Goal: Task Accomplishment & Management: Complete application form

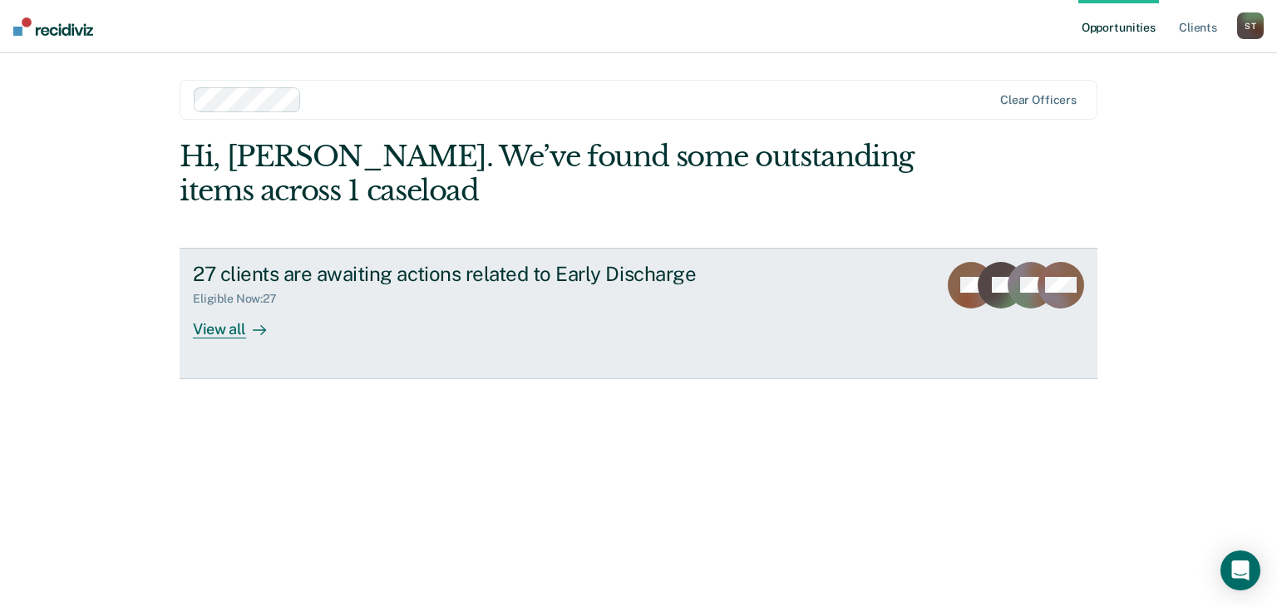
click at [219, 328] on div "View all" at bounding box center [239, 322] width 93 height 32
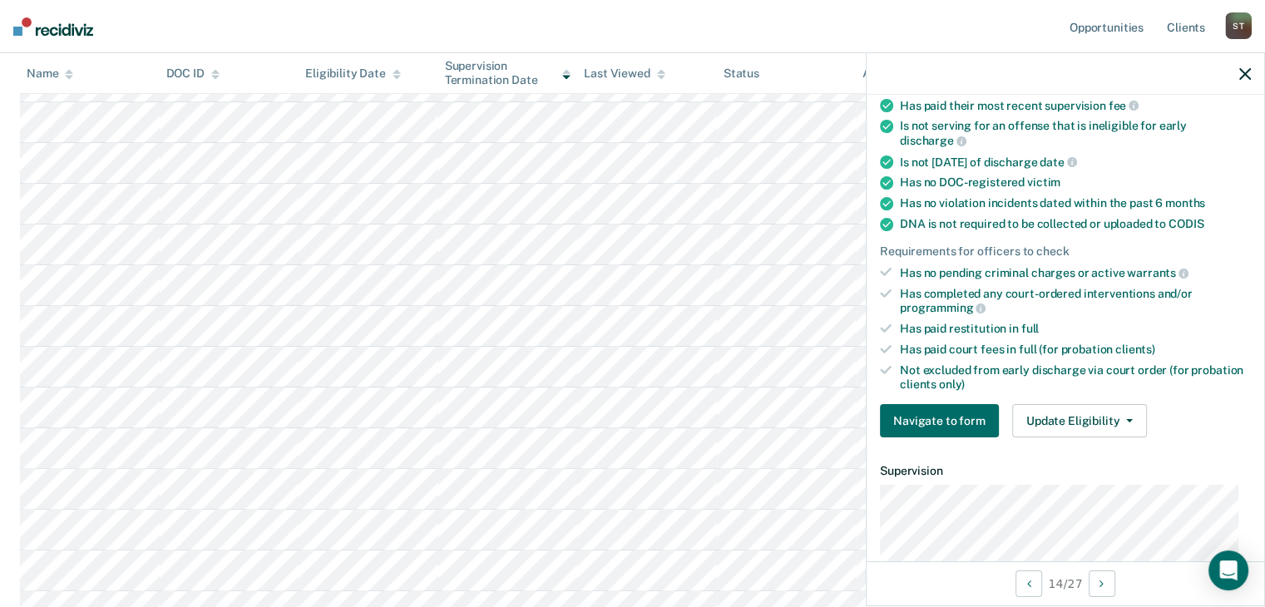
scroll to position [272, 0]
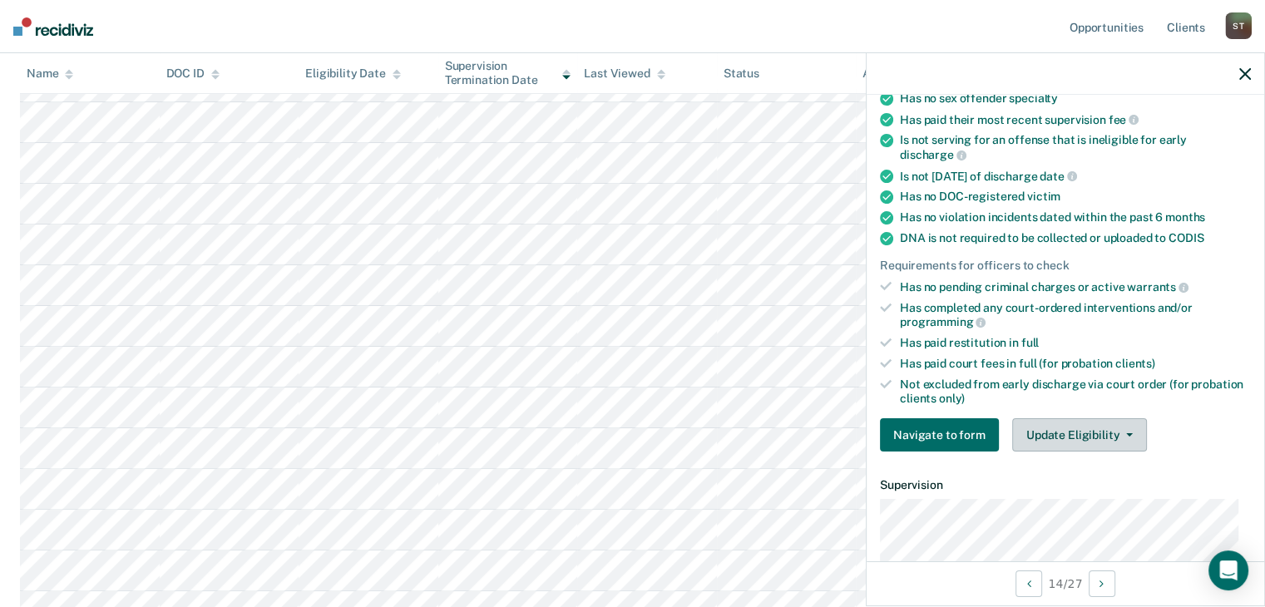
click at [1059, 423] on button "Update Eligibility" at bounding box center [1079, 434] width 135 height 33
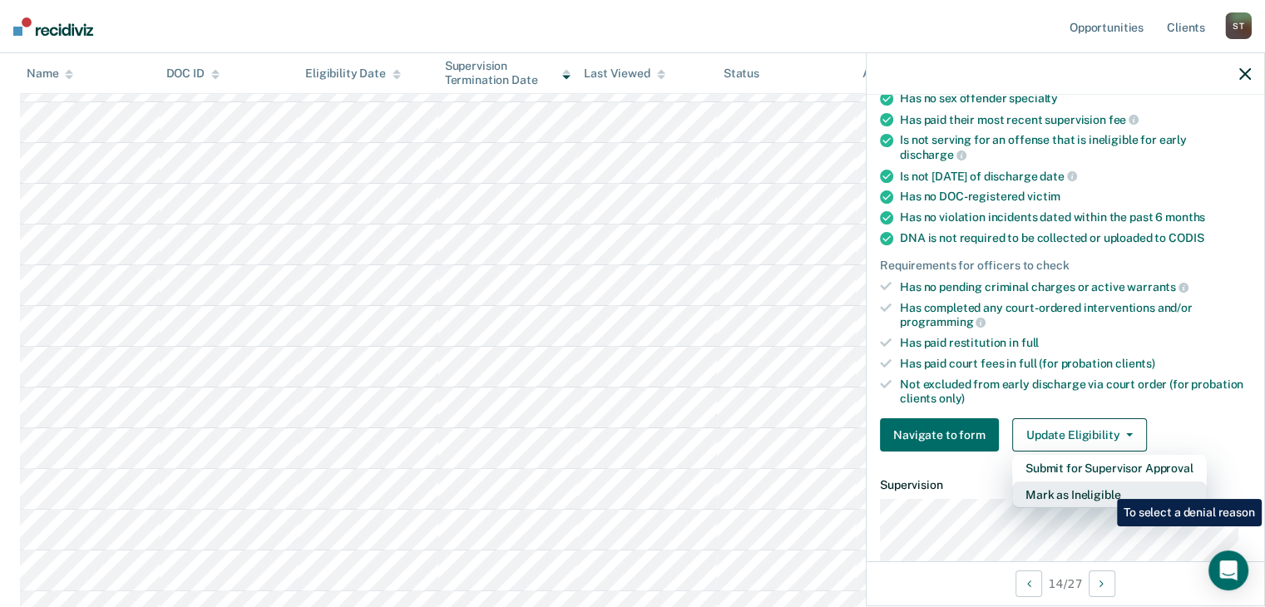
click at [1104, 487] on button "Mark as Ineligible" at bounding box center [1109, 495] width 195 height 27
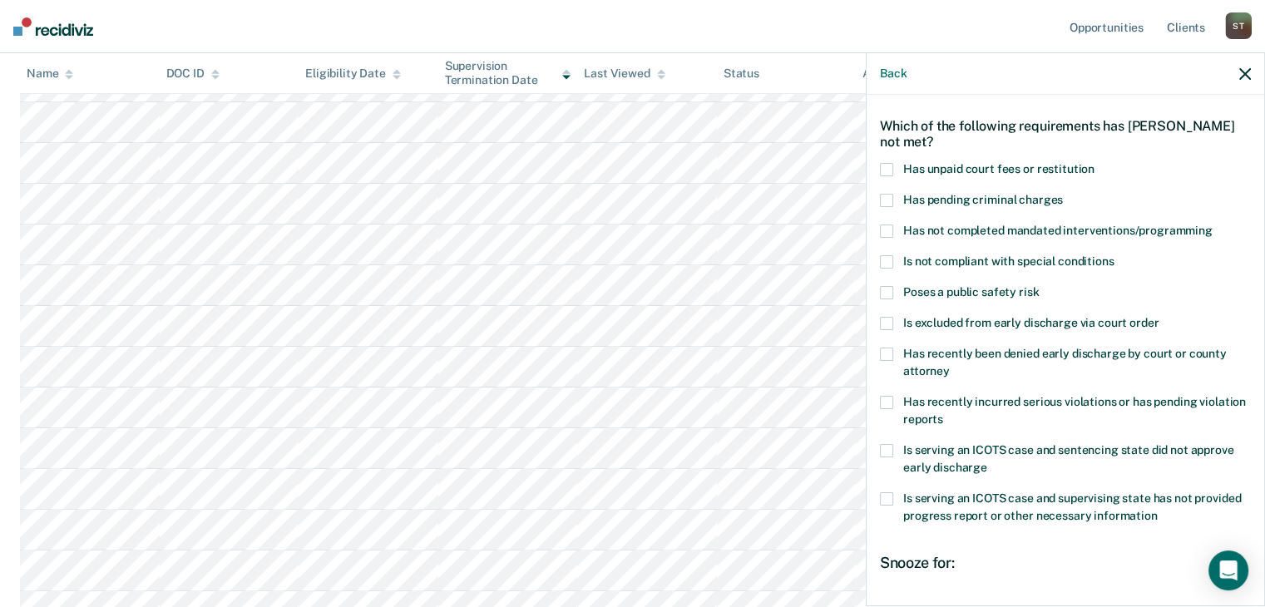
scroll to position [0, 0]
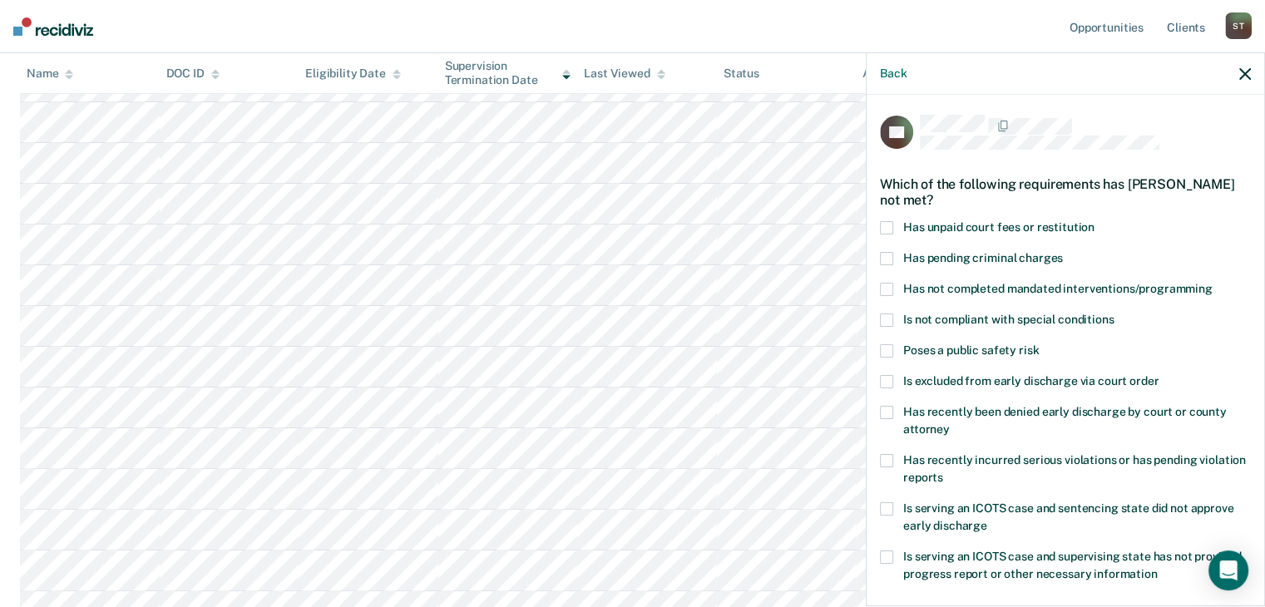
click at [888, 287] on span at bounding box center [886, 289] width 13 height 13
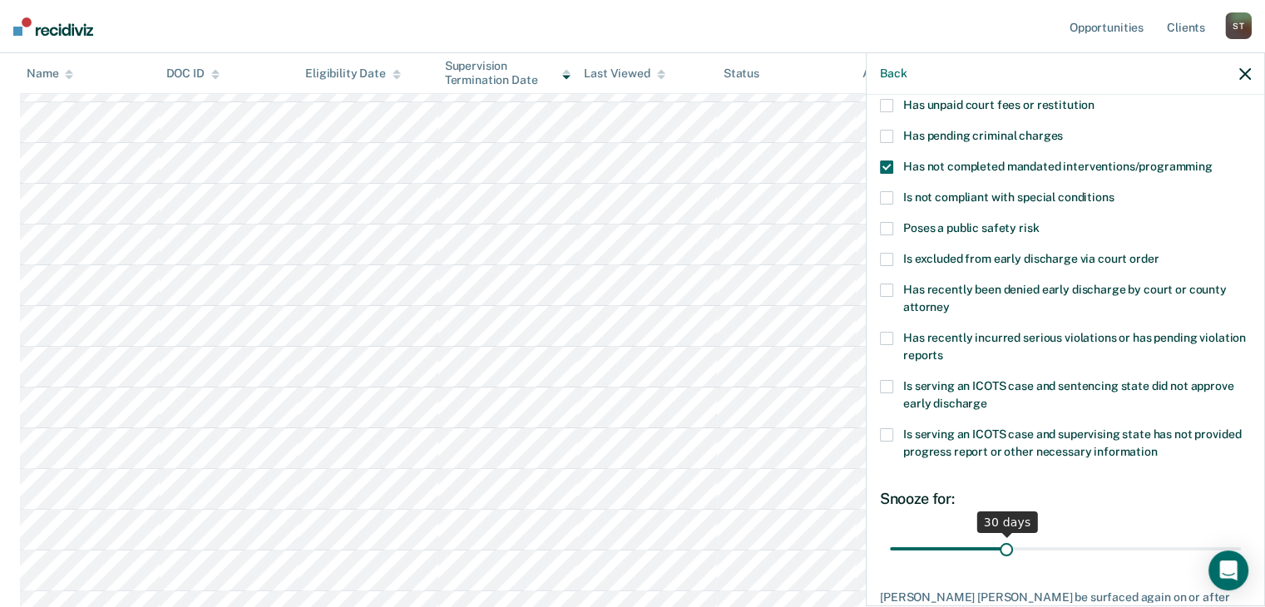
scroll to position [226, 0]
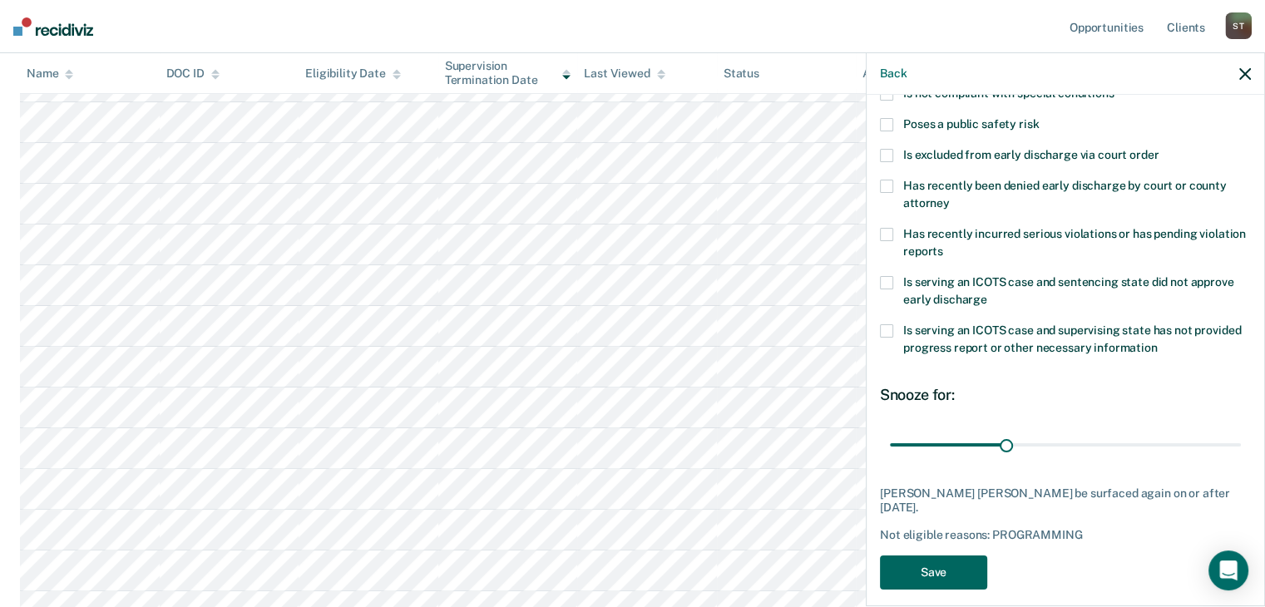
click at [908, 556] on button "Save" at bounding box center [933, 573] width 107 height 34
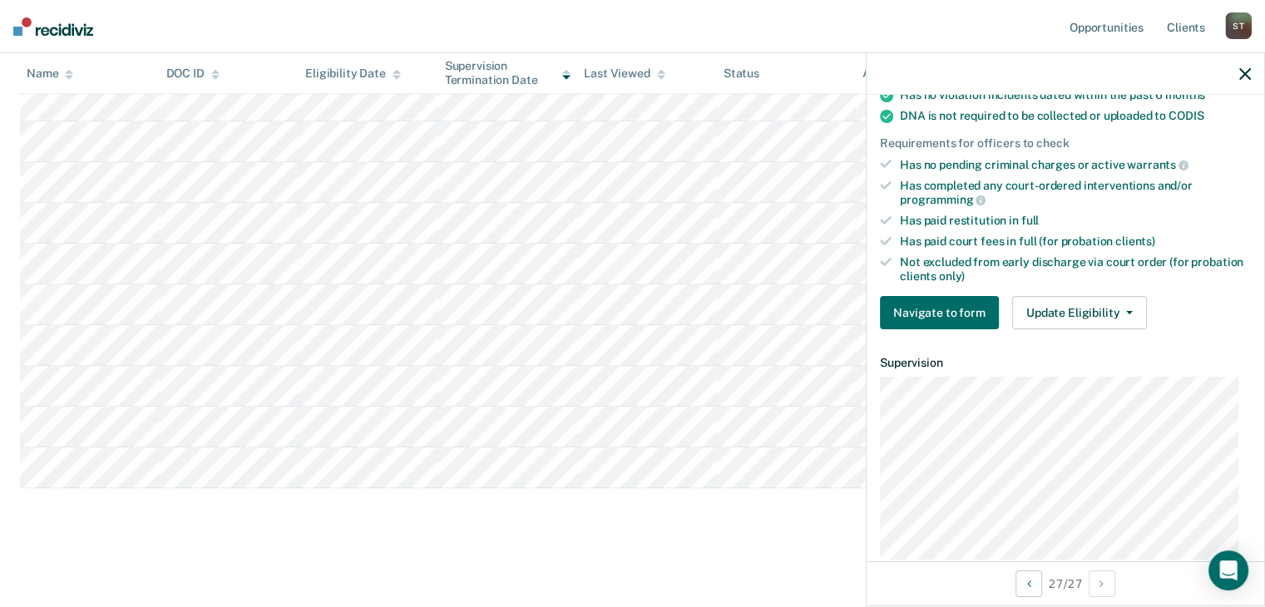
scroll to position [309, 0]
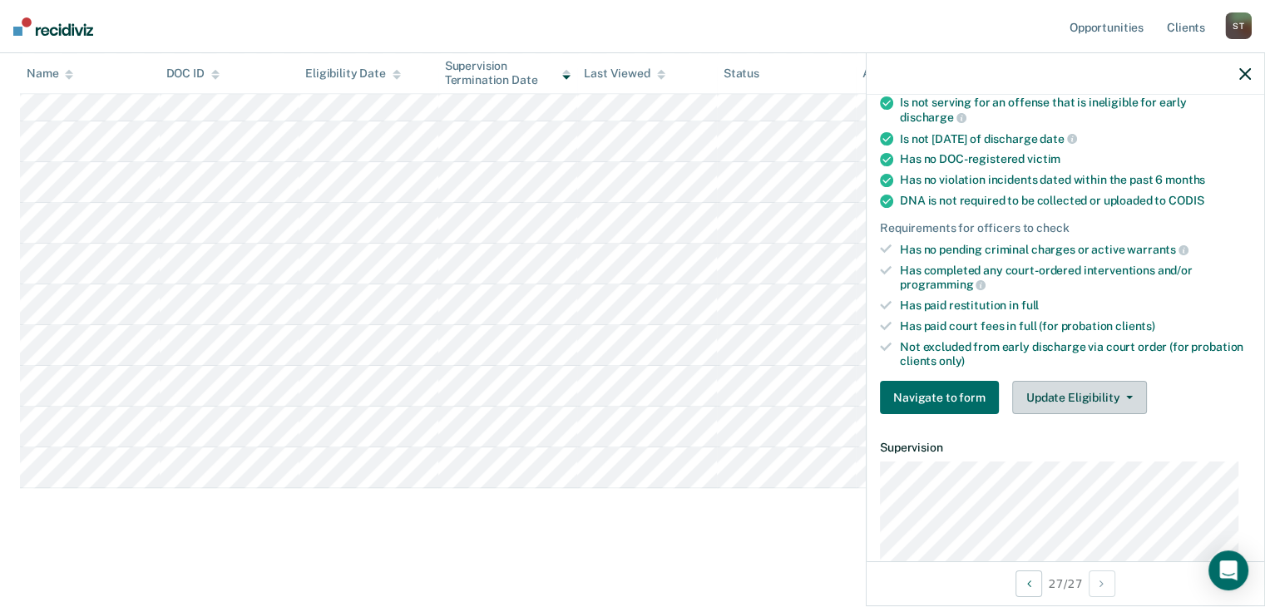
click at [1104, 386] on button "Update Eligibility" at bounding box center [1079, 397] width 135 height 33
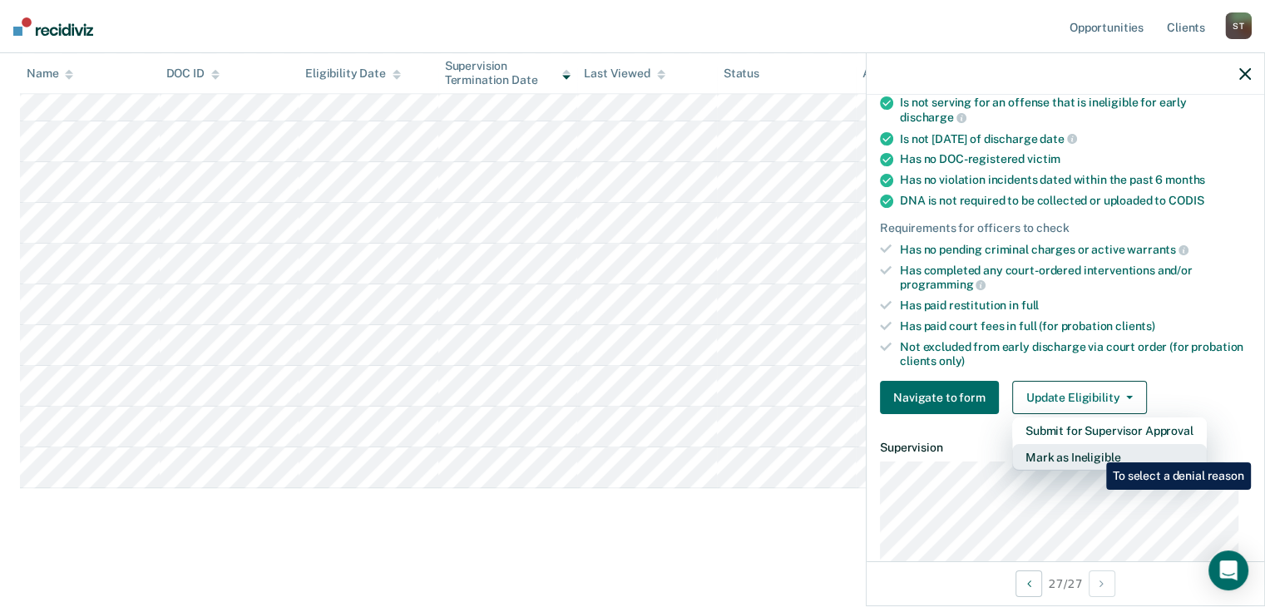
click at [1094, 450] on button "Mark as Ineligible" at bounding box center [1109, 457] width 195 height 27
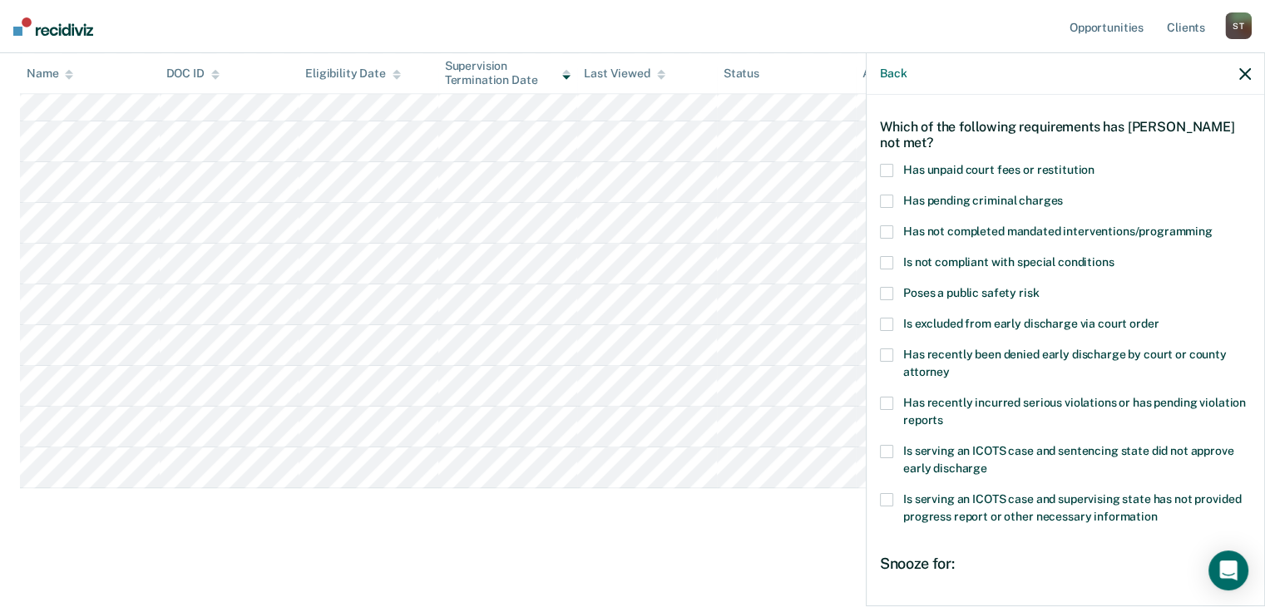
scroll to position [0, 0]
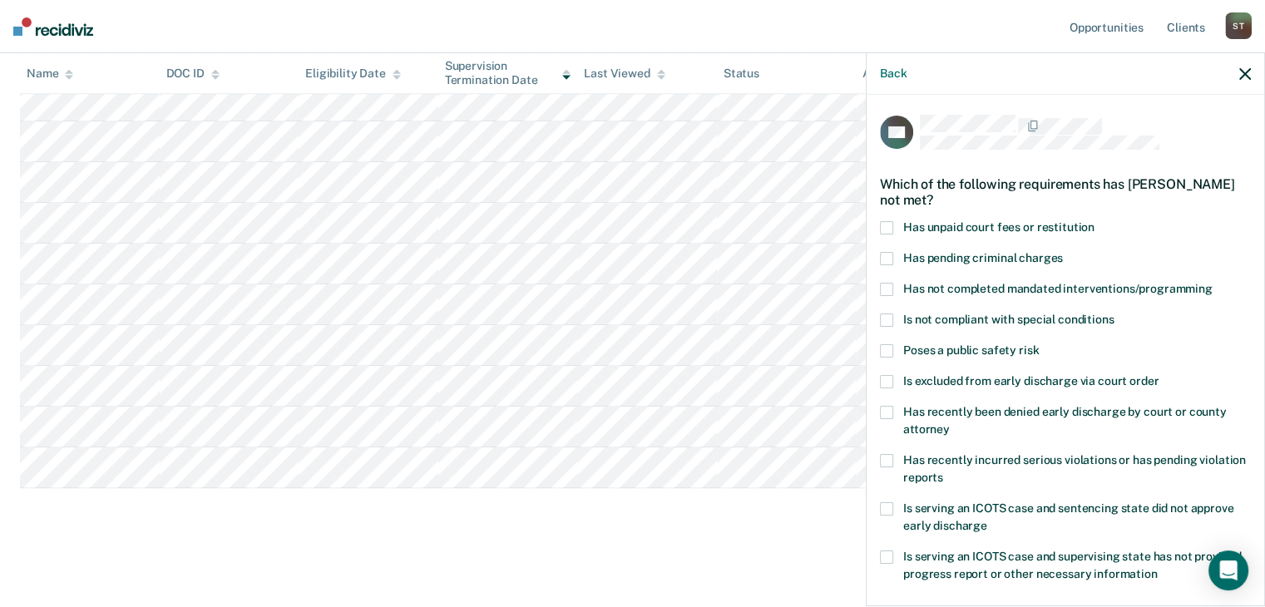
click at [882, 225] on span at bounding box center [886, 227] width 13 height 13
click at [888, 286] on span at bounding box center [886, 289] width 13 height 13
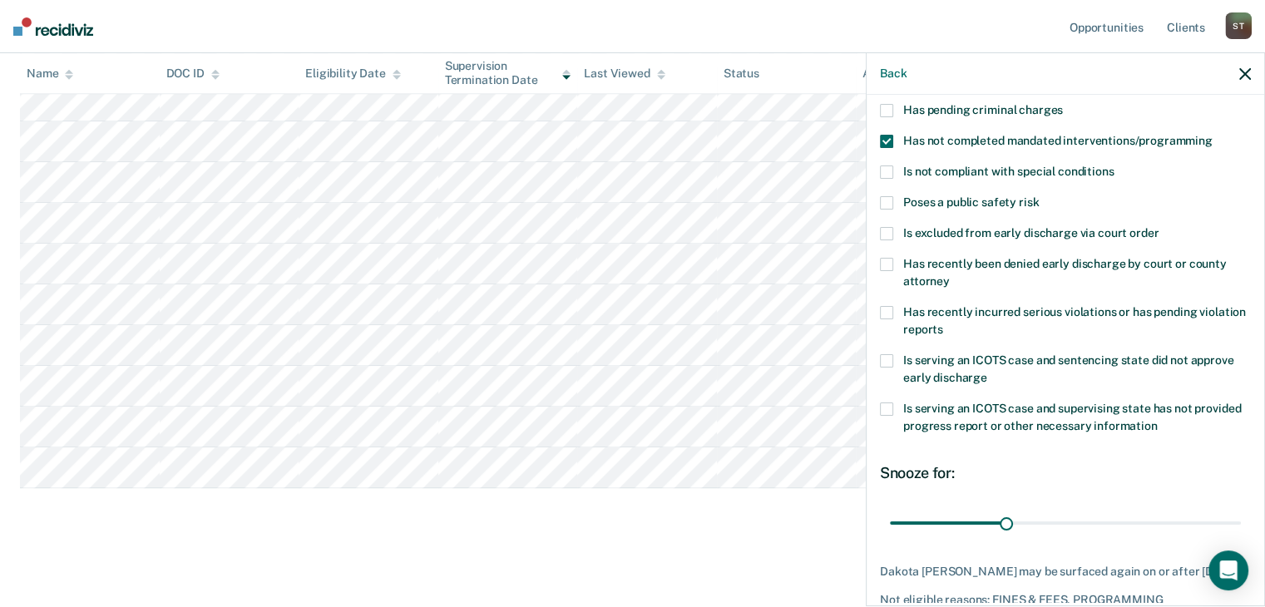
scroll to position [240, 0]
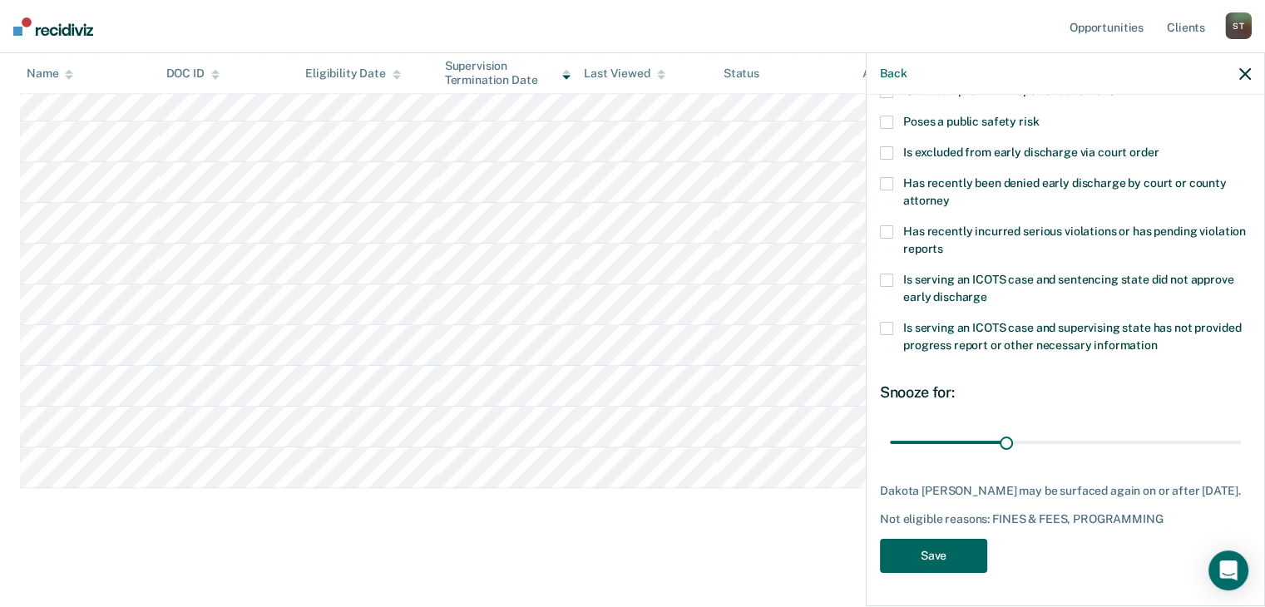
click at [922, 556] on button "Save" at bounding box center [933, 556] width 107 height 34
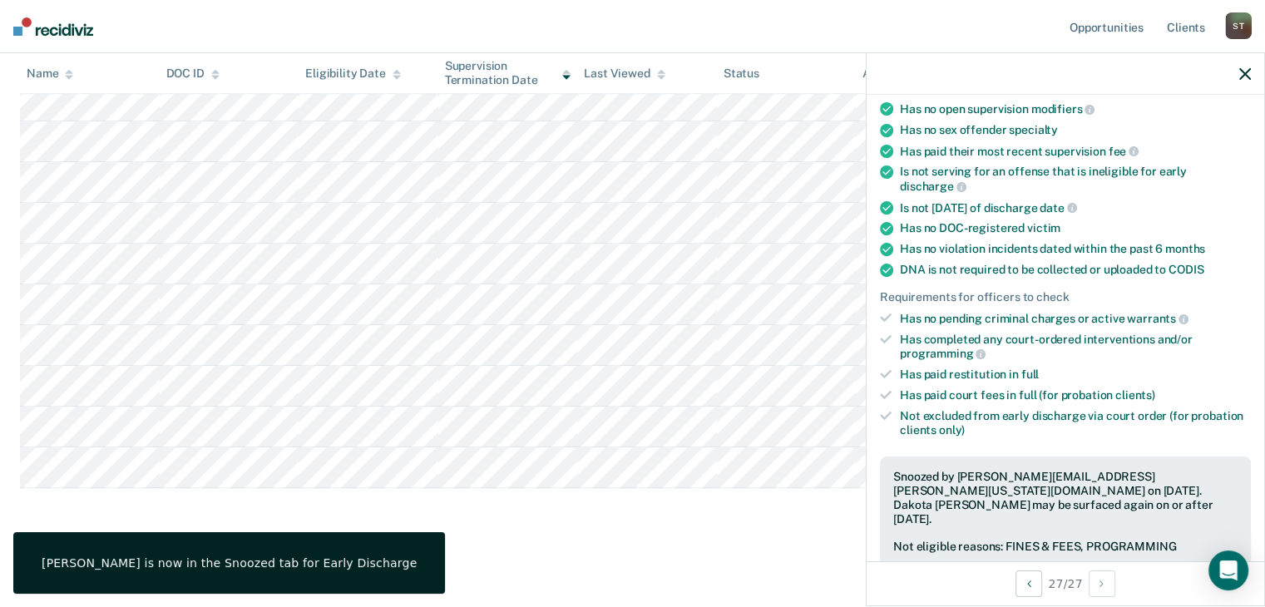
scroll to position [206, 0]
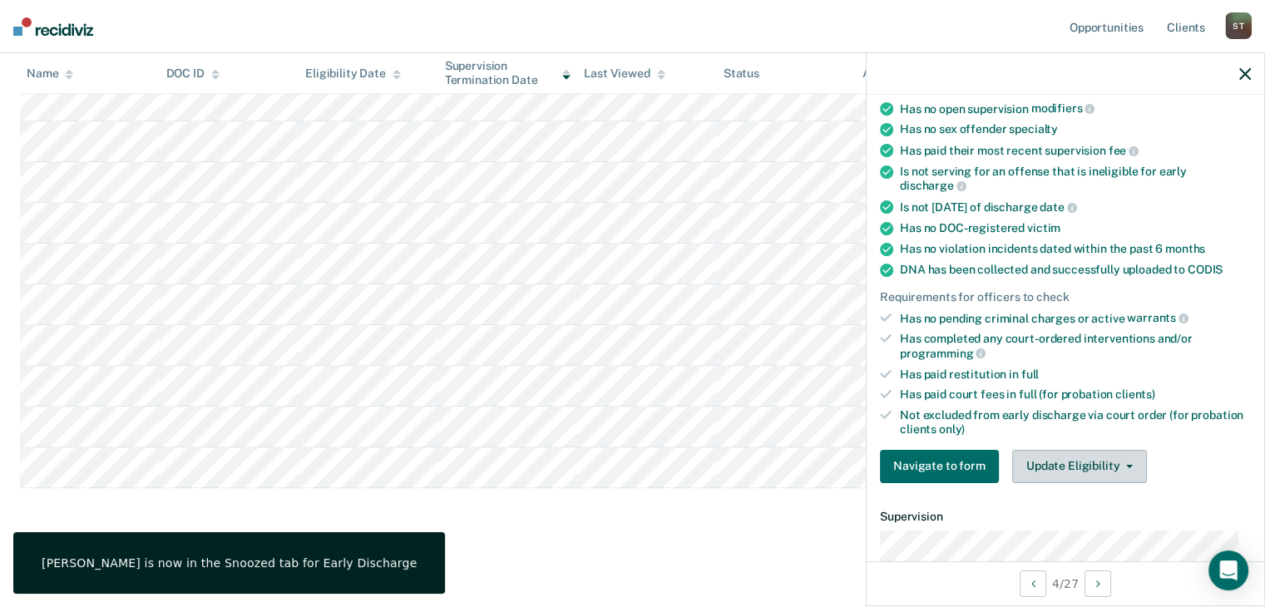
click at [1046, 453] on button "Update Eligibility" at bounding box center [1079, 466] width 135 height 33
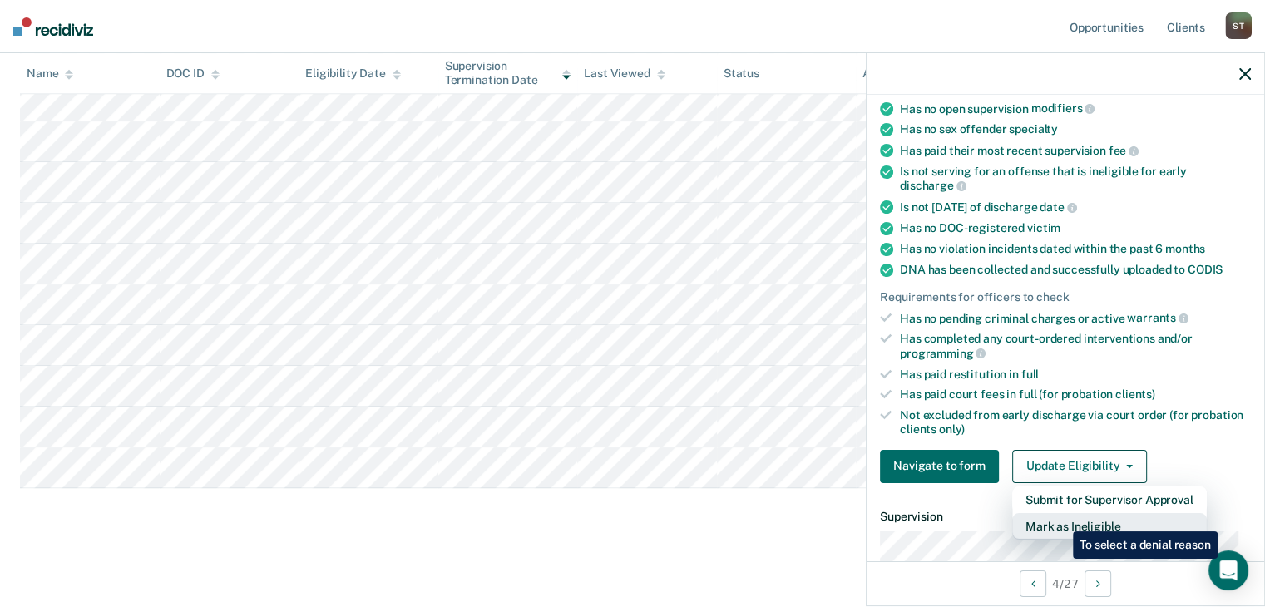
click at [1060, 519] on button "Mark as Ineligible" at bounding box center [1109, 526] width 195 height 27
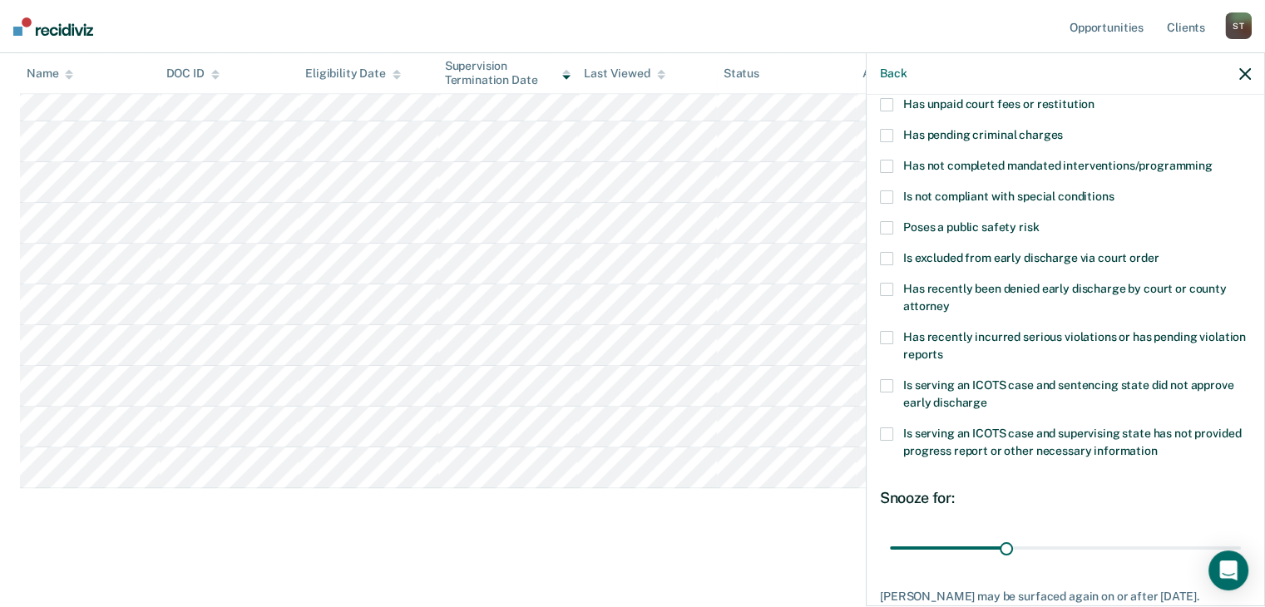
scroll to position [40, 0]
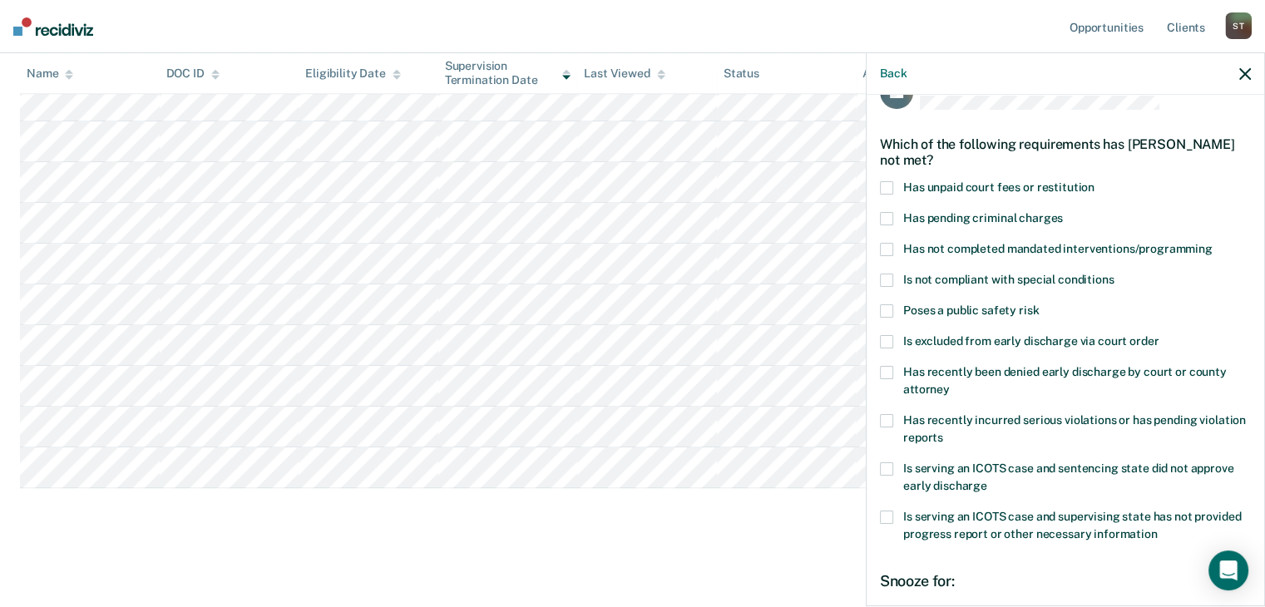
click at [884, 184] on span at bounding box center [886, 187] width 13 height 13
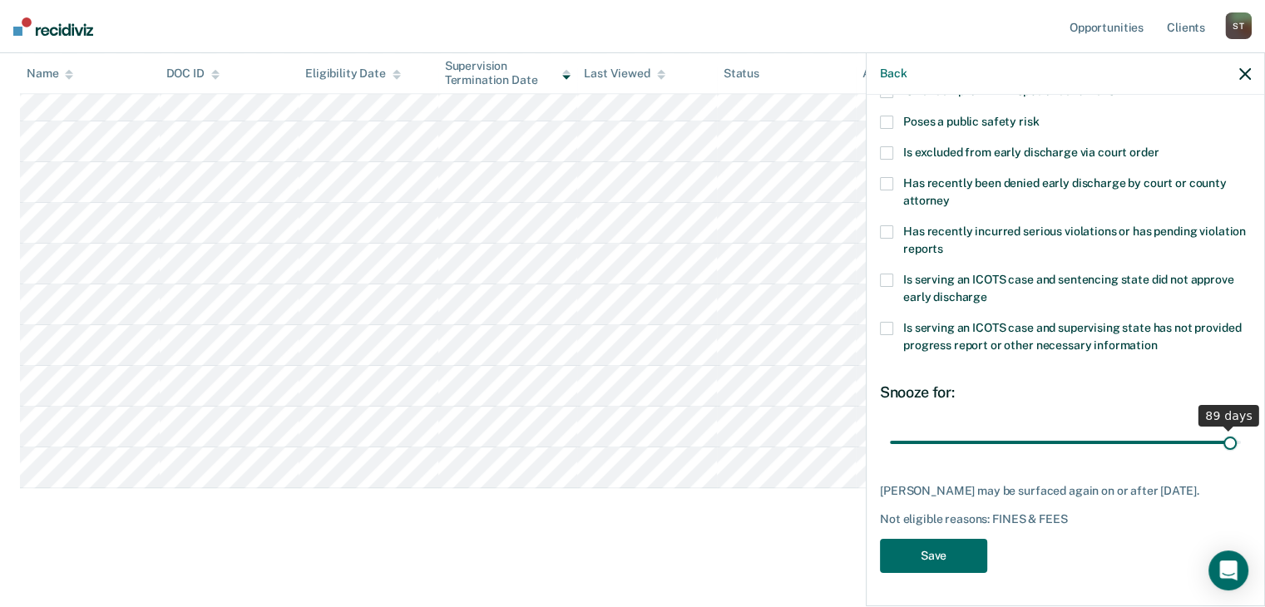
drag, startPoint x: 1001, startPoint y: 429, endPoint x: 1218, endPoint y: 428, distance: 217.1
type input "89"
click at [1218, 428] on input "range" at bounding box center [1065, 442] width 351 height 29
click at [921, 550] on button "Save" at bounding box center [933, 556] width 107 height 34
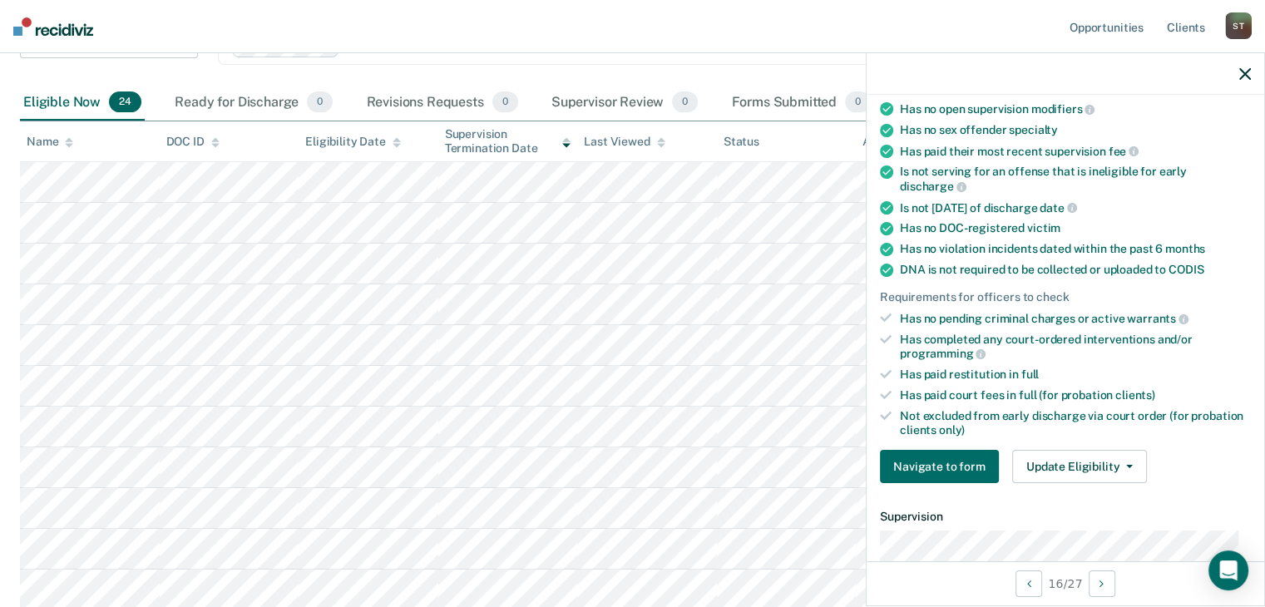
scroll to position [275, 0]
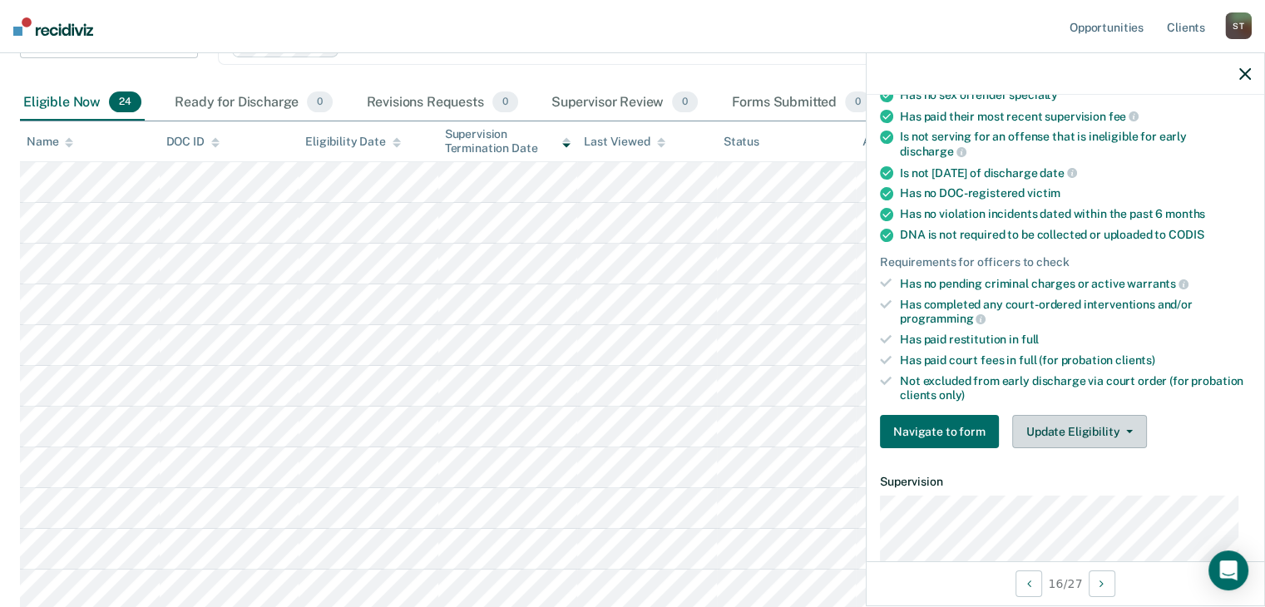
click at [1075, 423] on button "Update Eligibility" at bounding box center [1079, 431] width 135 height 33
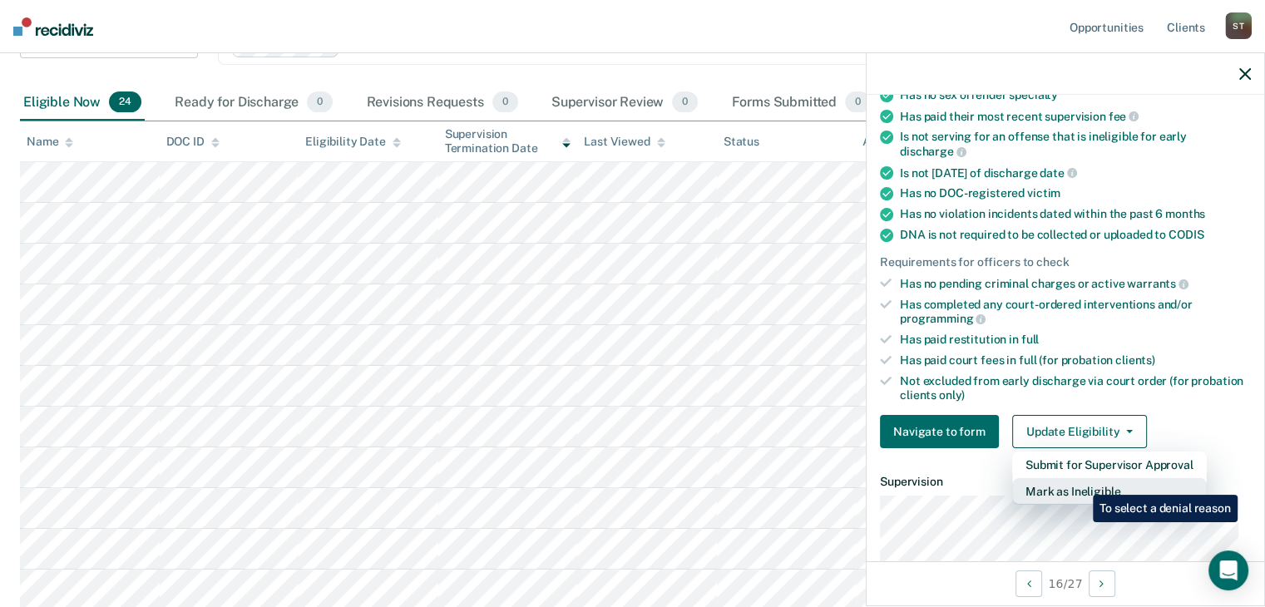
click at [1080, 482] on button "Mark as Ineligible" at bounding box center [1109, 491] width 195 height 27
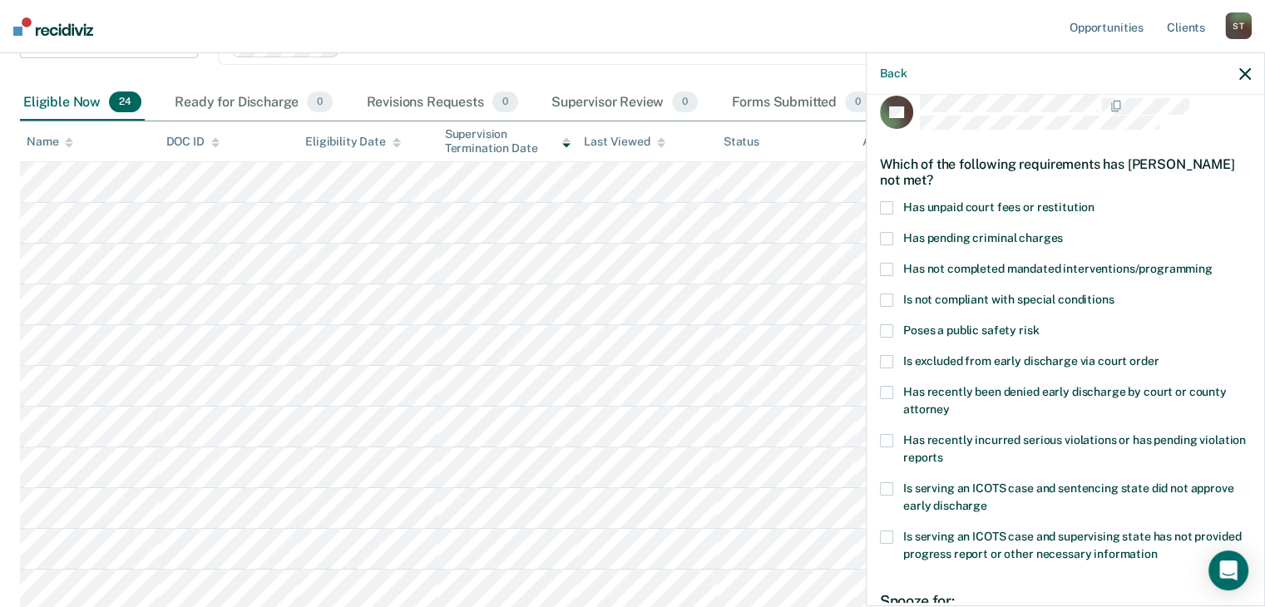
scroll to position [0, 0]
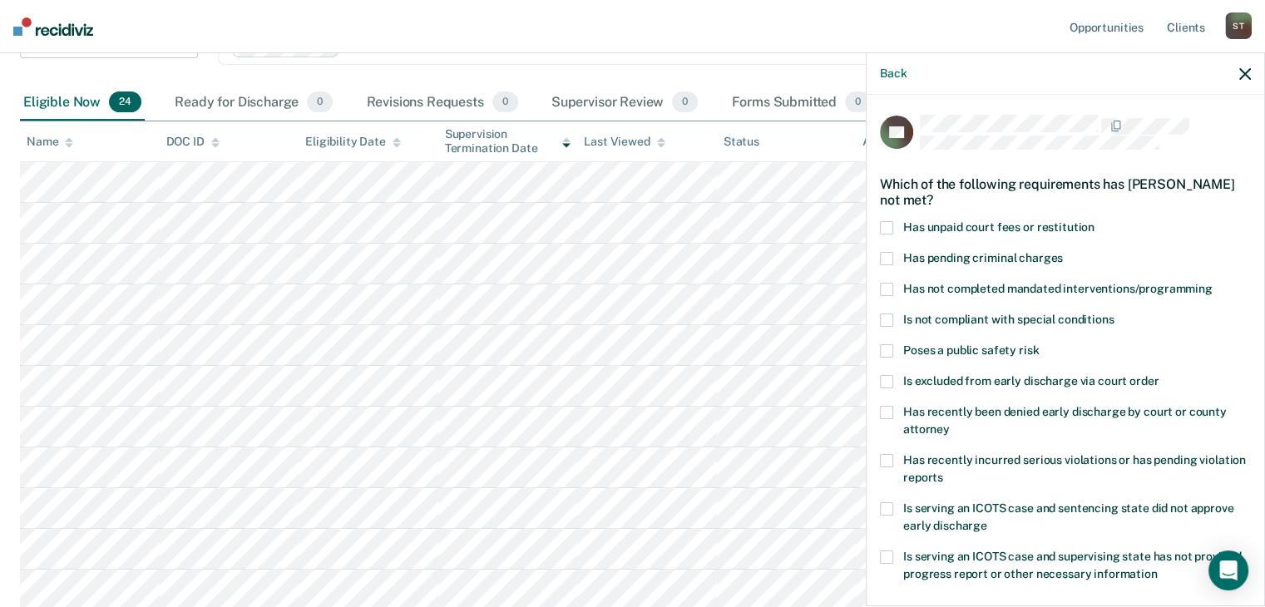
click at [887, 288] on span at bounding box center [886, 289] width 13 height 13
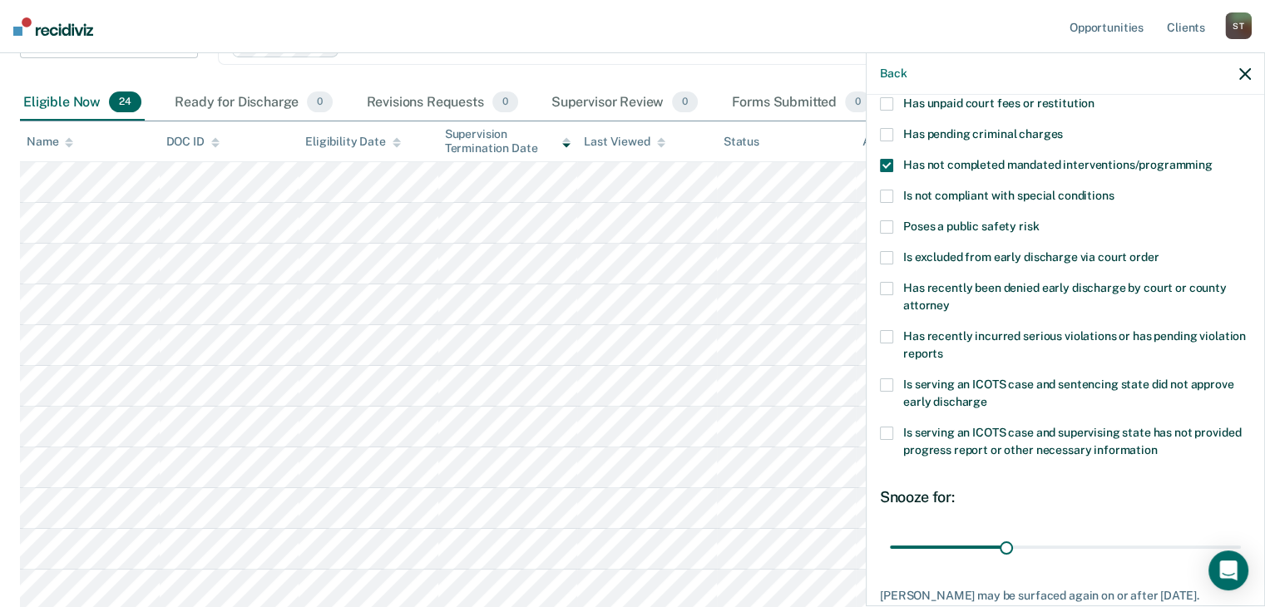
scroll to position [240, 0]
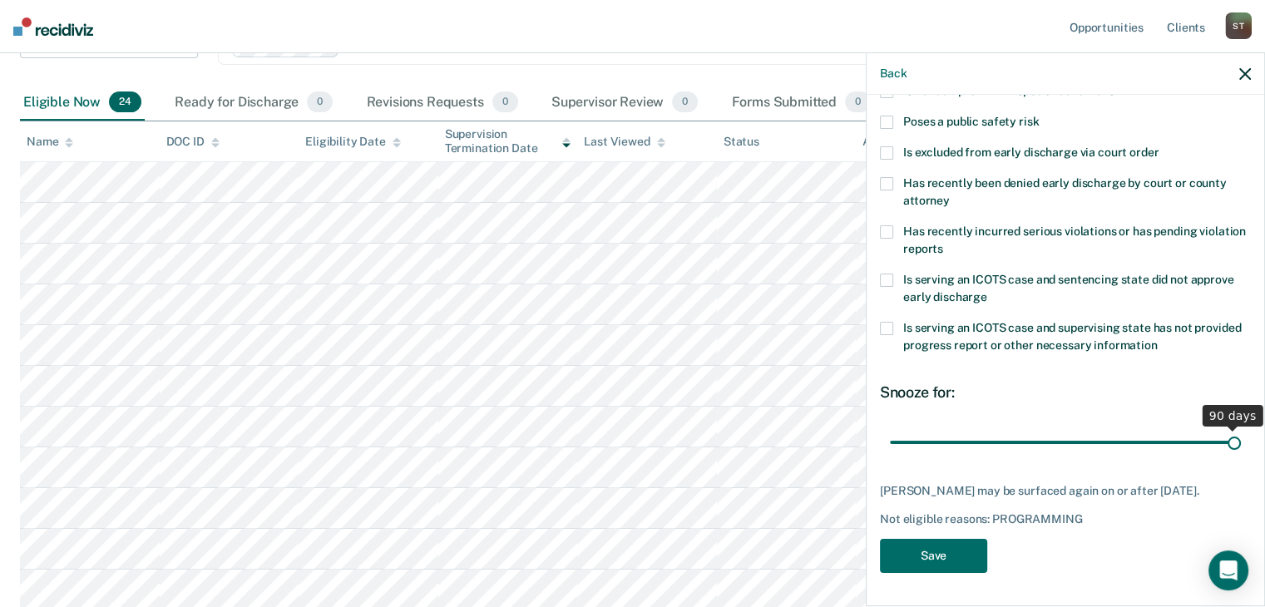
drag, startPoint x: 1003, startPoint y: 427, endPoint x: 1228, endPoint y: 432, distance: 224.6
type input "90"
click at [1228, 432] on input "range" at bounding box center [1065, 442] width 351 height 29
click at [950, 556] on button "Save" at bounding box center [933, 556] width 107 height 34
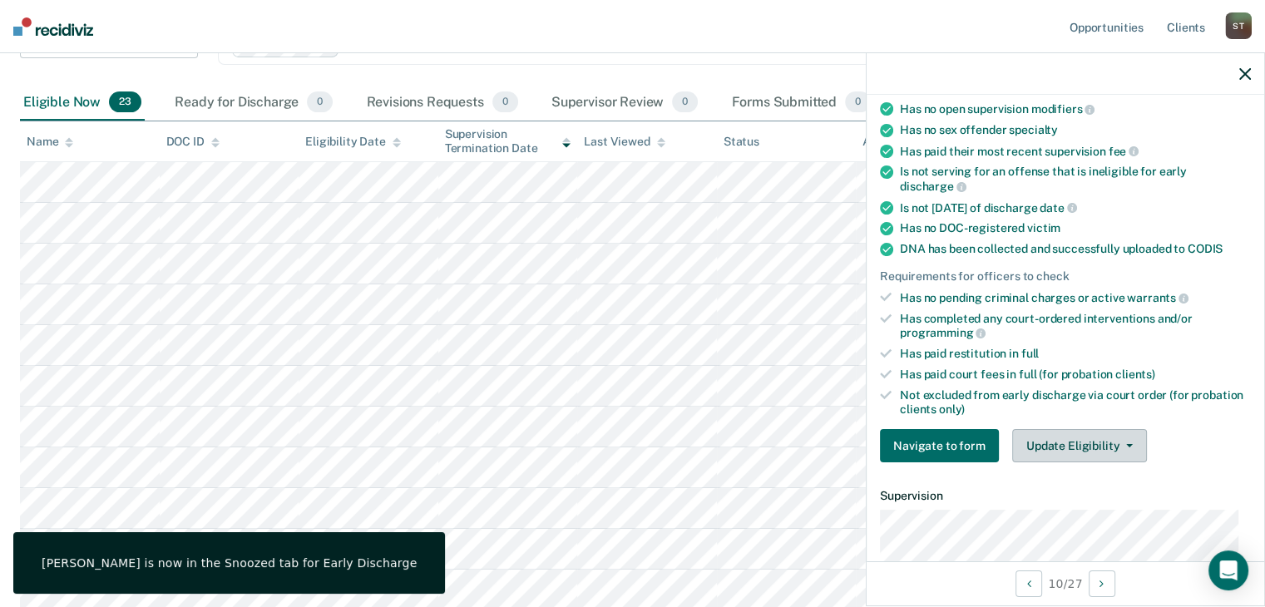
click at [1067, 442] on button "Update Eligibility" at bounding box center [1079, 445] width 135 height 33
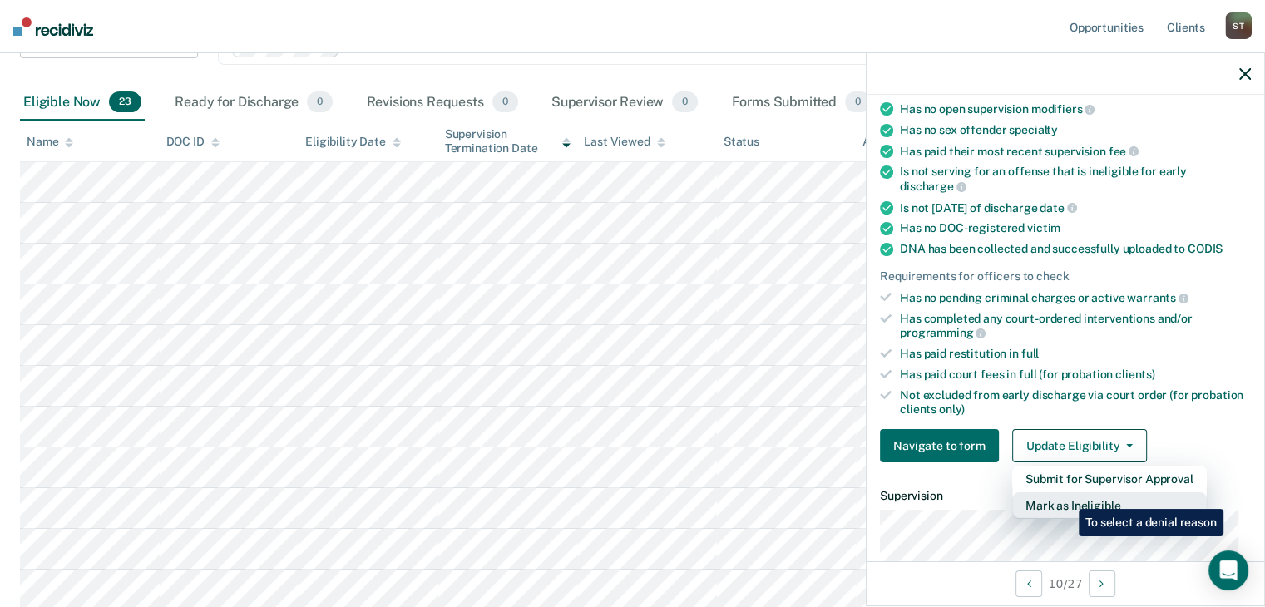
click at [1066, 497] on button "Mark as Ineligible" at bounding box center [1109, 505] width 195 height 27
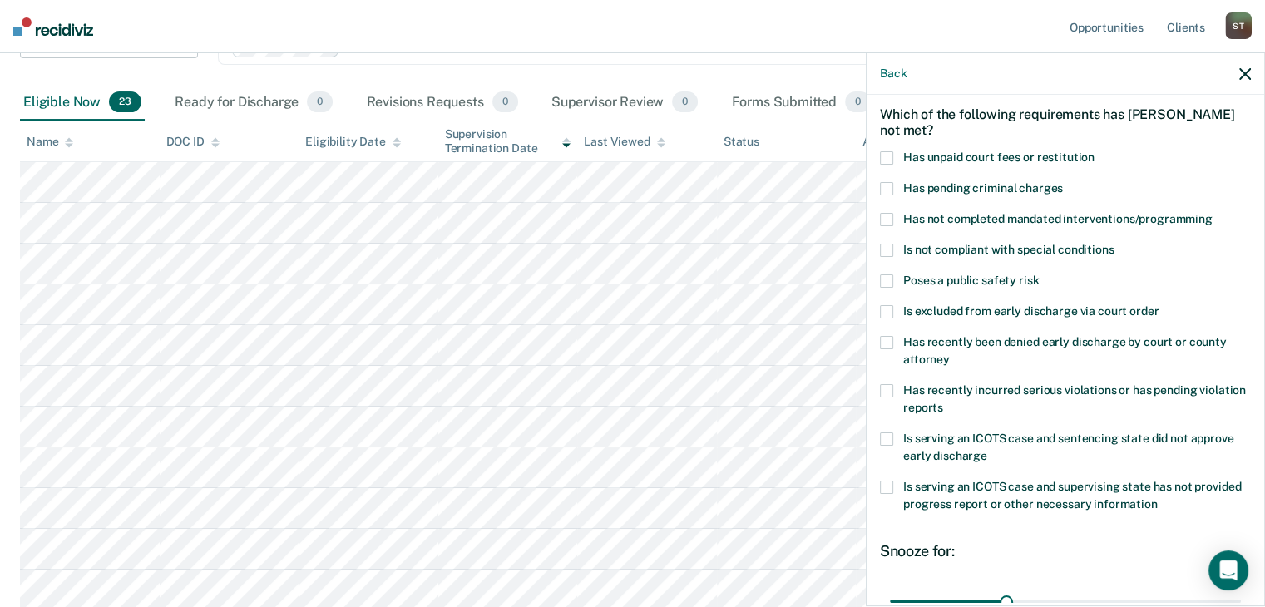
scroll to position [0, 0]
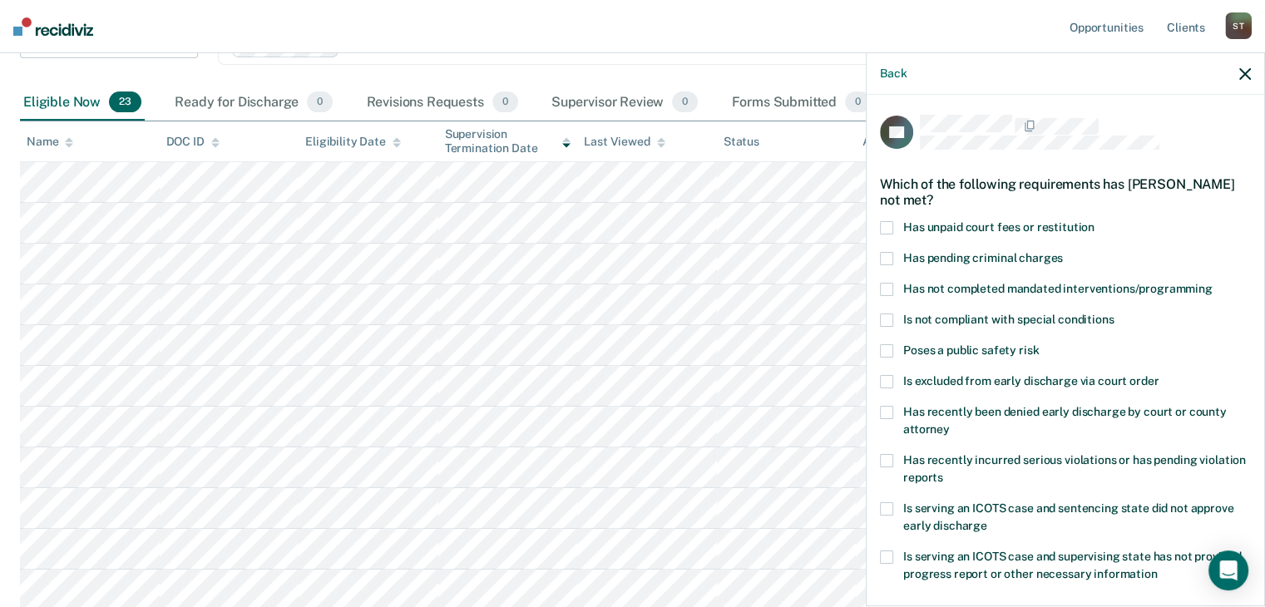
click at [885, 225] on span at bounding box center [886, 227] width 13 height 13
click at [882, 285] on span at bounding box center [886, 289] width 13 height 13
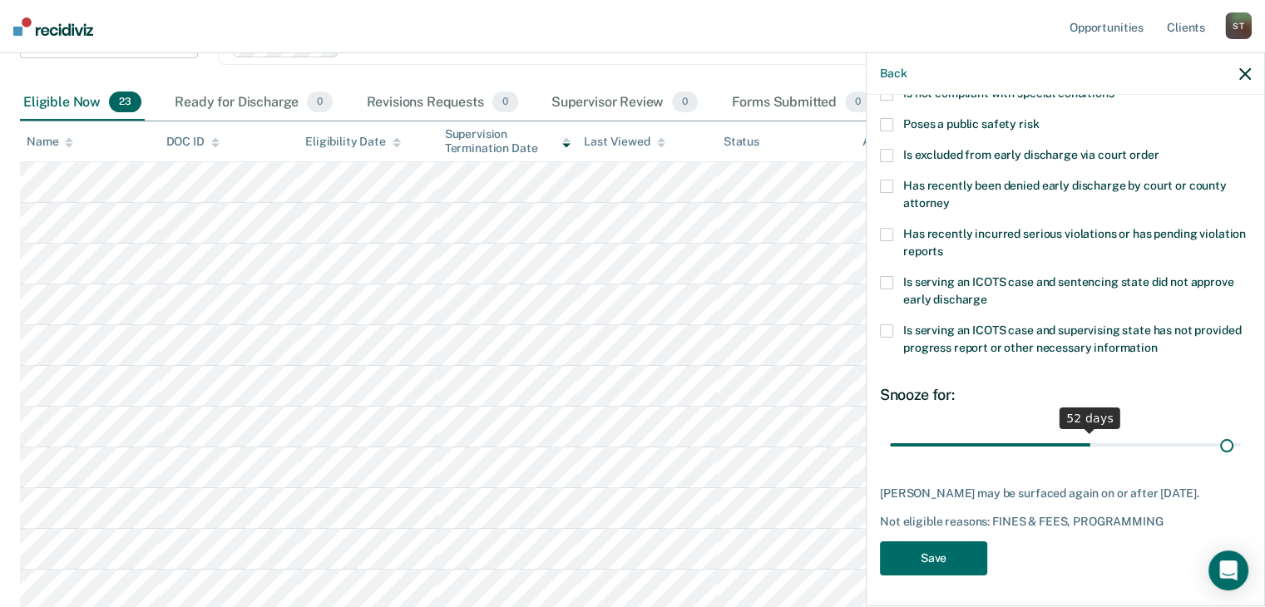
scroll to position [240, 0]
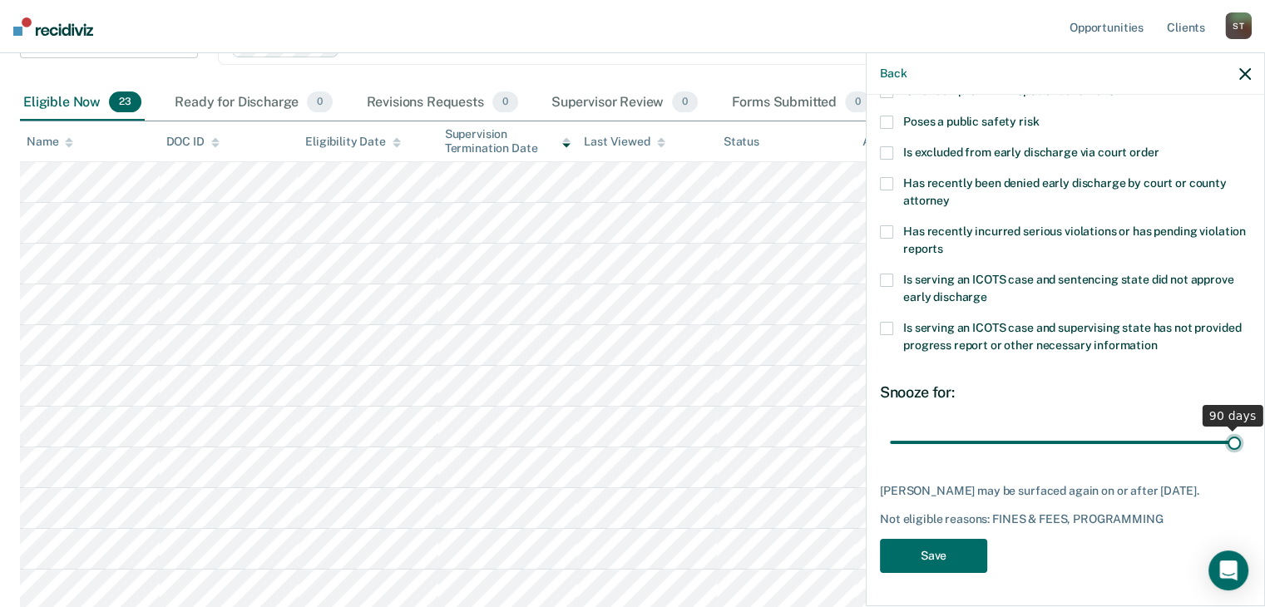
drag, startPoint x: 1001, startPoint y: 426, endPoint x: 1241, endPoint y: 438, distance: 240.7
type input "90"
click at [1241, 438] on input "range" at bounding box center [1065, 442] width 351 height 29
click at [953, 560] on button "Save" at bounding box center [933, 556] width 107 height 34
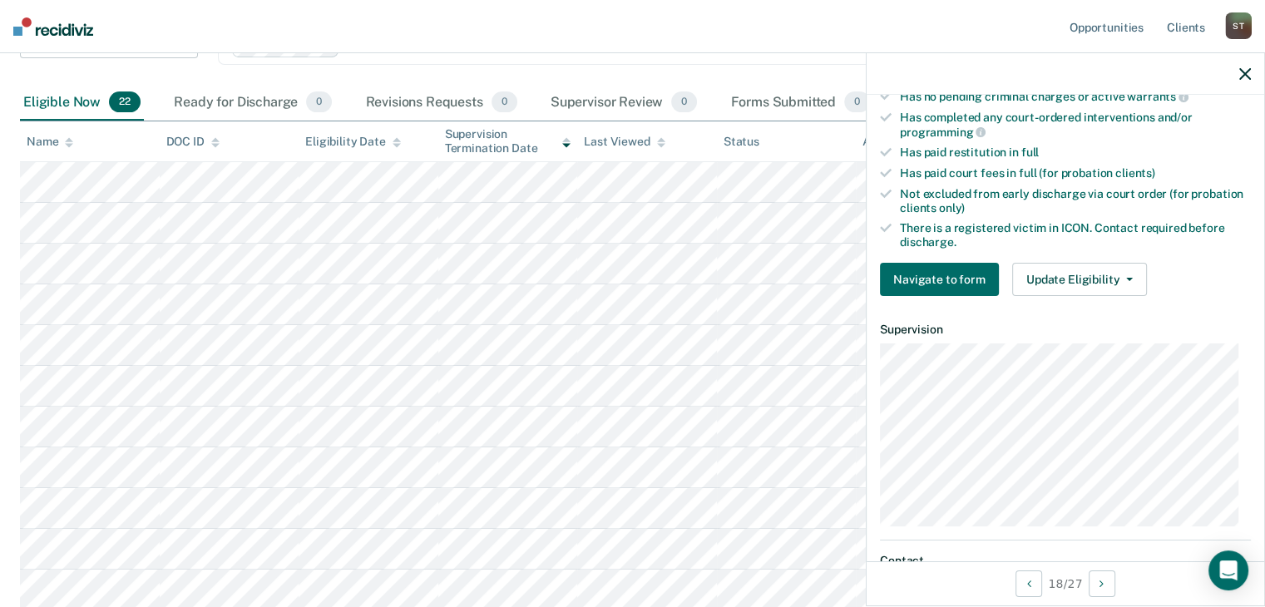
scroll to position [538, 0]
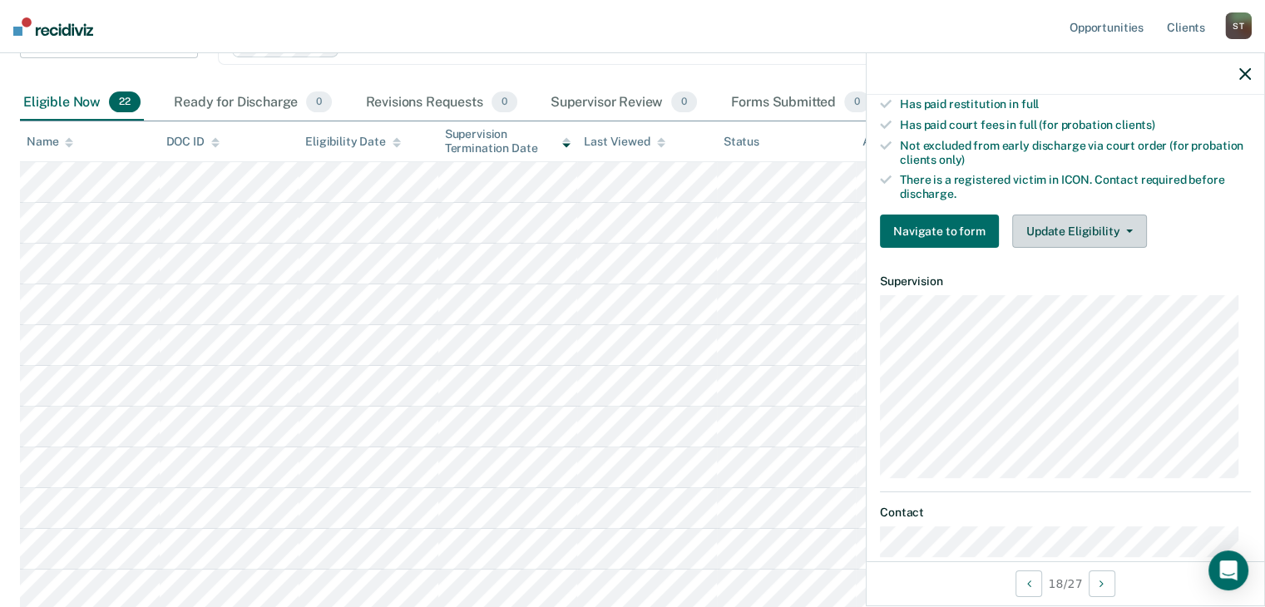
click at [1119, 230] on span "button" at bounding box center [1125, 231] width 13 height 3
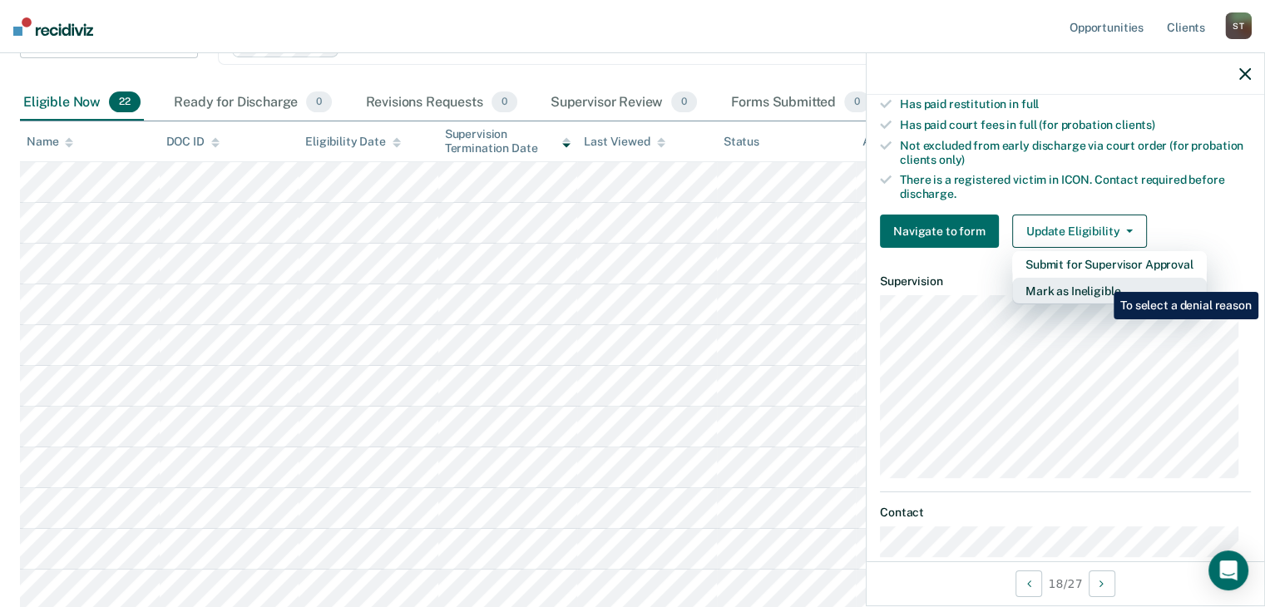
click at [1101, 279] on button "Mark as Ineligible" at bounding box center [1109, 291] width 195 height 27
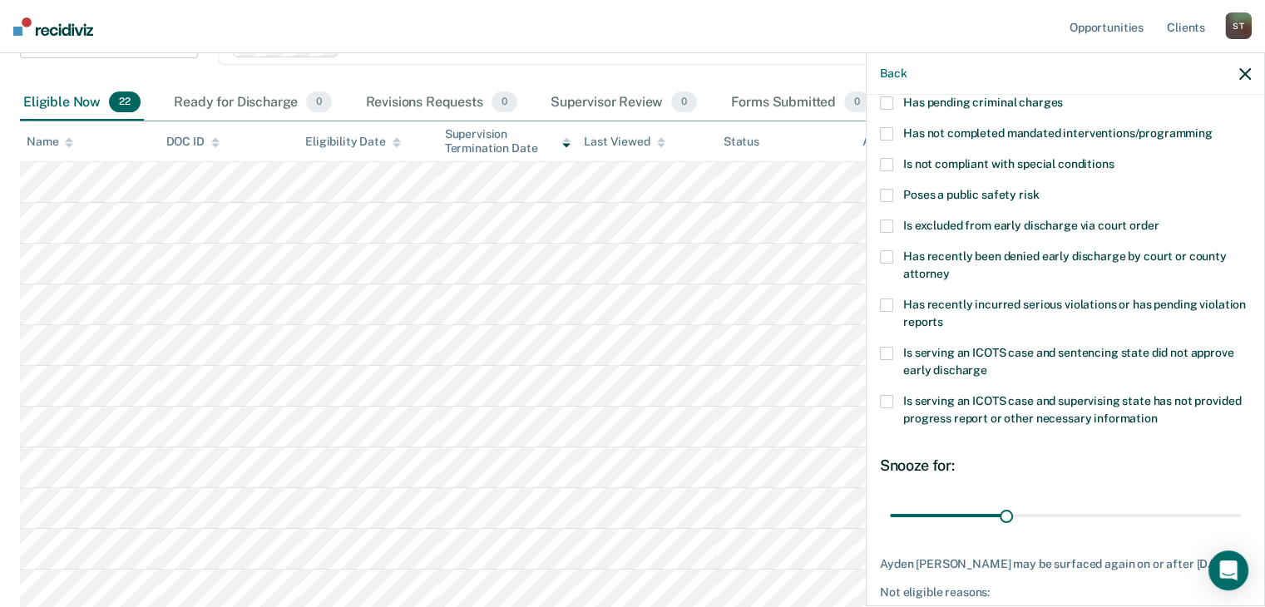
scroll to position [74, 0]
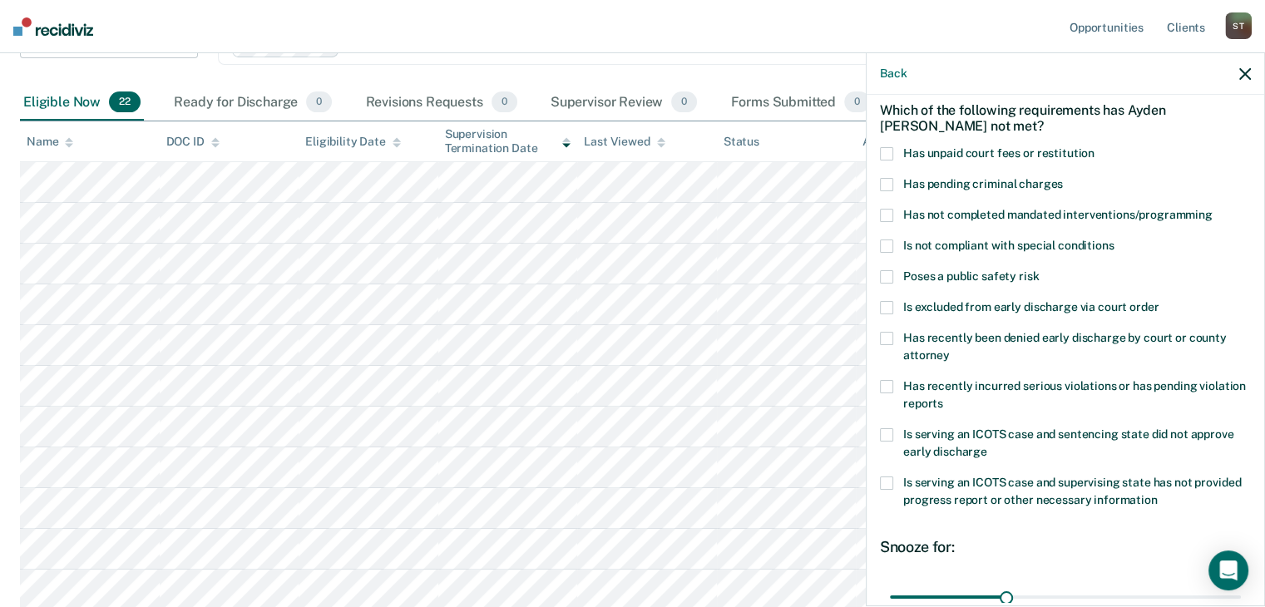
click at [886, 212] on span at bounding box center [886, 215] width 13 height 13
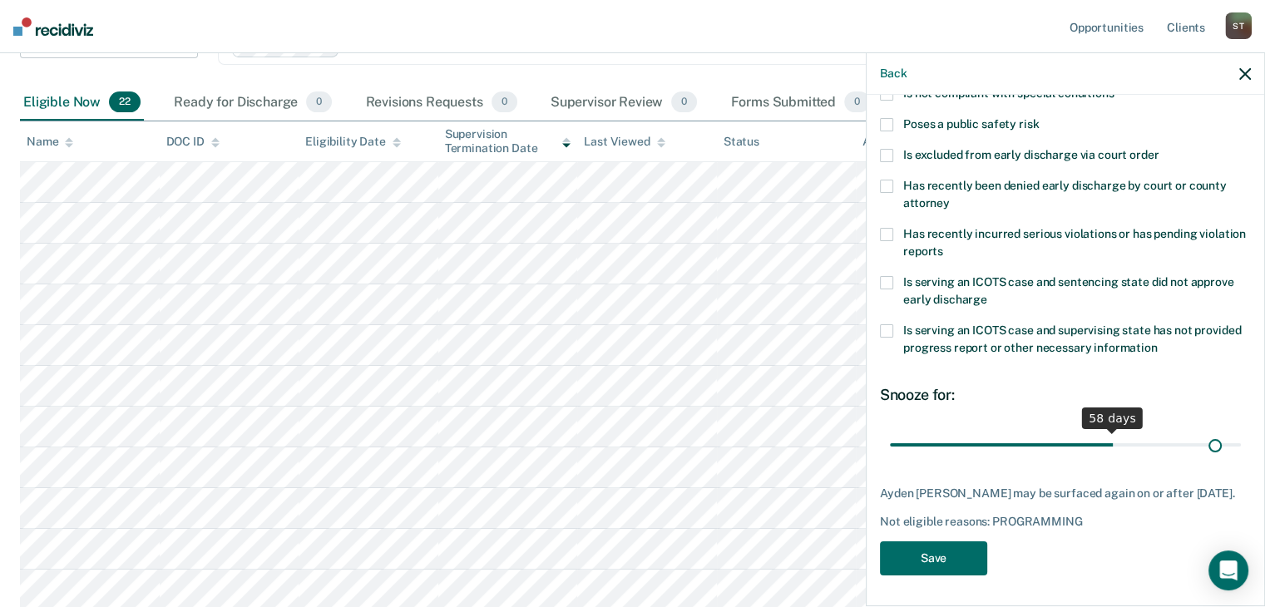
scroll to position [240, 0]
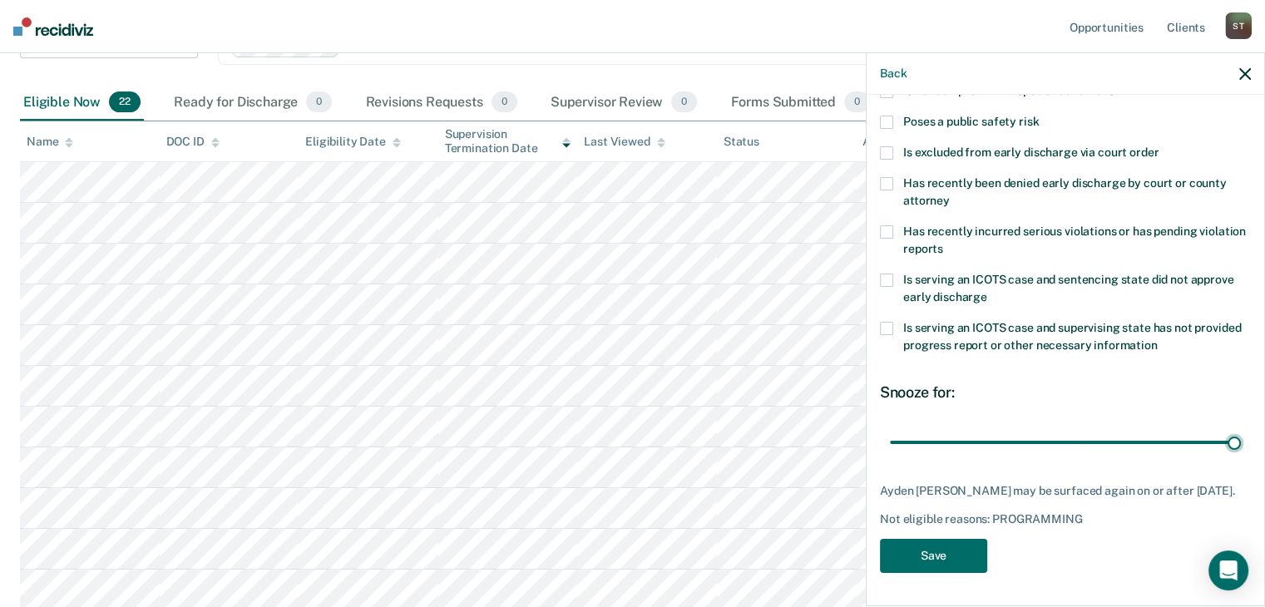
drag, startPoint x: 1000, startPoint y: 427, endPoint x: 1114, endPoint y: 483, distance: 127.9
type input "90"
click at [1231, 428] on input "range" at bounding box center [1065, 442] width 351 height 29
click at [952, 551] on button "Save" at bounding box center [933, 556] width 107 height 34
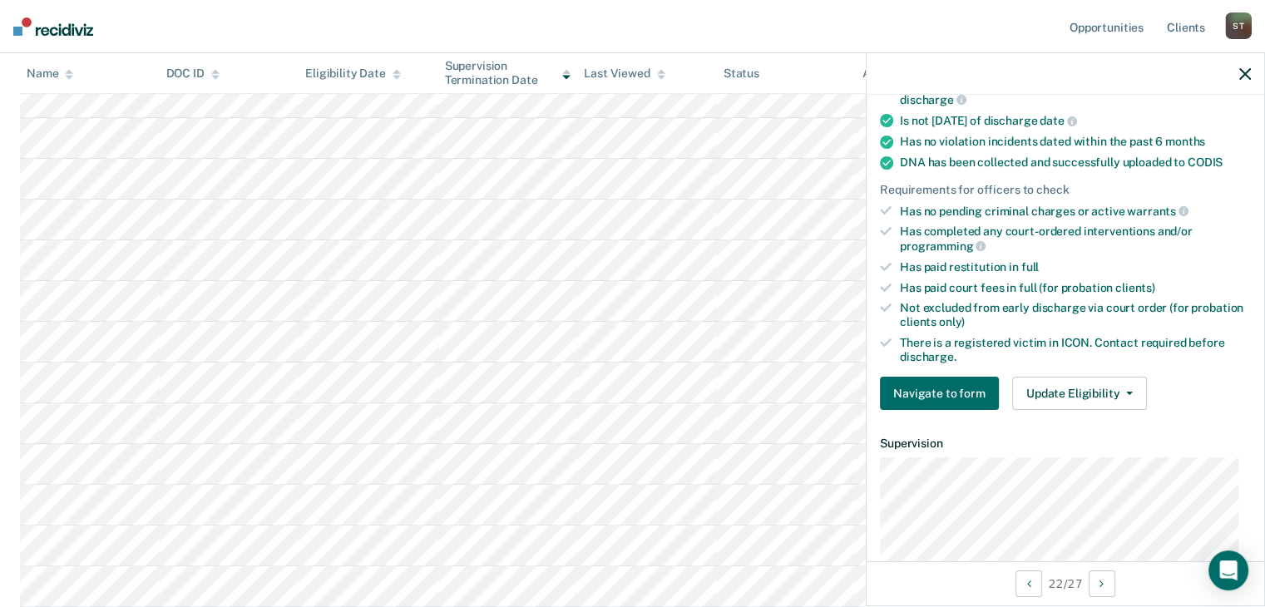
scroll to position [373, 0]
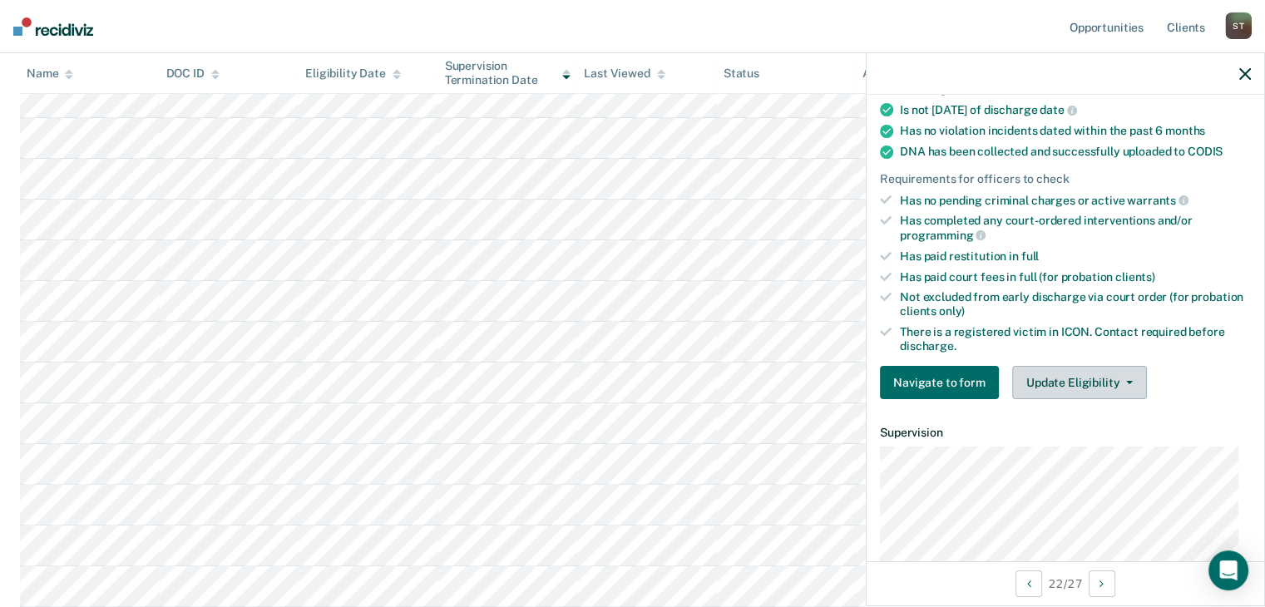
click at [1085, 370] on button "Update Eligibility" at bounding box center [1079, 382] width 135 height 33
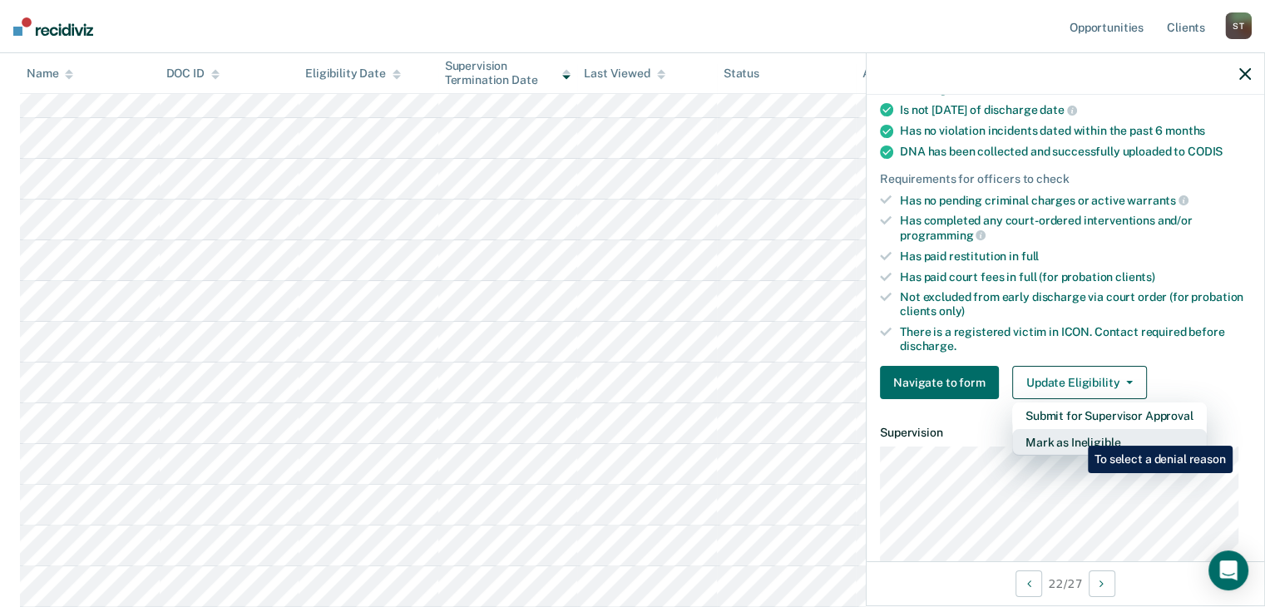
click at [1075, 433] on button "Mark as Ineligible" at bounding box center [1109, 442] width 195 height 27
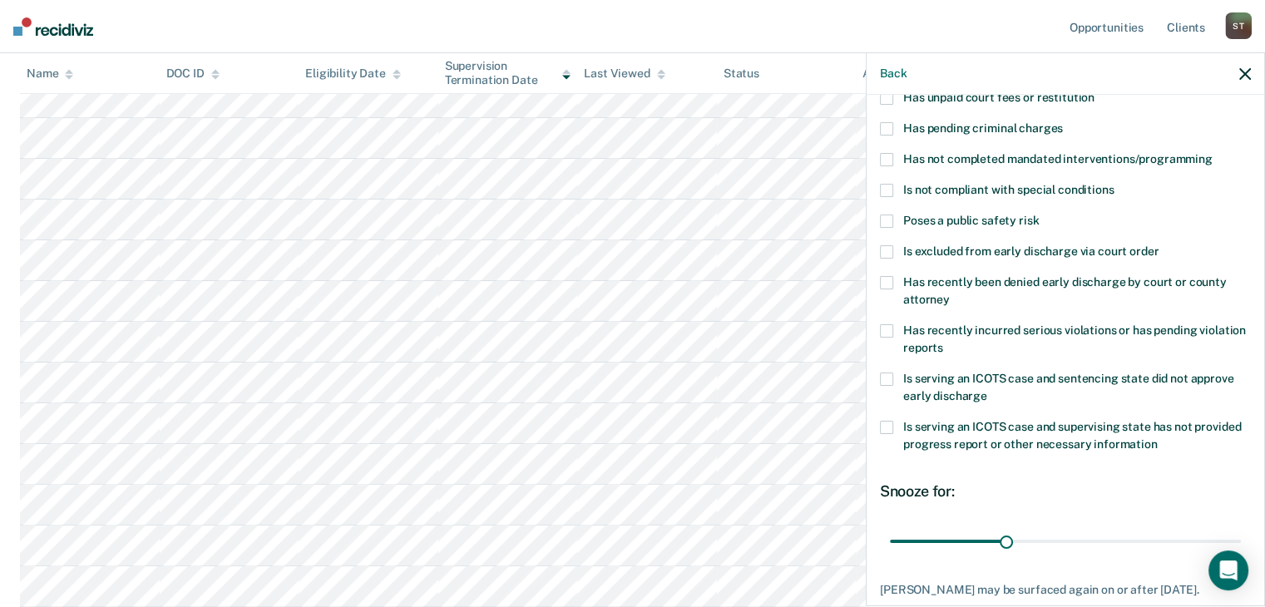
scroll to position [0, 0]
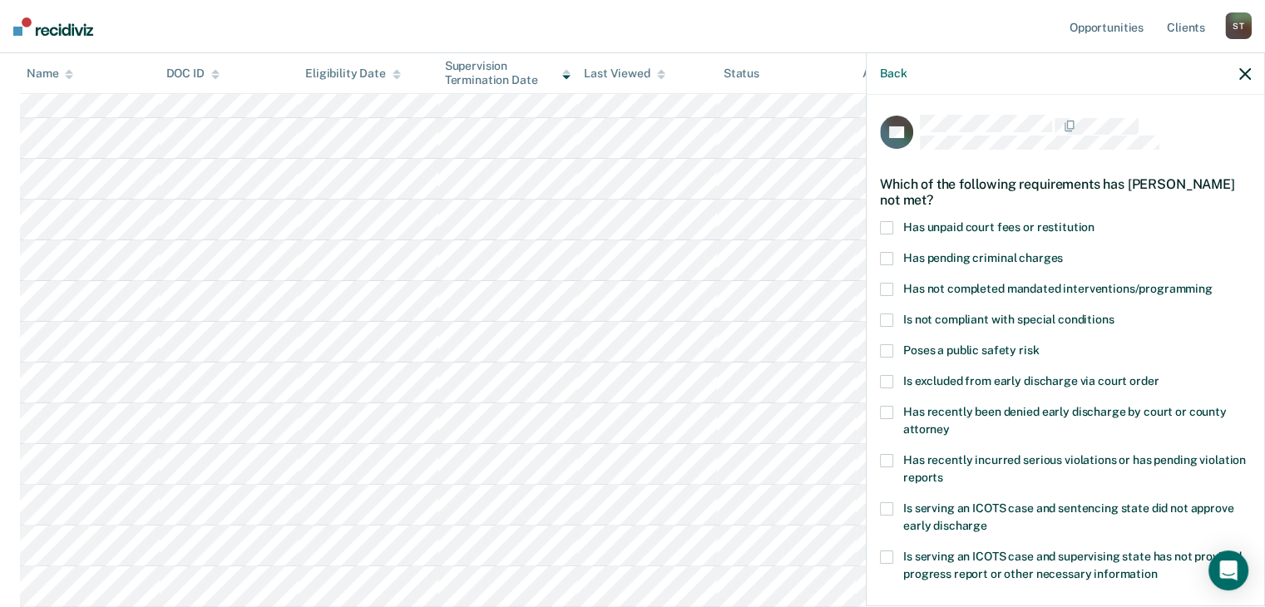
click at [891, 224] on span at bounding box center [886, 227] width 13 height 13
click at [887, 283] on span at bounding box center [886, 289] width 13 height 13
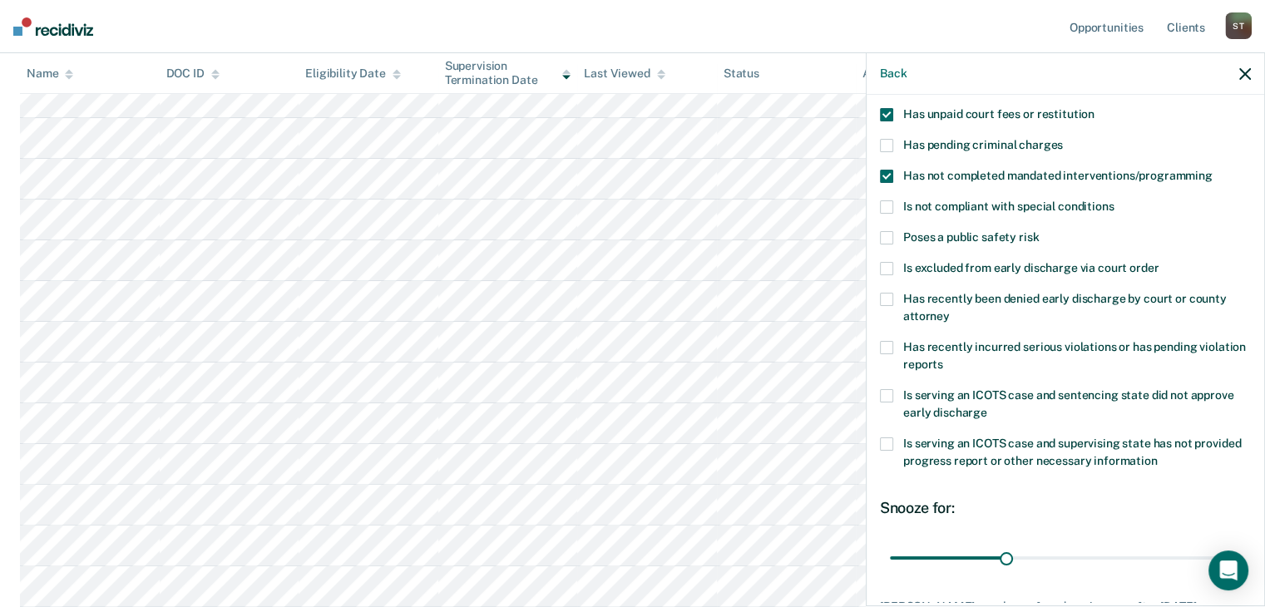
scroll to position [240, 0]
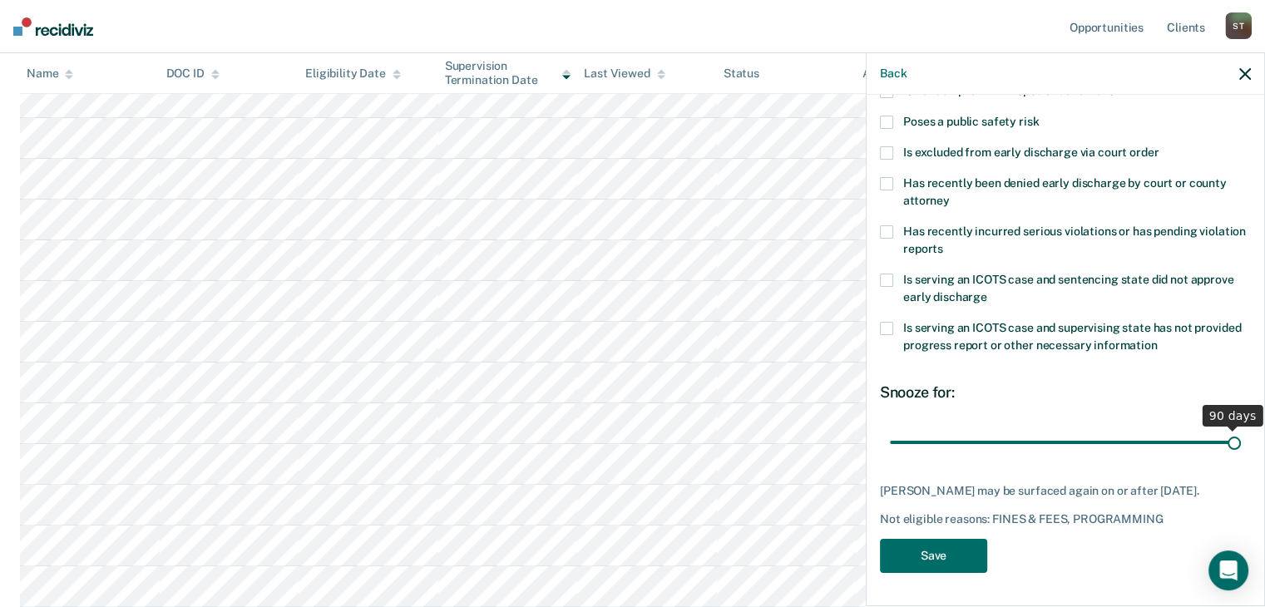
drag, startPoint x: 1003, startPoint y: 427, endPoint x: 1237, endPoint y: 432, distance: 233.8
type input "90"
click at [1237, 432] on input "range" at bounding box center [1065, 442] width 351 height 29
click at [948, 553] on button "Save" at bounding box center [933, 556] width 107 height 34
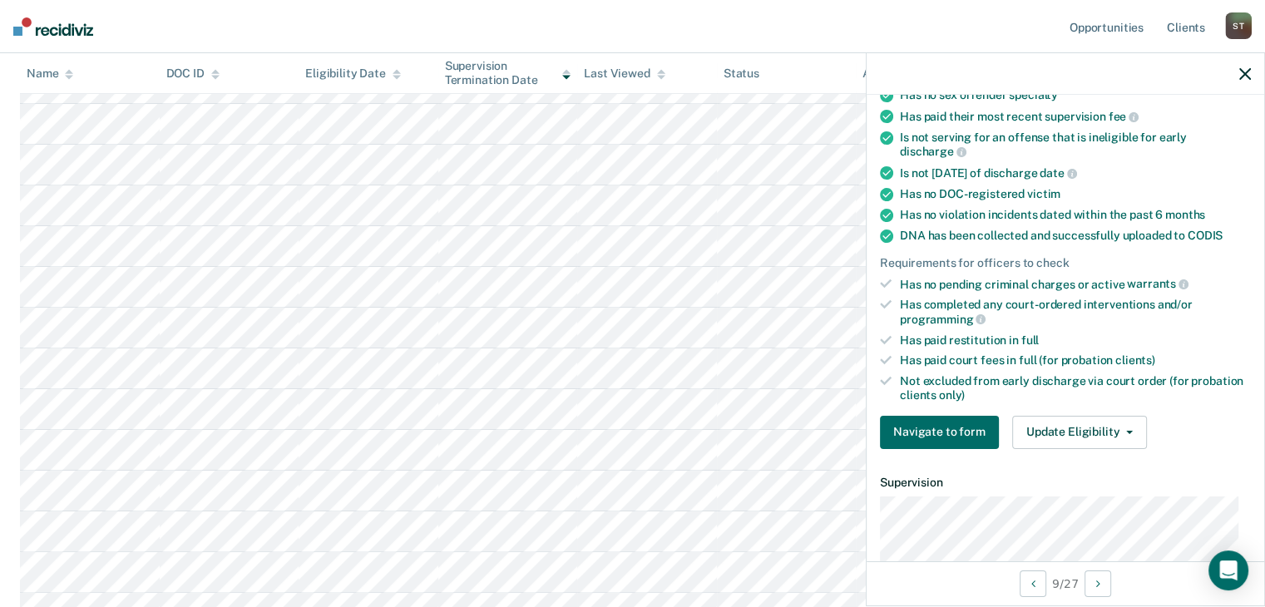
scroll to position [171, 0]
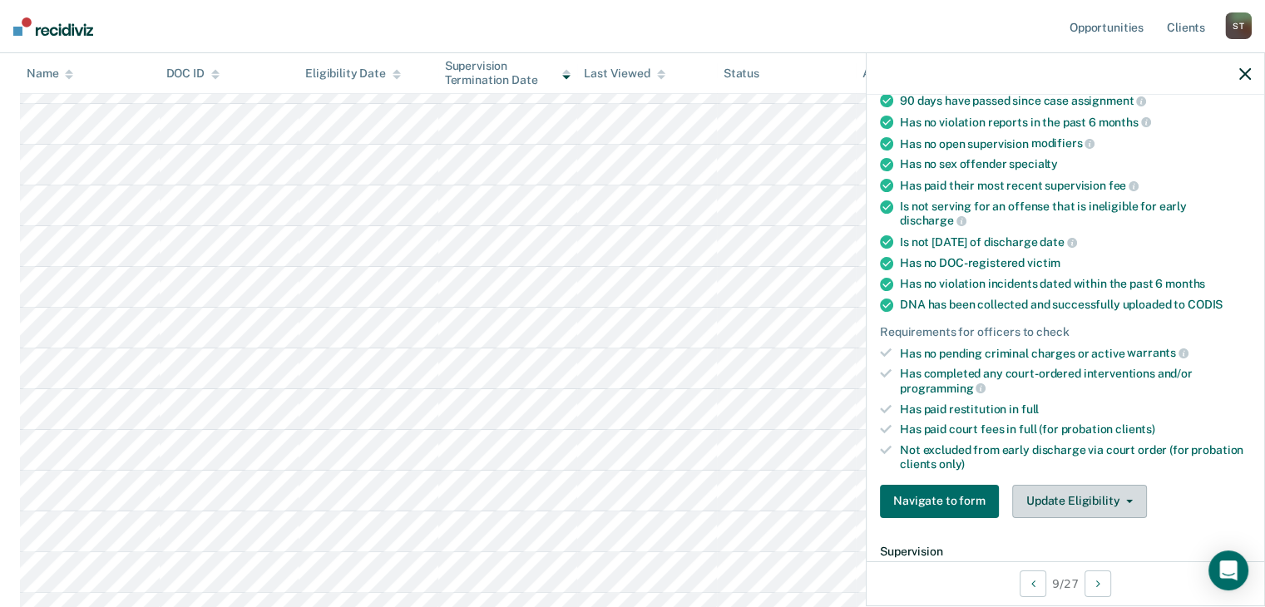
click at [1098, 492] on button "Update Eligibility" at bounding box center [1079, 501] width 135 height 33
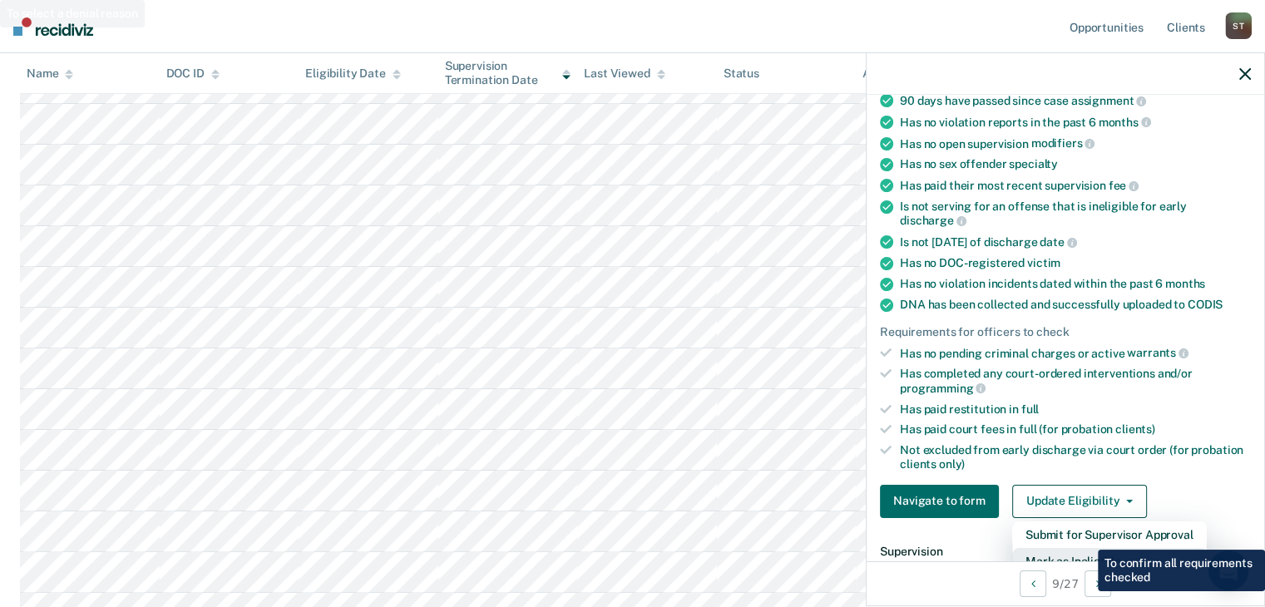
scroll to position [177, 0]
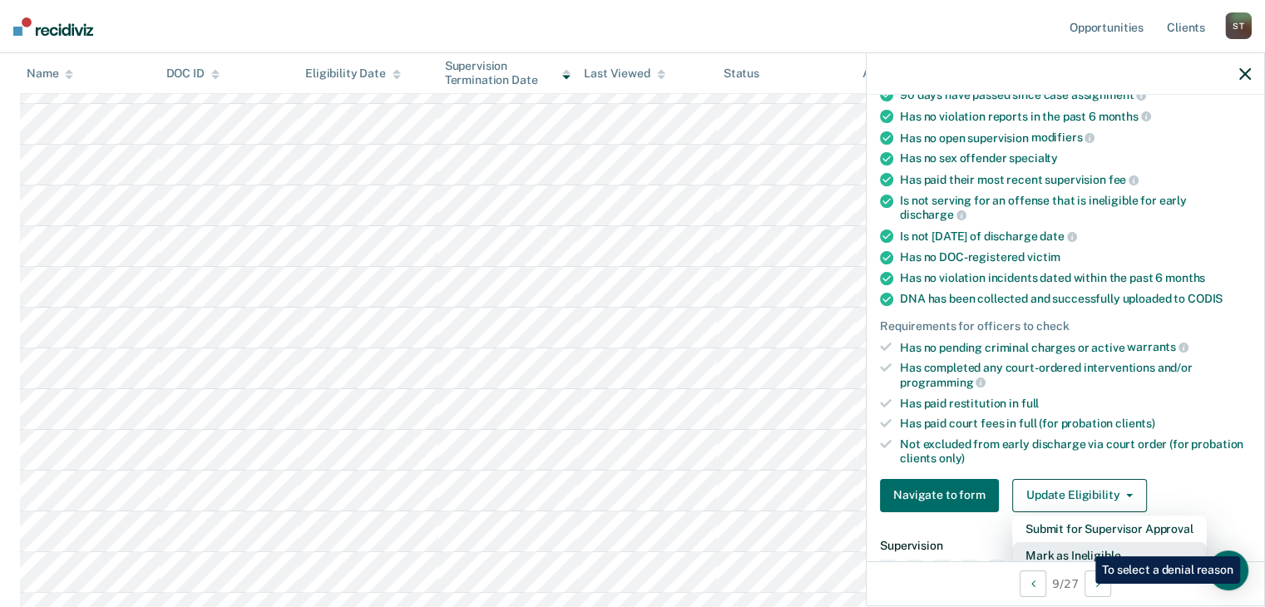
click at [1083, 544] on button "Mark as Ineligible" at bounding box center [1109, 555] width 195 height 27
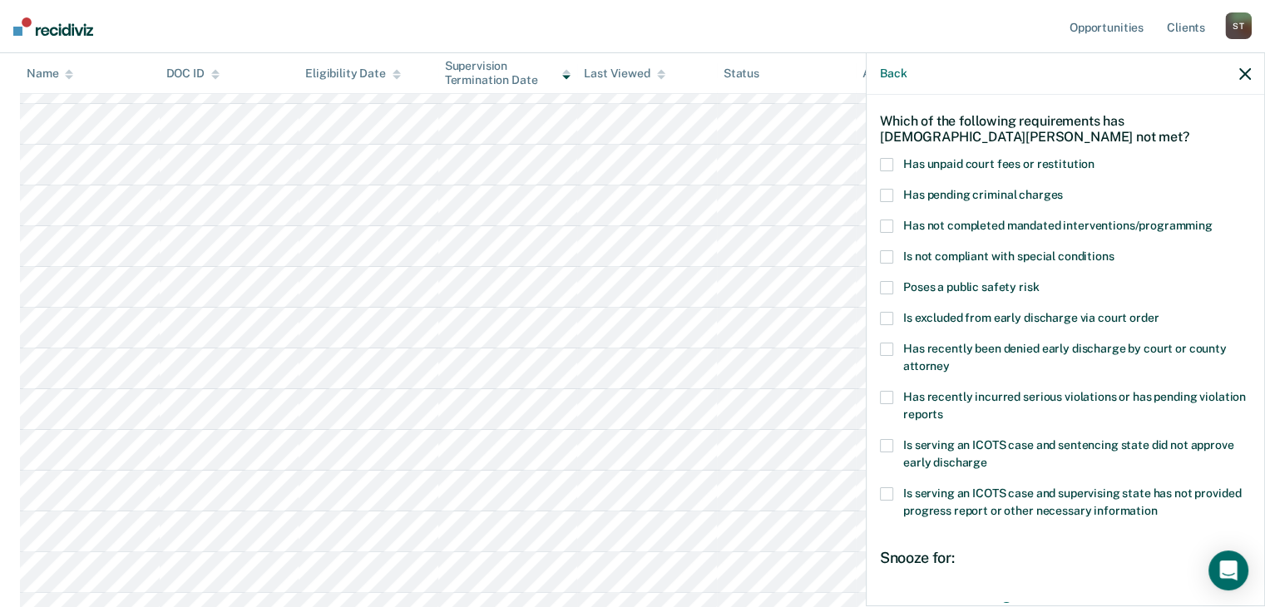
scroll to position [11, 0]
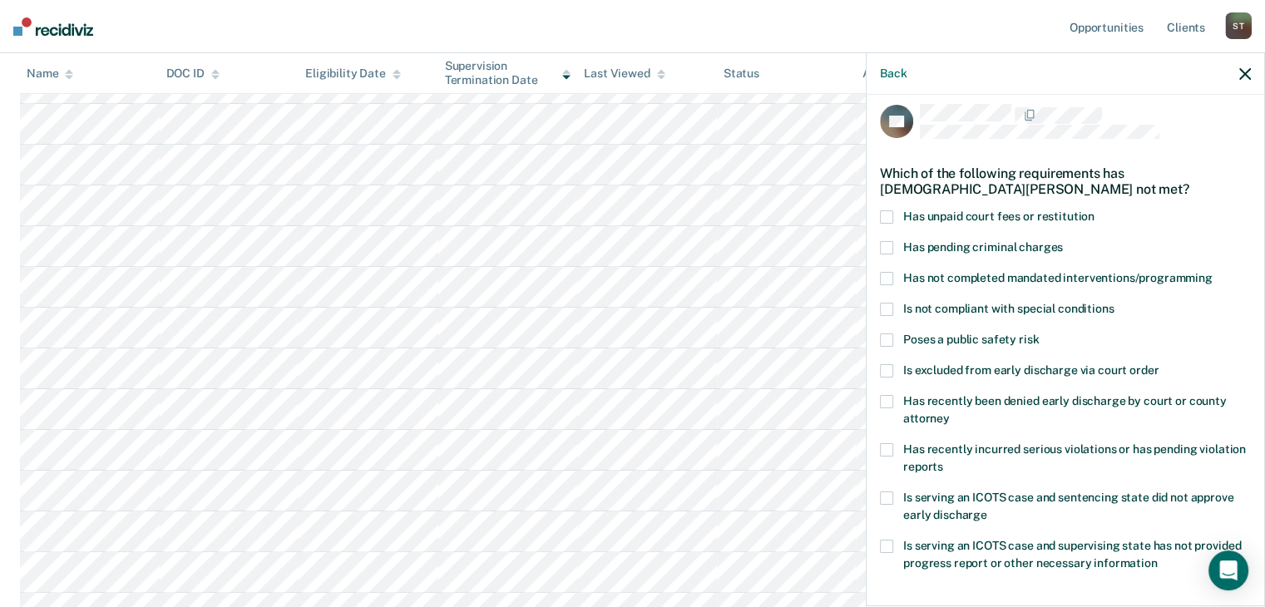
click at [880, 212] on span at bounding box center [886, 216] width 13 height 13
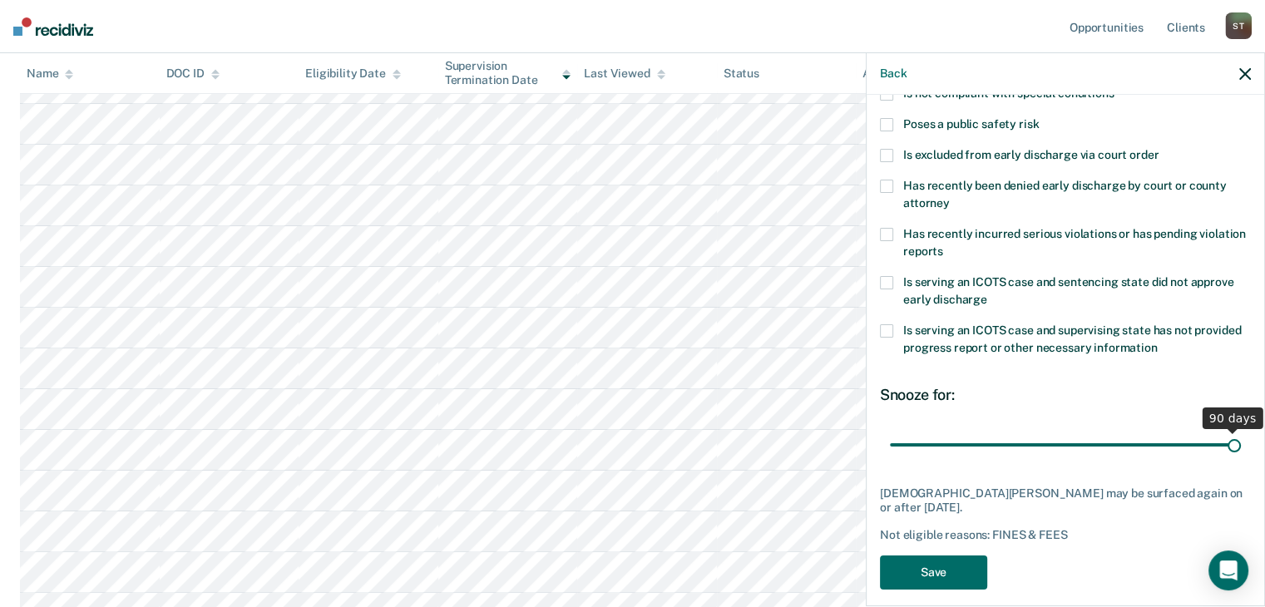
scroll to position [240, 0]
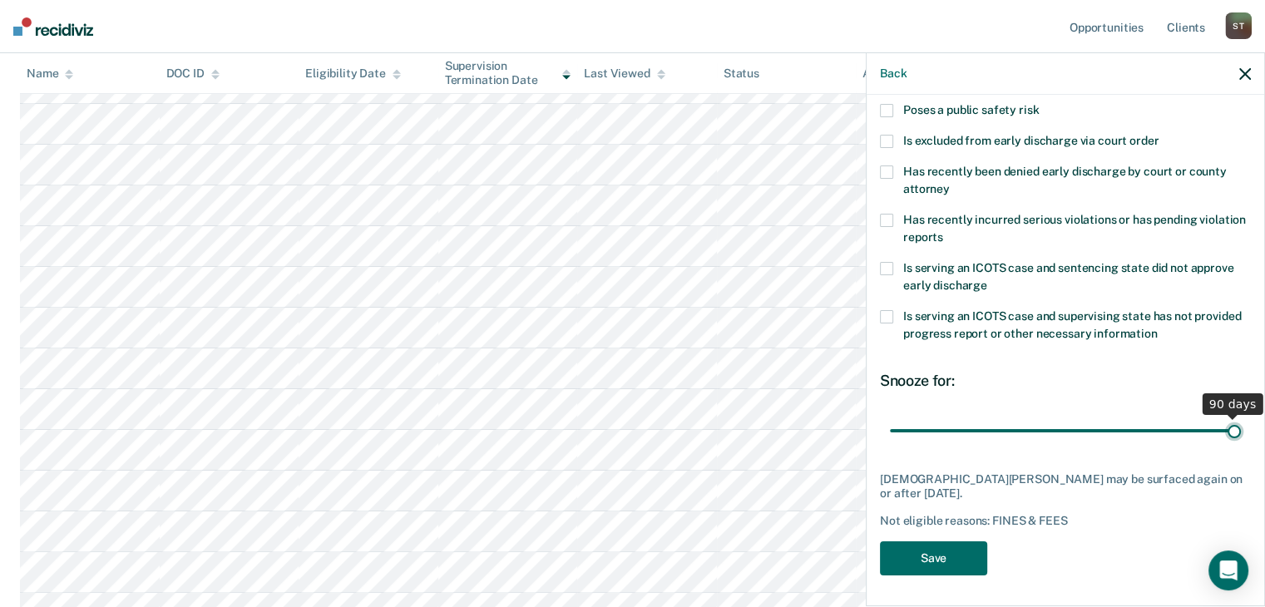
drag, startPoint x: 1001, startPoint y: 426, endPoint x: 1257, endPoint y: 447, distance: 256.2
type input "90"
click at [1241, 446] on input "range" at bounding box center [1065, 431] width 351 height 29
click at [955, 551] on button "Save" at bounding box center [933, 558] width 107 height 34
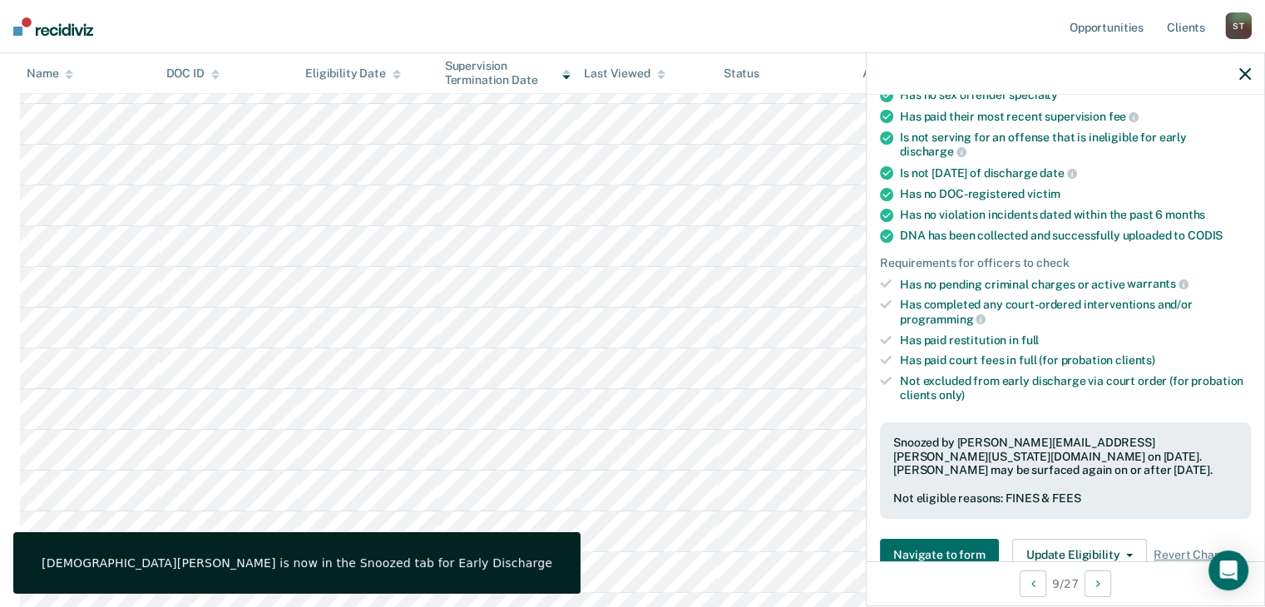
click at [1246, 72] on icon "button" at bounding box center [1245, 74] width 12 height 12
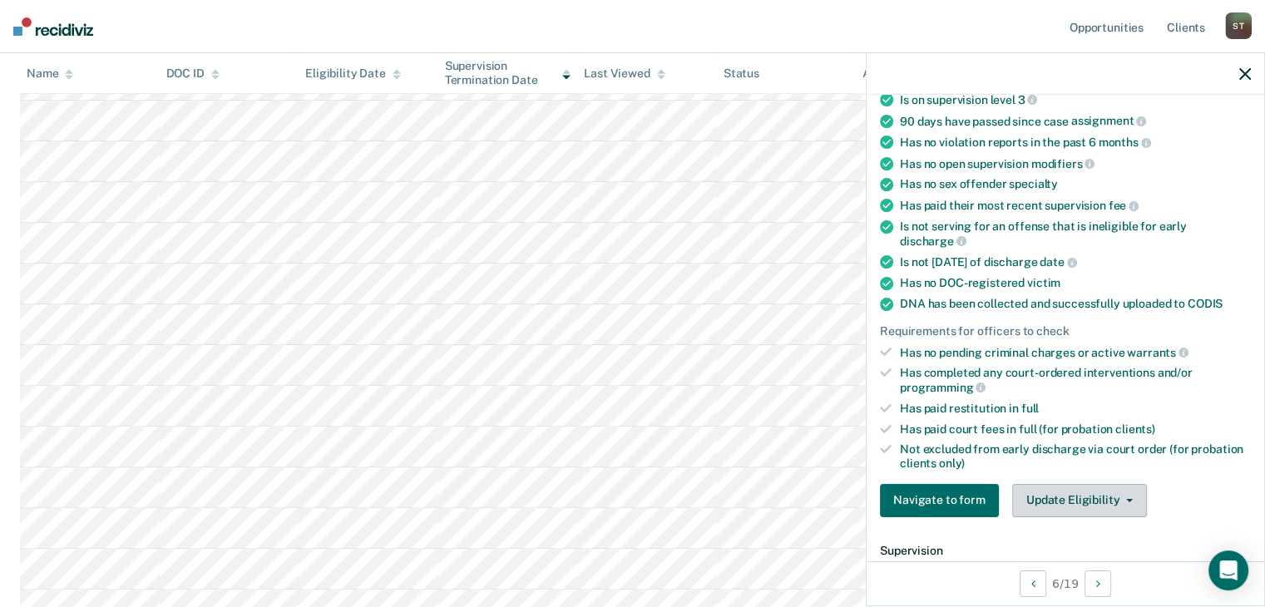
scroll to position [250, 0]
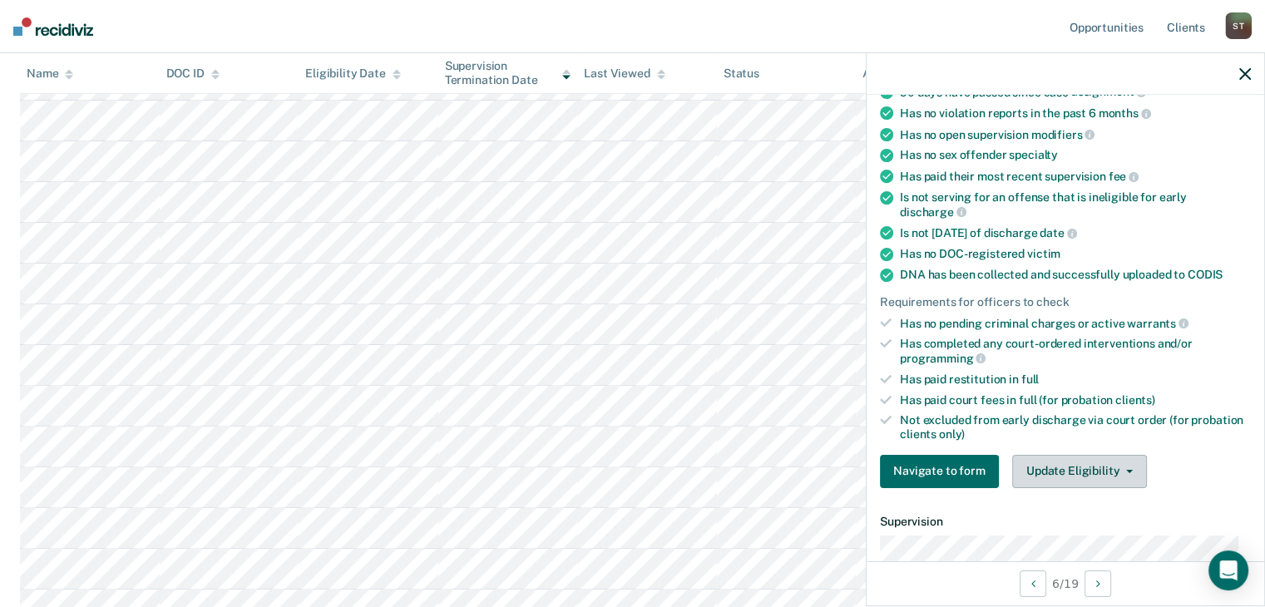
click at [1126, 470] on icon "button" at bounding box center [1129, 471] width 7 height 3
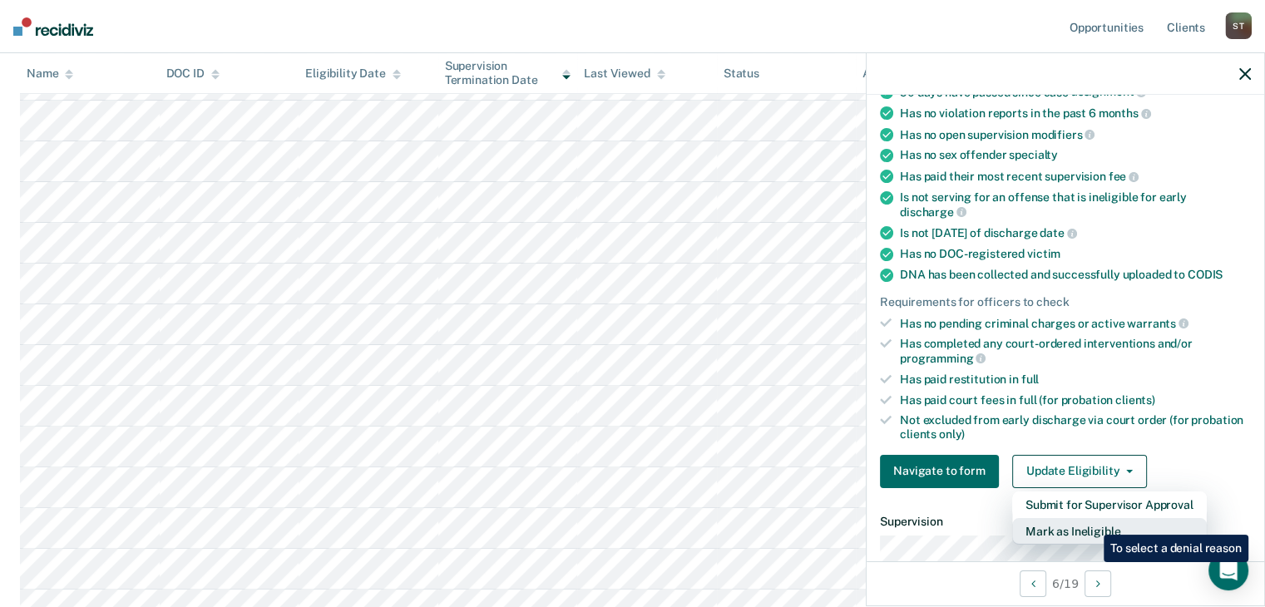
click at [1091, 522] on button "Mark as Ineligible" at bounding box center [1109, 531] width 195 height 27
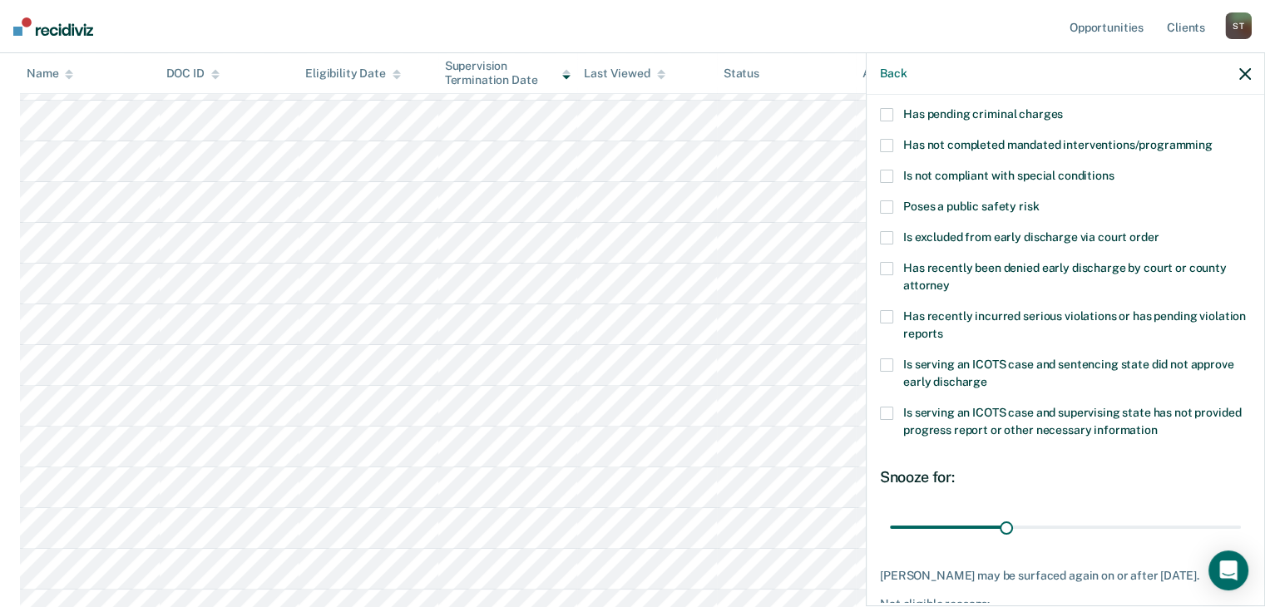
scroll to position [0, 0]
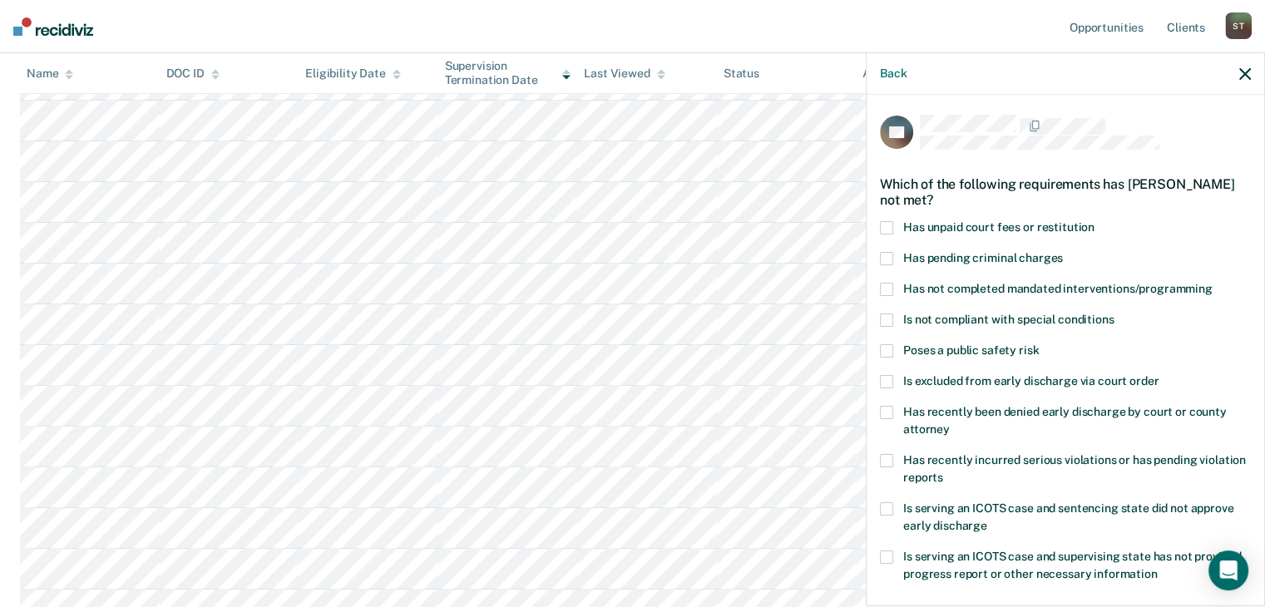
click at [886, 227] on span at bounding box center [886, 227] width 13 height 13
click at [884, 288] on span at bounding box center [886, 289] width 13 height 13
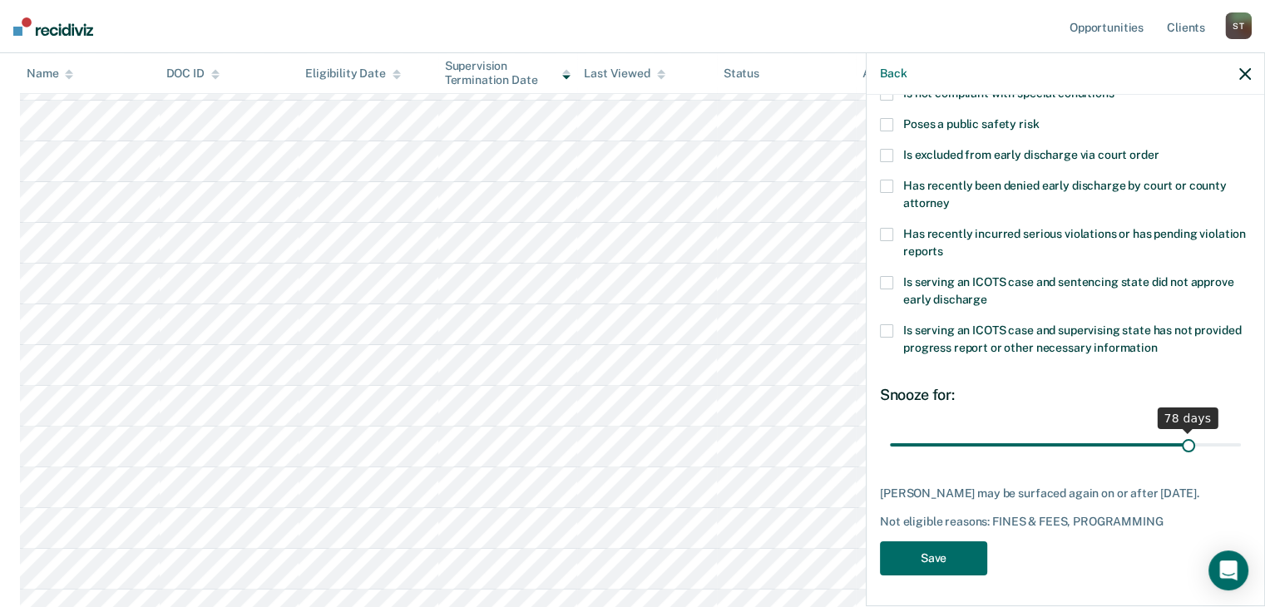
scroll to position [240, 0]
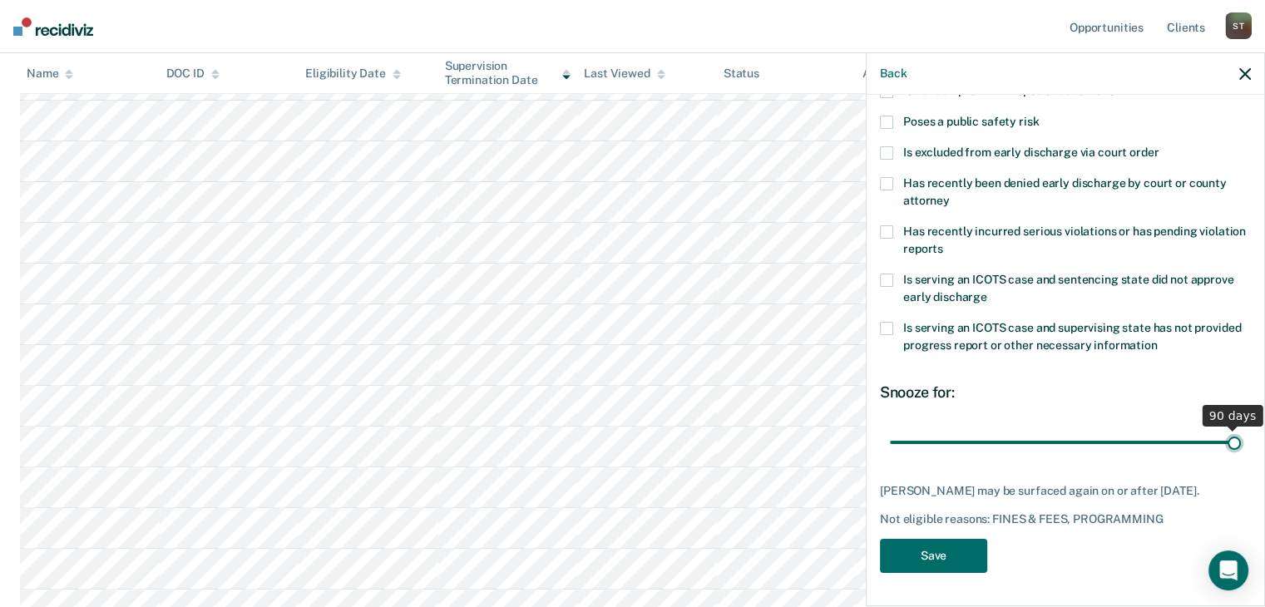
drag, startPoint x: 1001, startPoint y: 429, endPoint x: 1222, endPoint y: 442, distance: 220.7
type input "90"
click at [1222, 442] on input "range" at bounding box center [1065, 442] width 351 height 29
click at [958, 555] on button "Save" at bounding box center [933, 556] width 107 height 34
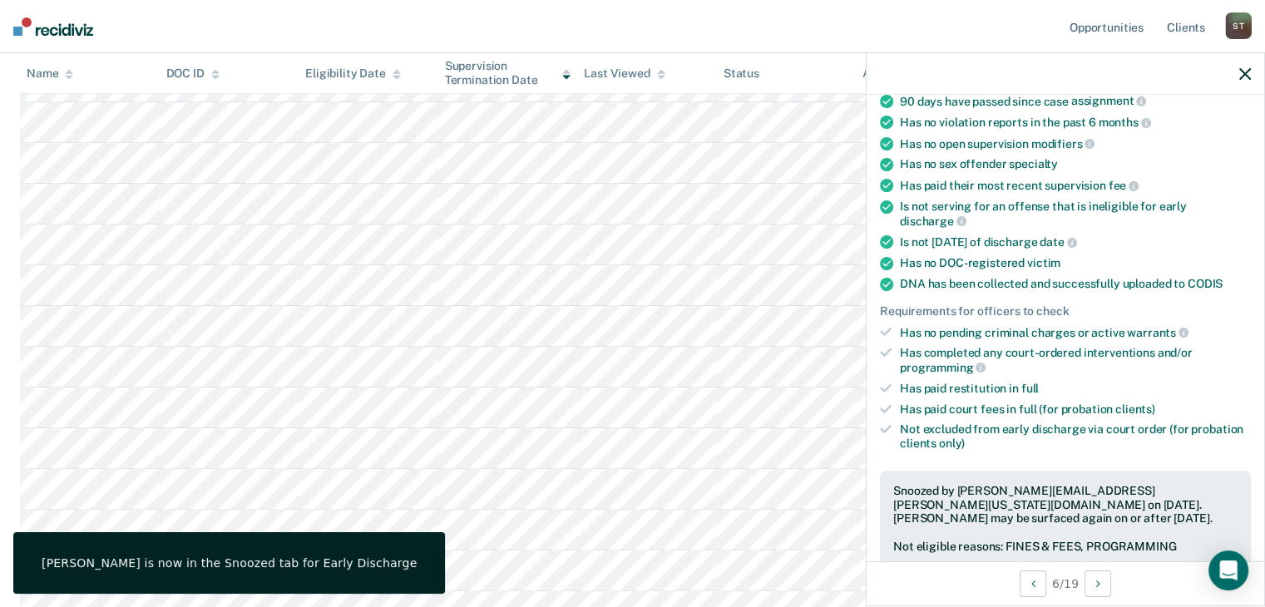
scroll to position [337, 0]
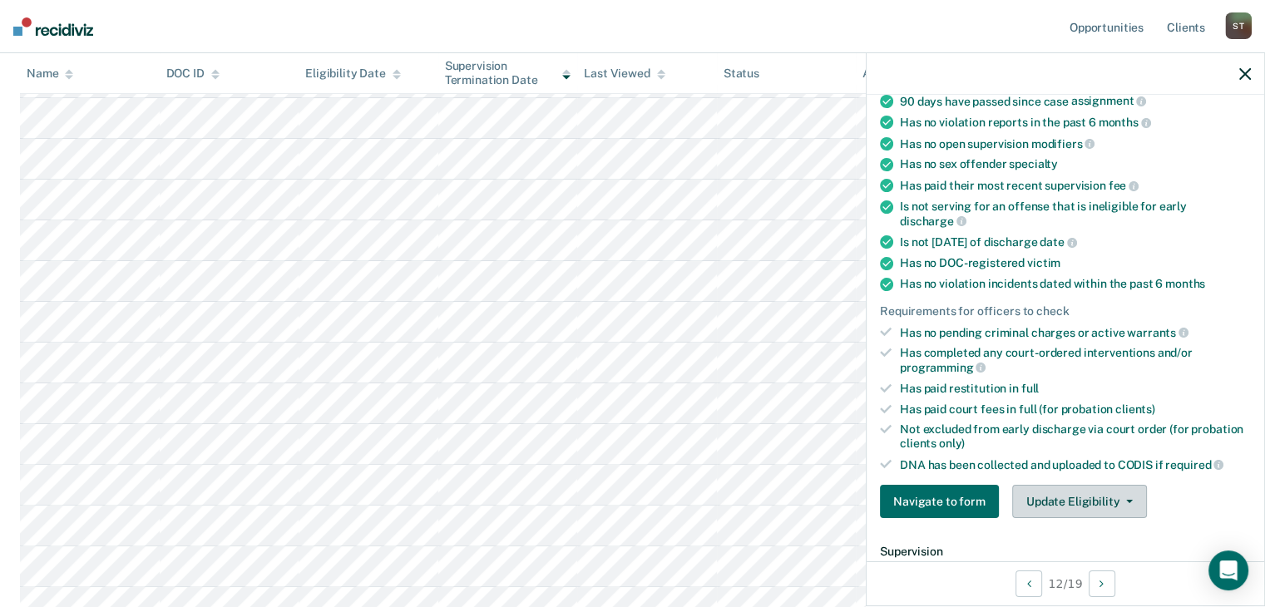
click at [1075, 492] on button "Update Eligibility" at bounding box center [1079, 501] width 135 height 33
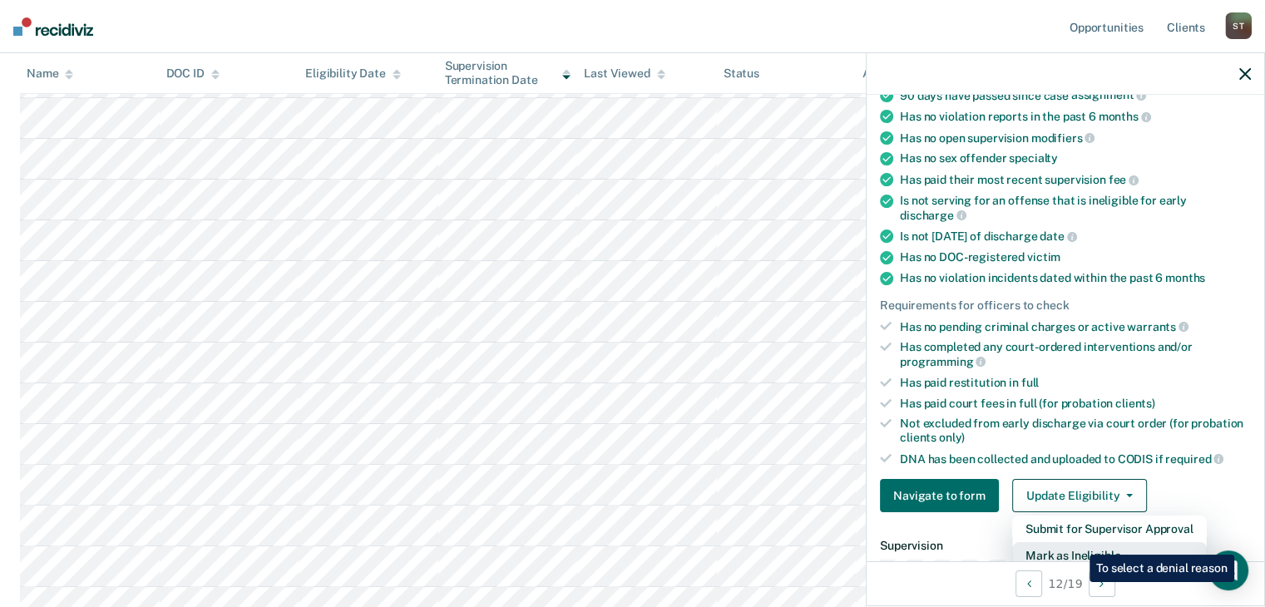
click at [1077, 542] on button "Mark as Ineligible" at bounding box center [1109, 555] width 195 height 27
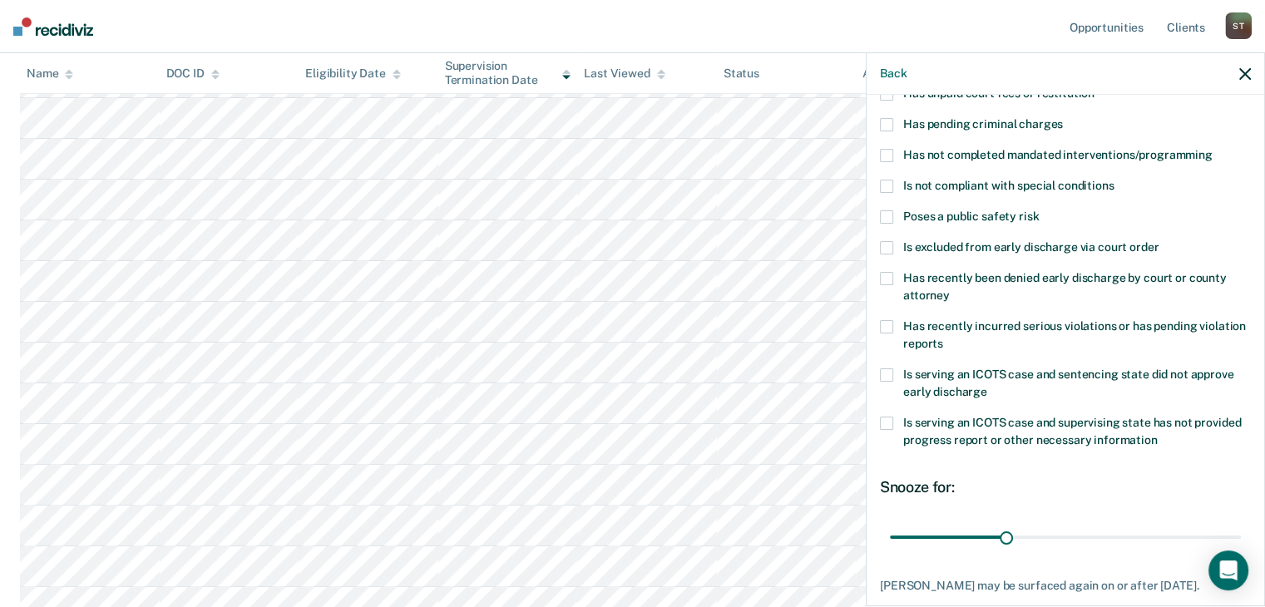
scroll to position [0, 0]
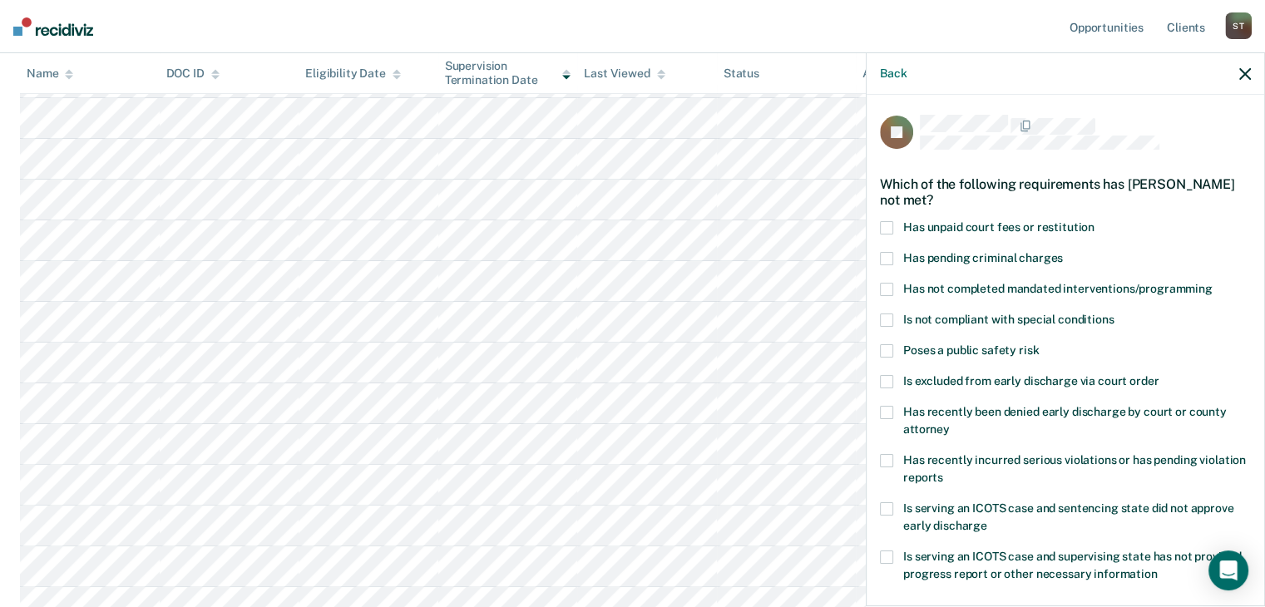
click at [888, 224] on span at bounding box center [886, 227] width 13 height 13
click at [885, 284] on span at bounding box center [886, 289] width 13 height 13
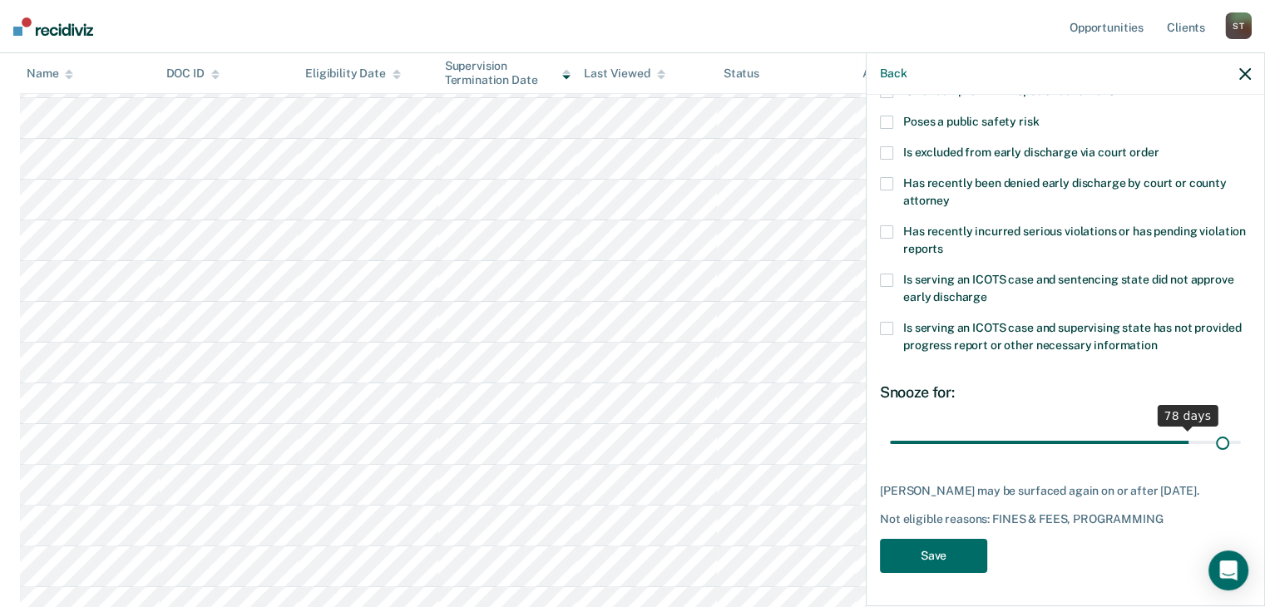
scroll to position [240, 0]
drag, startPoint x: 1001, startPoint y: 424, endPoint x: 1221, endPoint y: 423, distance: 219.6
type input "90"
click at [1221, 428] on input "range" at bounding box center [1065, 442] width 351 height 29
click at [961, 552] on button "Save" at bounding box center [933, 556] width 107 height 34
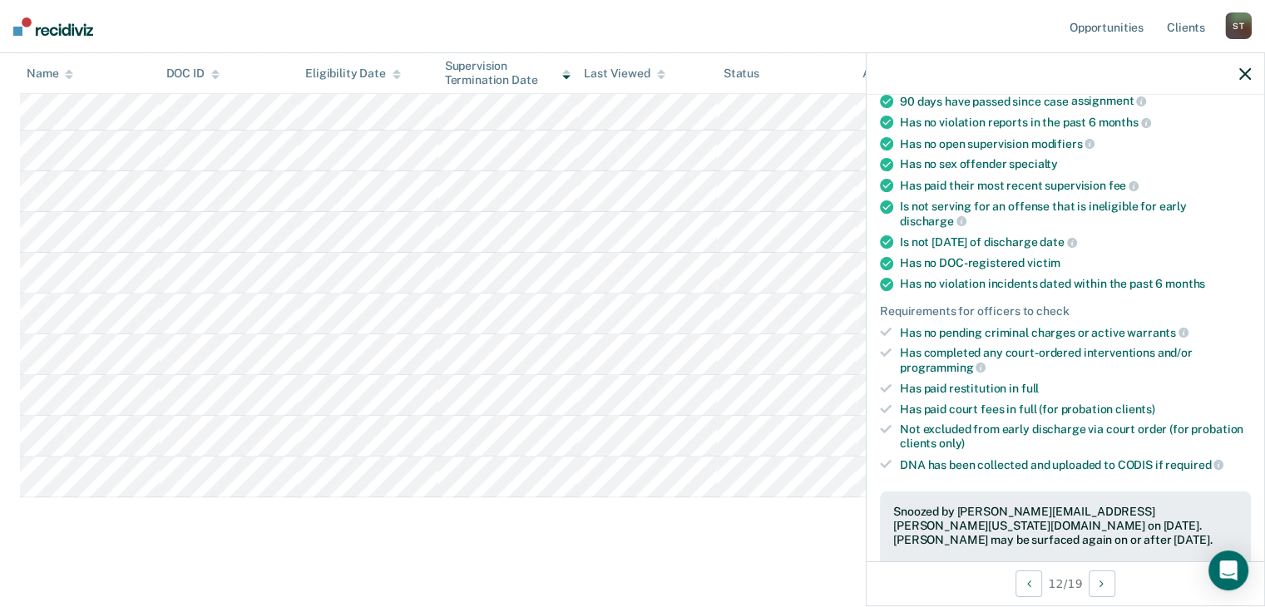
scroll to position [206, 0]
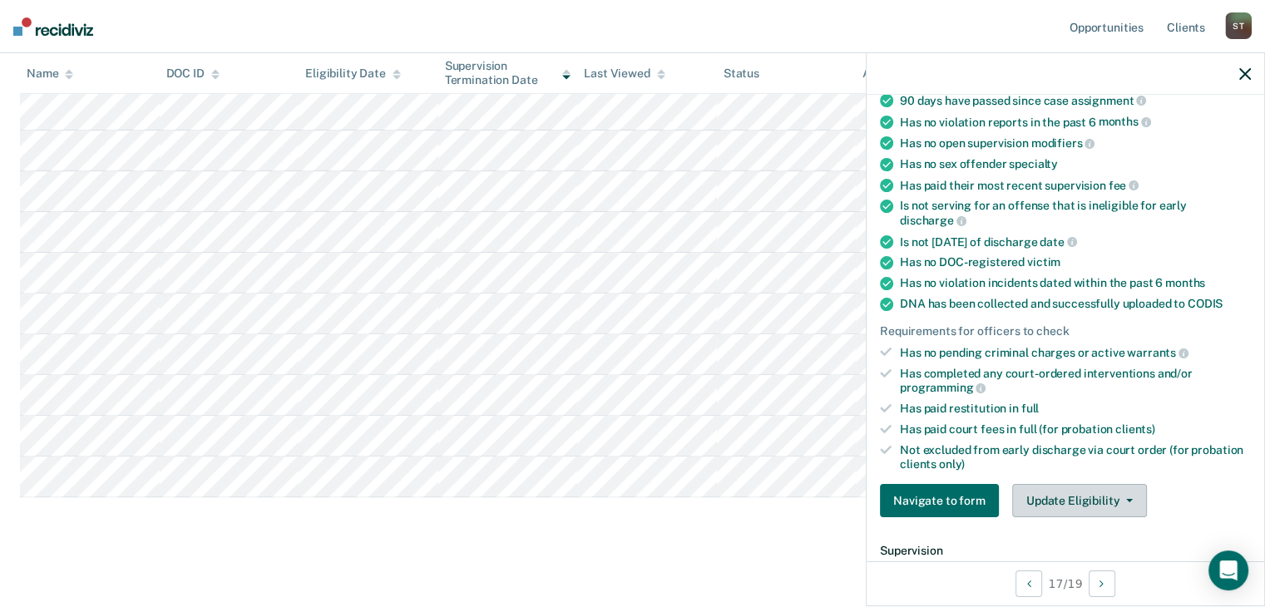
click at [1101, 491] on button "Update Eligibility" at bounding box center [1079, 500] width 135 height 33
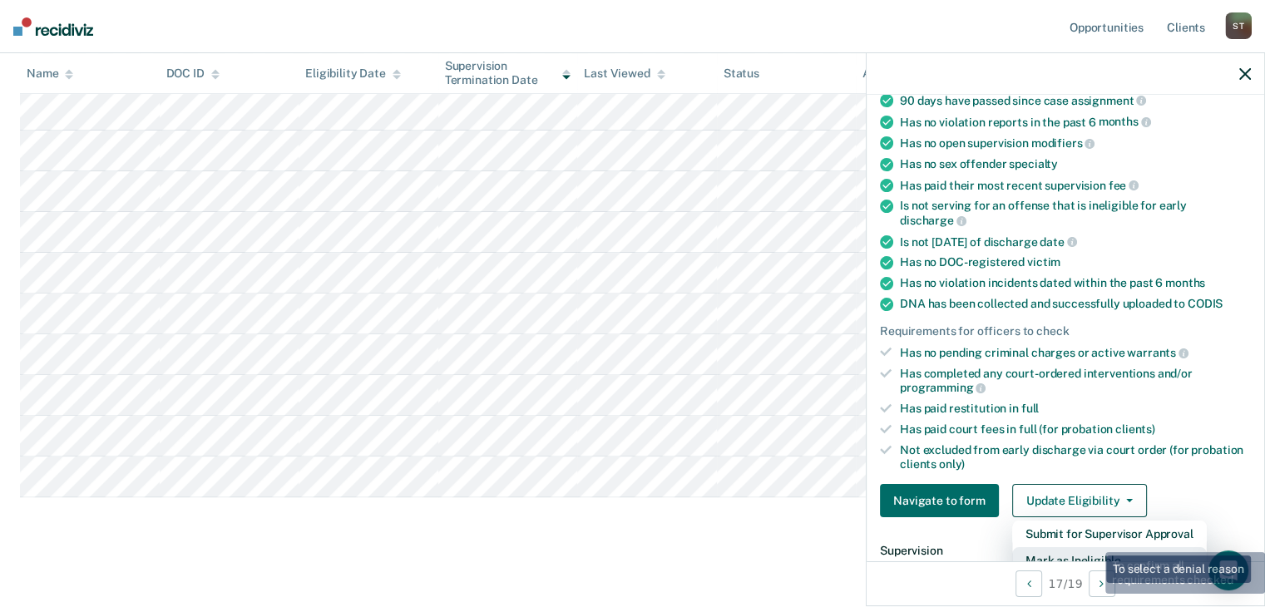
scroll to position [212, 0]
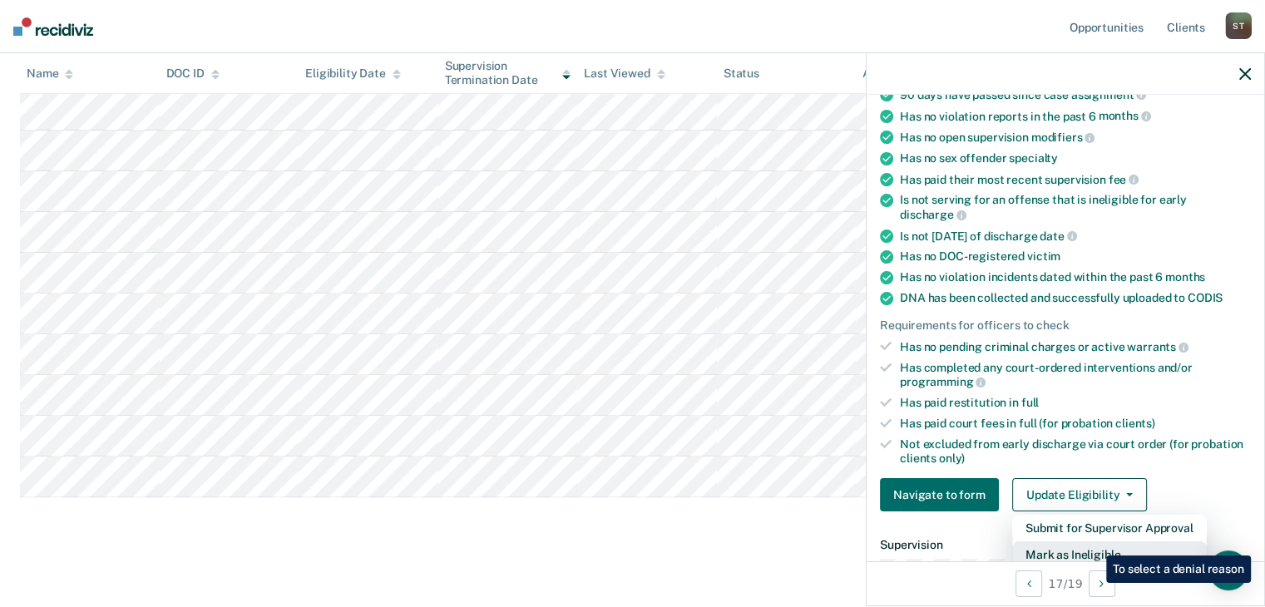
click at [1094, 543] on button "Mark as Ineligible" at bounding box center [1109, 554] width 195 height 27
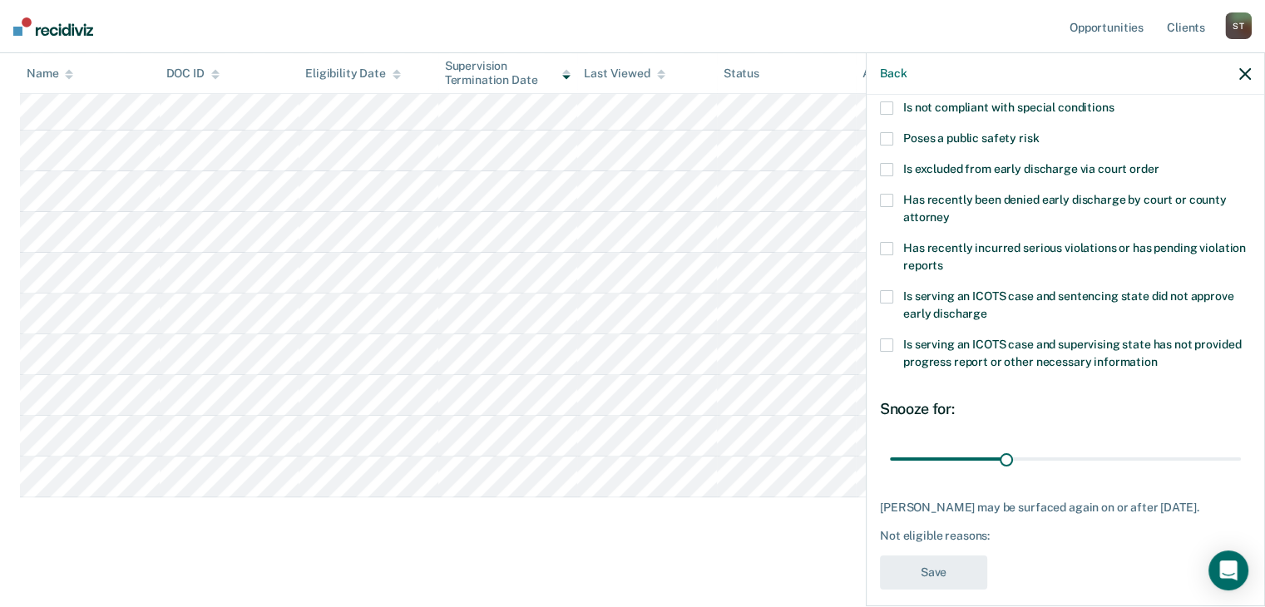
scroll to position [0, 0]
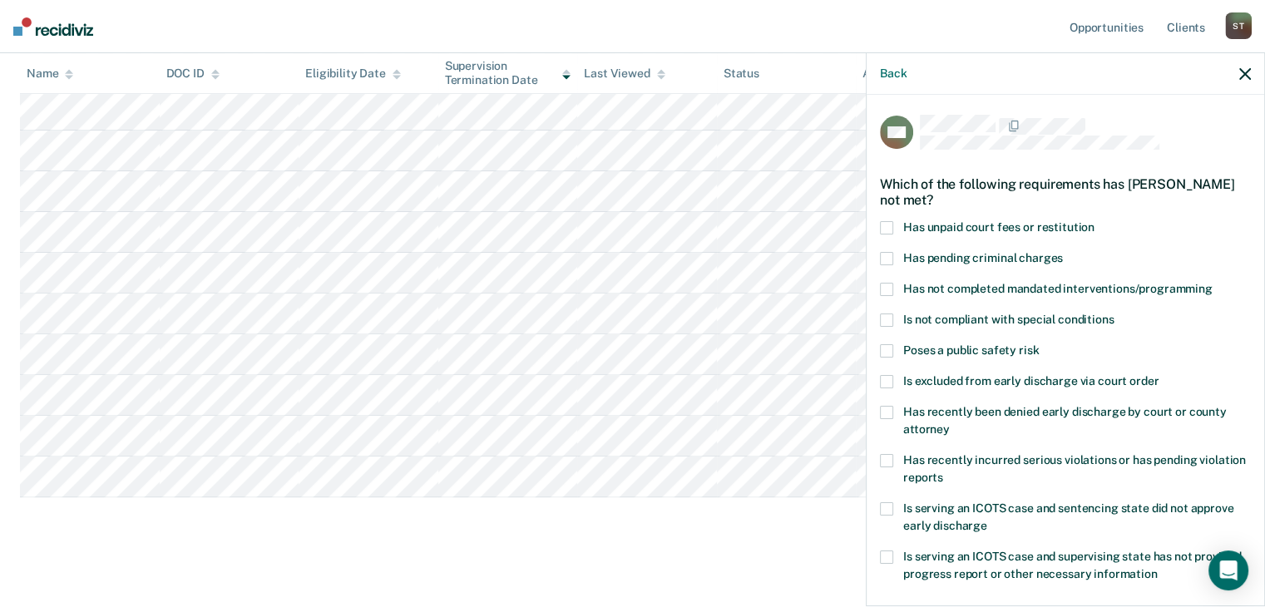
click at [887, 222] on span at bounding box center [886, 227] width 13 height 13
click at [885, 290] on span at bounding box center [886, 289] width 13 height 13
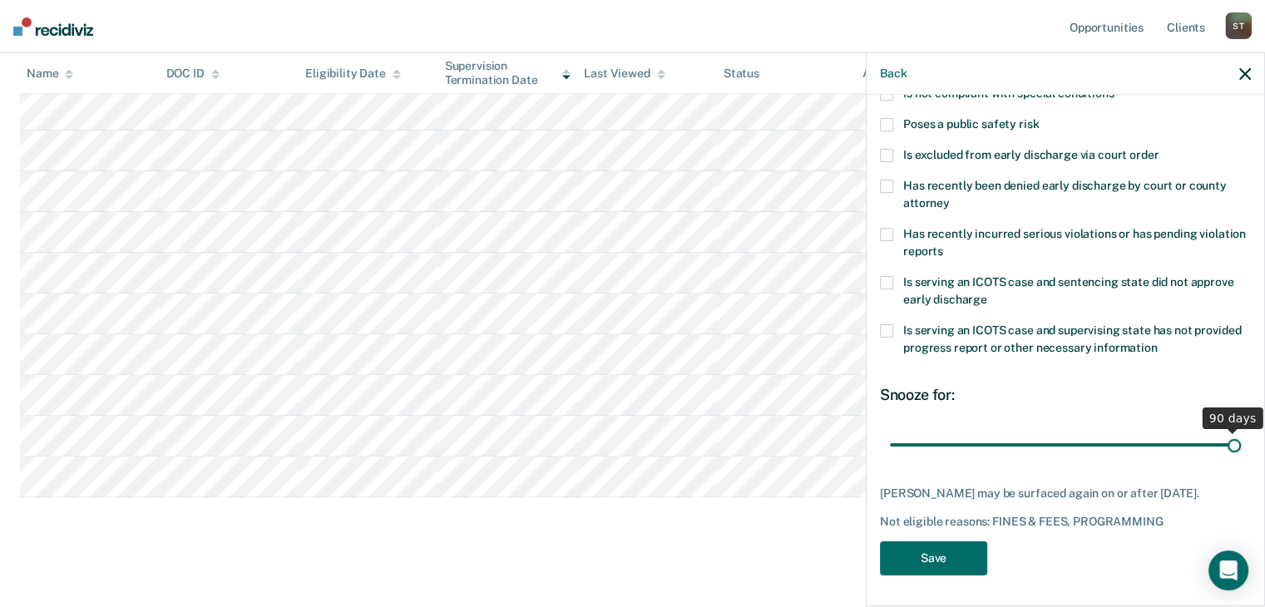
drag, startPoint x: 1001, startPoint y: 441, endPoint x: 1224, endPoint y: 460, distance: 224.5
type input "90"
click at [1224, 460] on input "range" at bounding box center [1065, 445] width 351 height 29
click at [952, 558] on button "Save" at bounding box center [933, 558] width 107 height 34
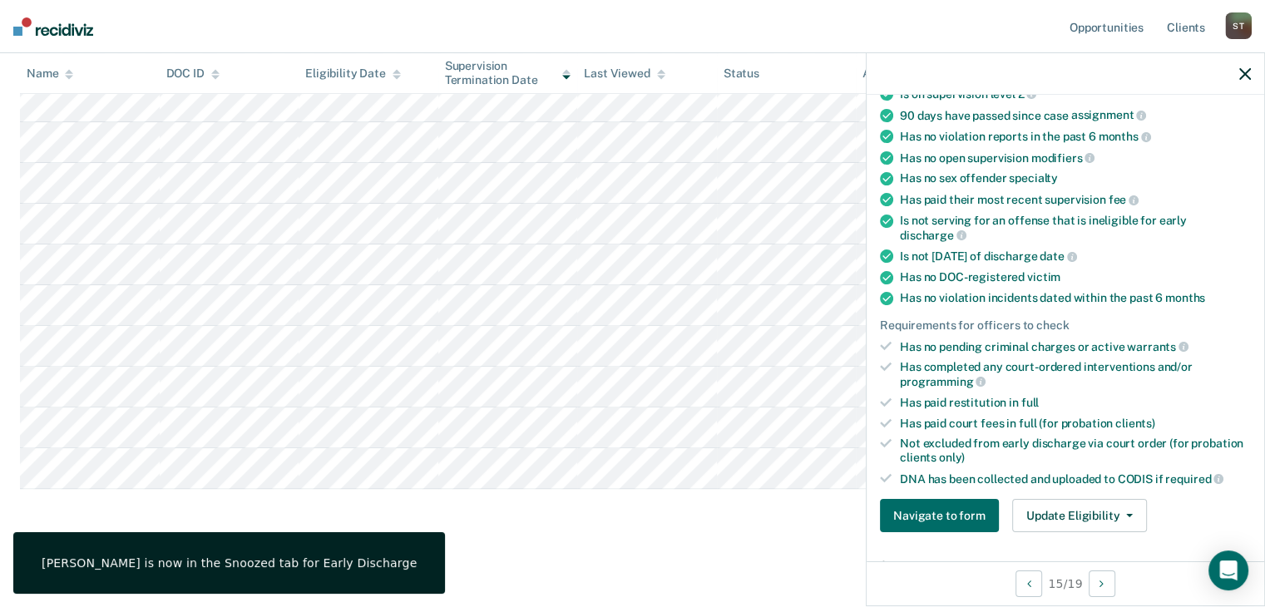
scroll to position [261, 0]
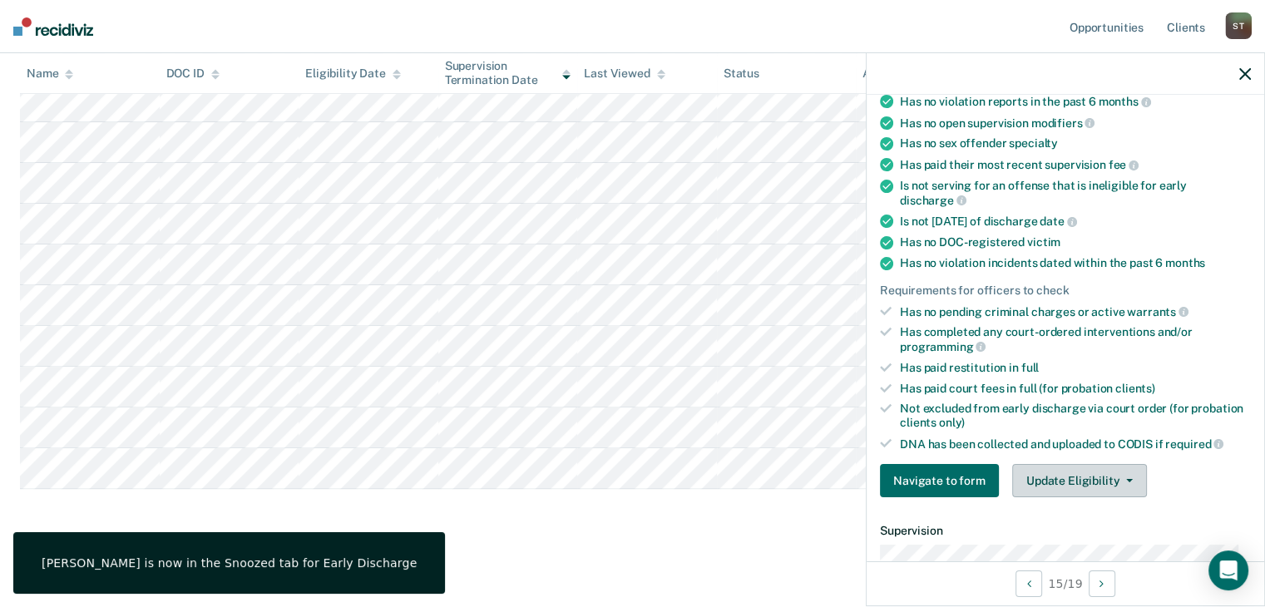
click at [1073, 469] on button "Update Eligibility" at bounding box center [1079, 480] width 135 height 33
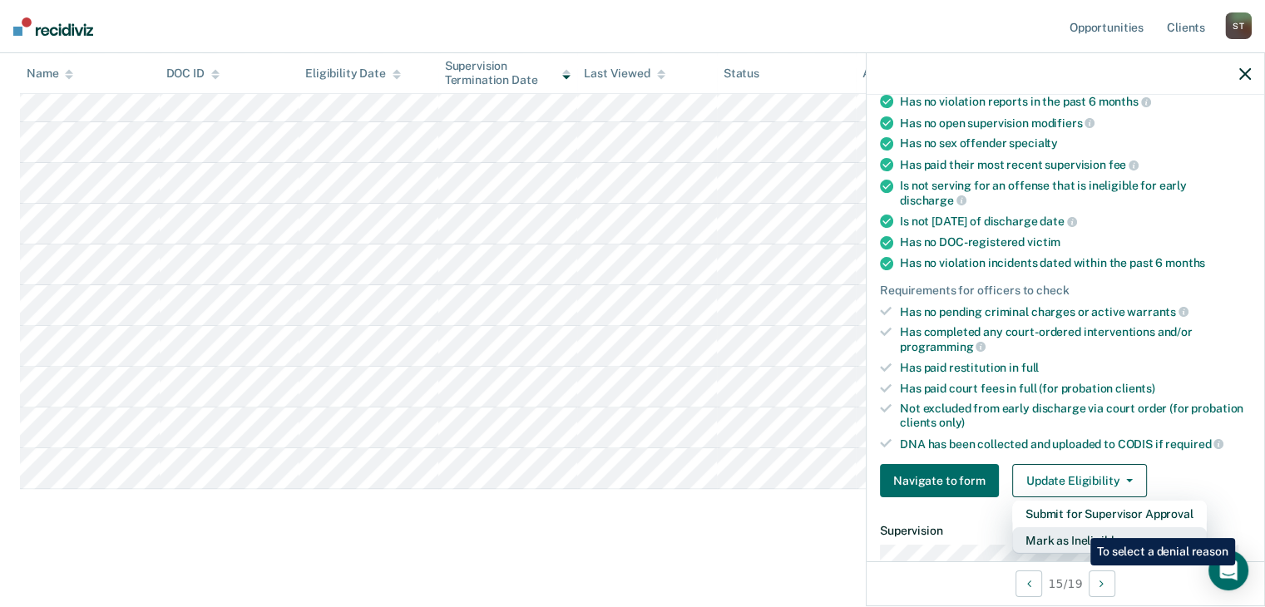
click at [1078, 527] on button "Mark as Ineligible" at bounding box center [1109, 540] width 195 height 27
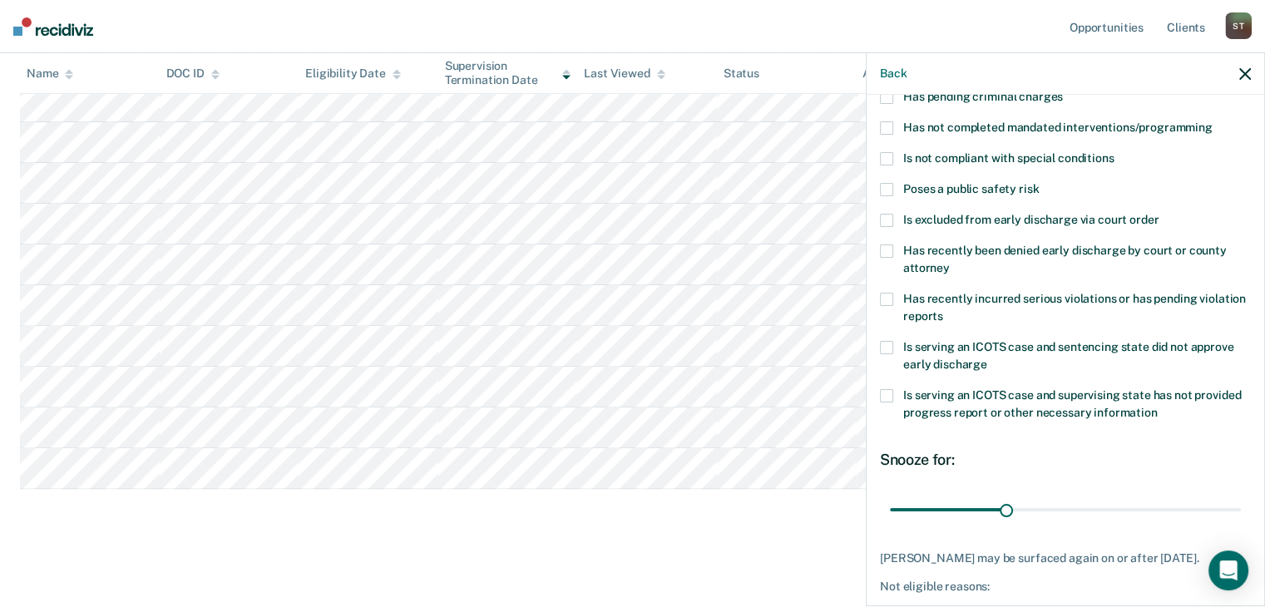
scroll to position [0, 0]
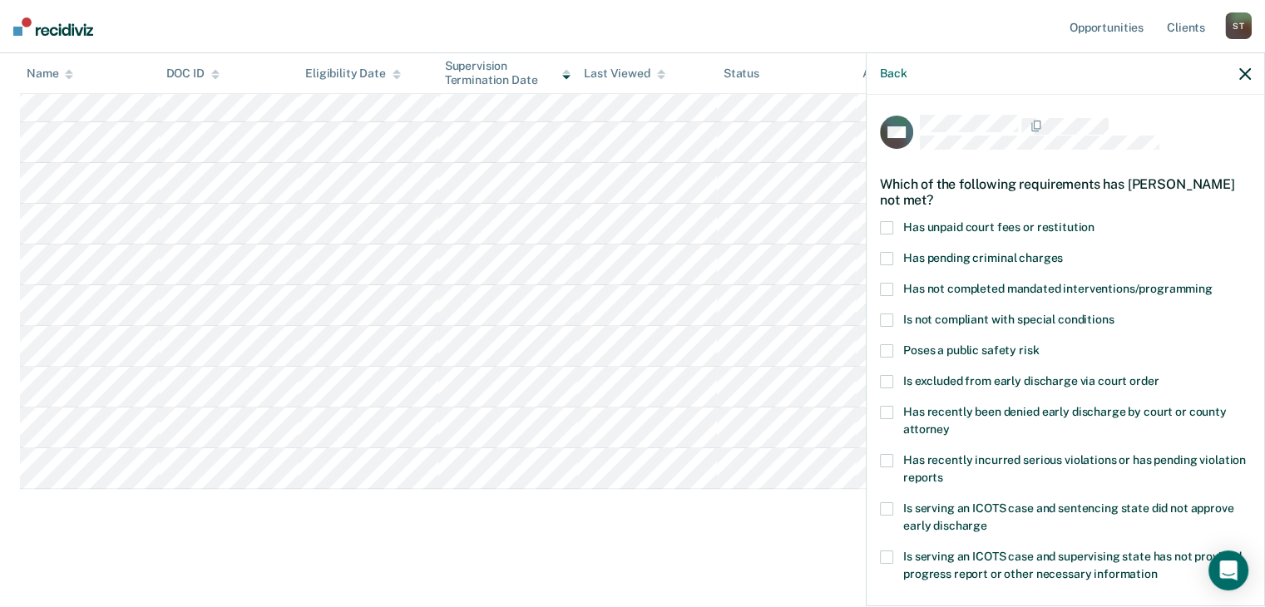
click at [887, 225] on span at bounding box center [886, 227] width 13 height 13
click at [886, 286] on span at bounding box center [886, 289] width 13 height 13
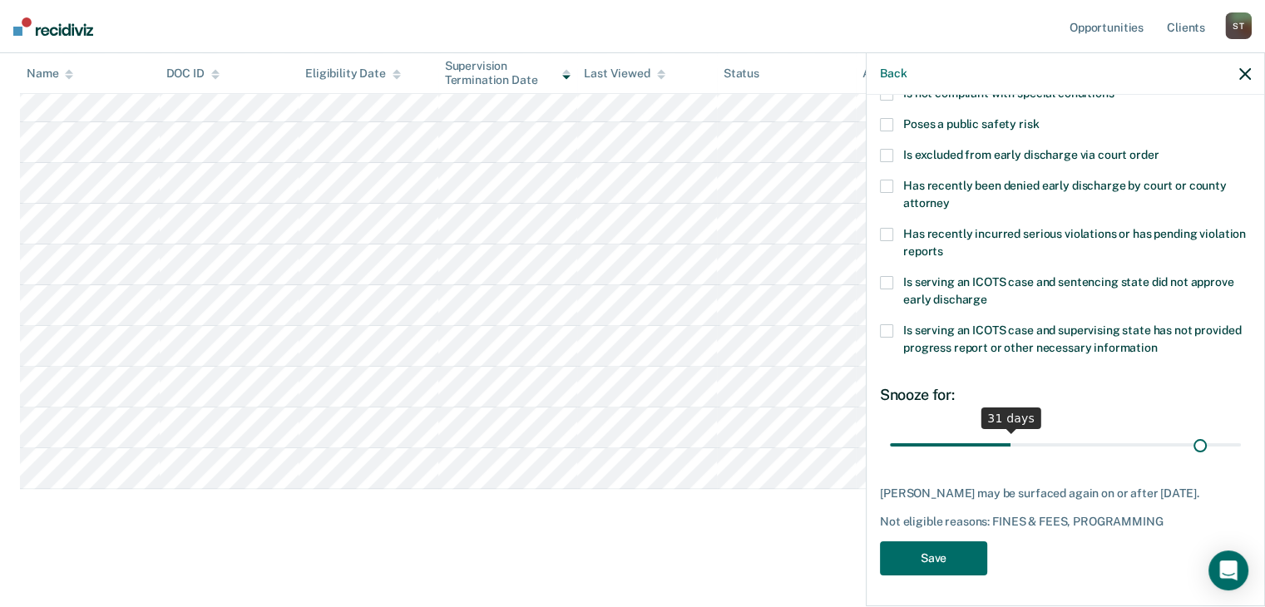
scroll to position [240, 0]
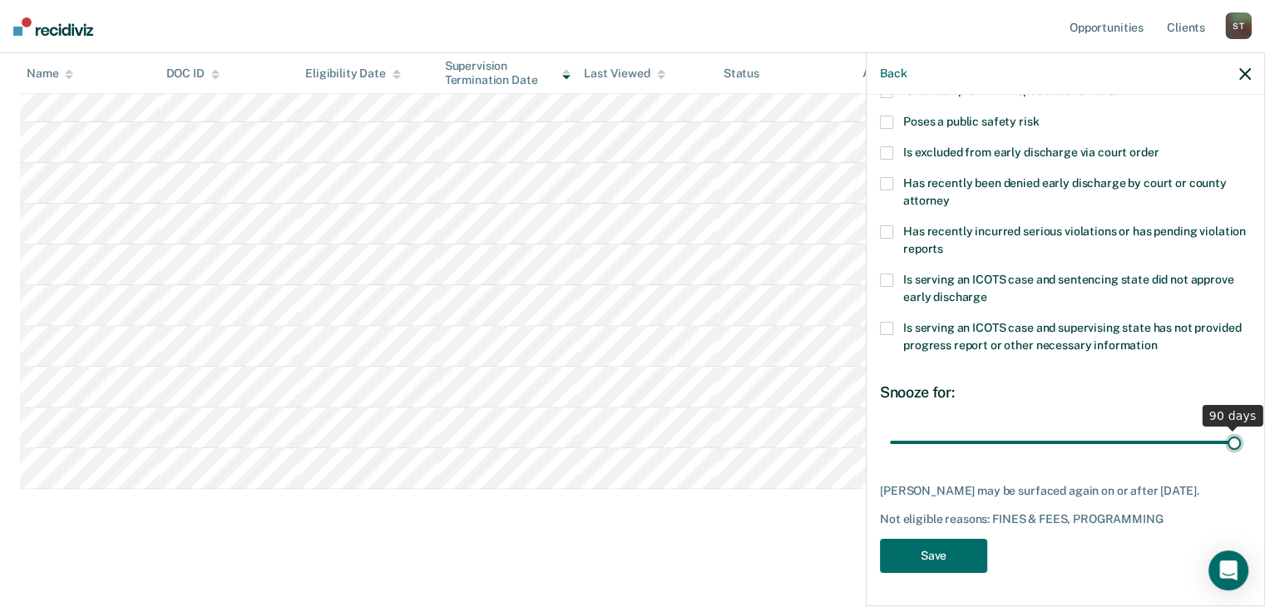
drag, startPoint x: 1001, startPoint y: 423, endPoint x: 1230, endPoint y: 435, distance: 229.0
type input "90"
click at [1230, 435] on input "range" at bounding box center [1065, 442] width 351 height 29
click at [940, 550] on button "Save" at bounding box center [933, 556] width 107 height 34
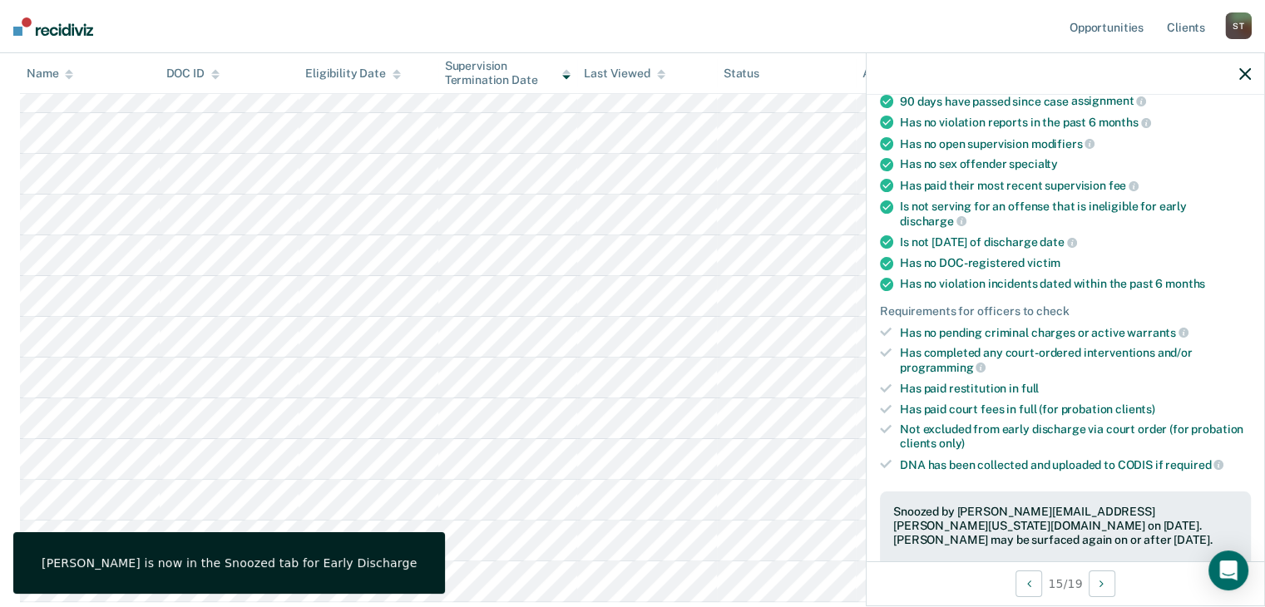
scroll to position [436, 0]
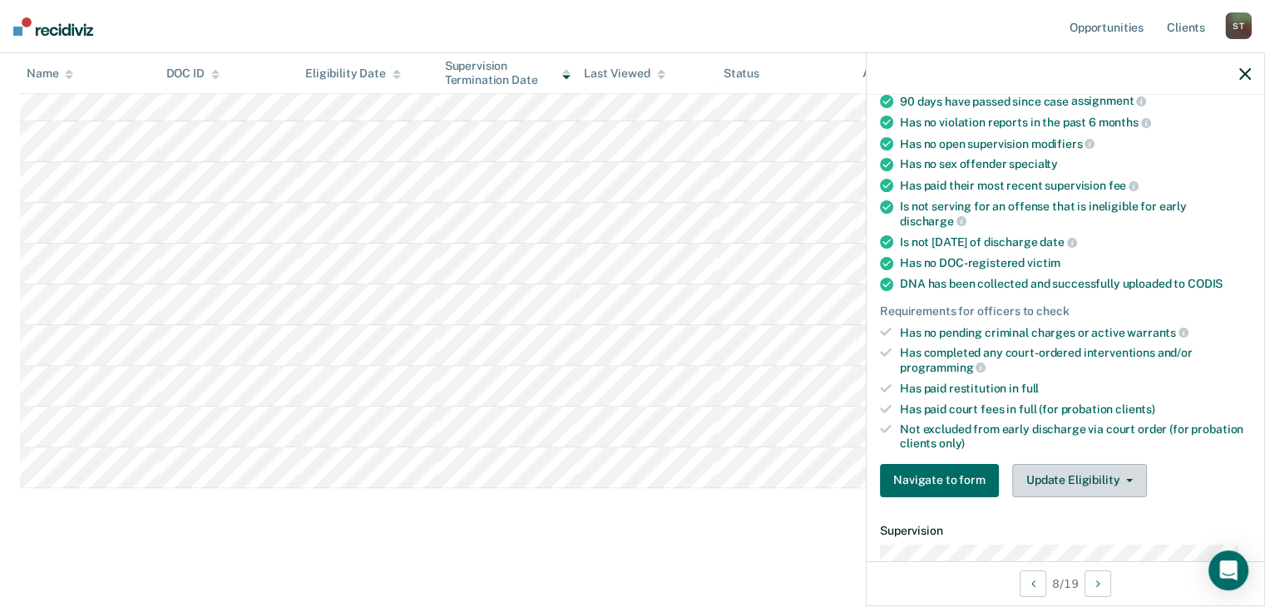
click at [1075, 472] on button "Update Eligibility" at bounding box center [1079, 480] width 135 height 33
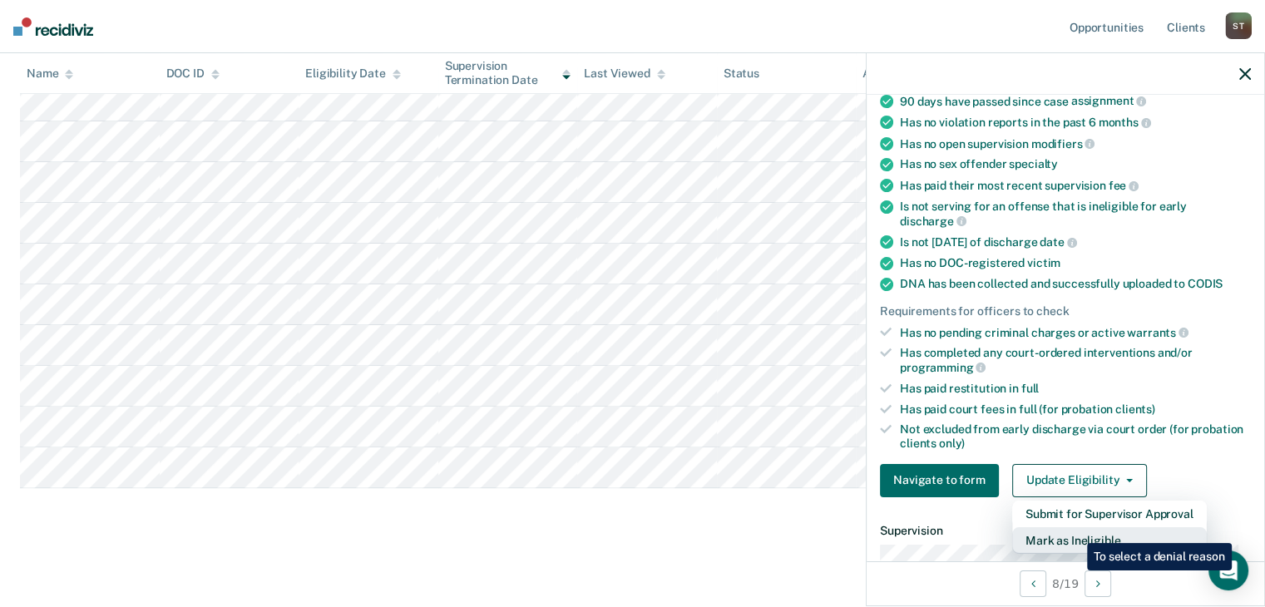
click at [1075, 531] on button "Mark as Ineligible" at bounding box center [1109, 540] width 195 height 27
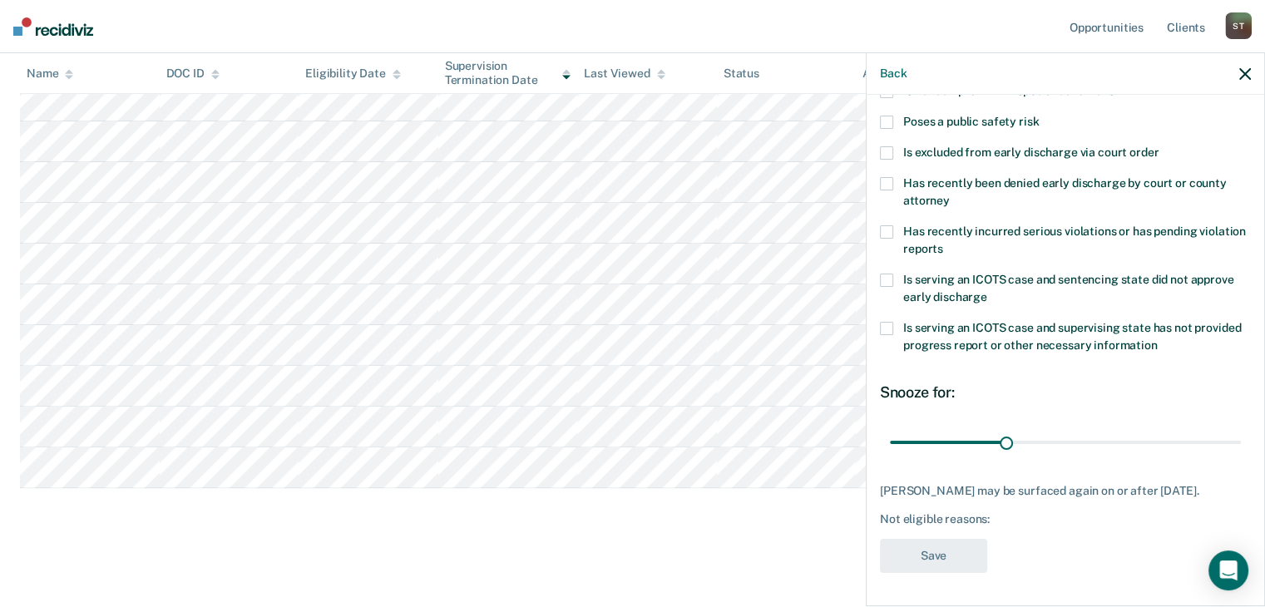
scroll to position [0, 0]
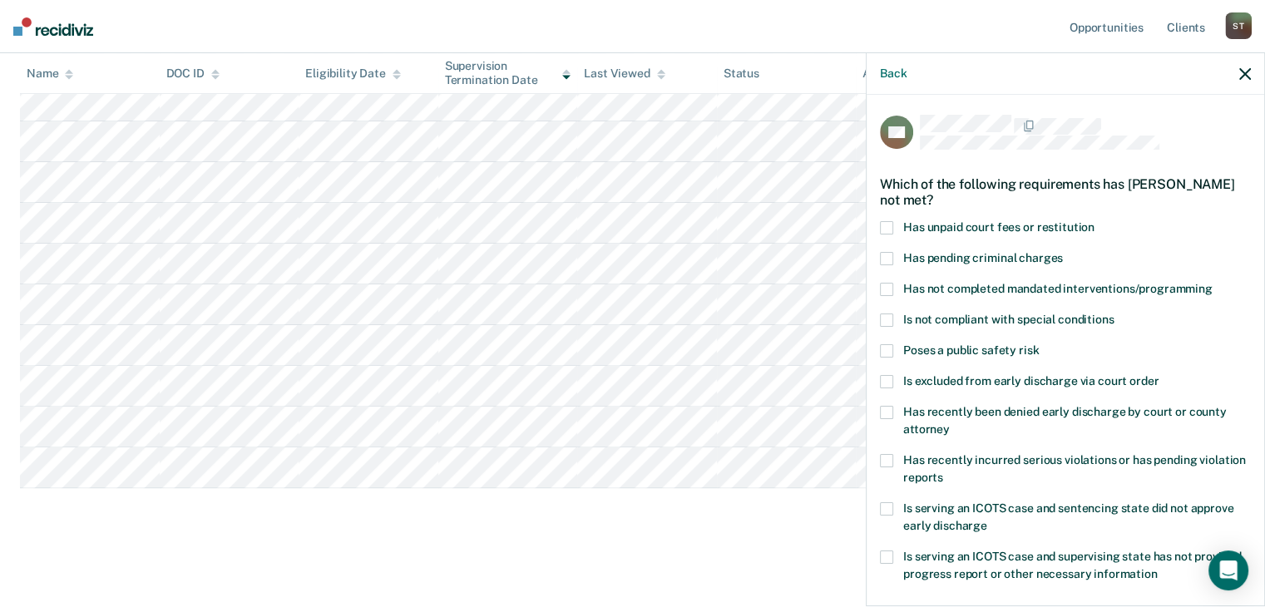
click at [885, 288] on span at bounding box center [886, 289] width 13 height 13
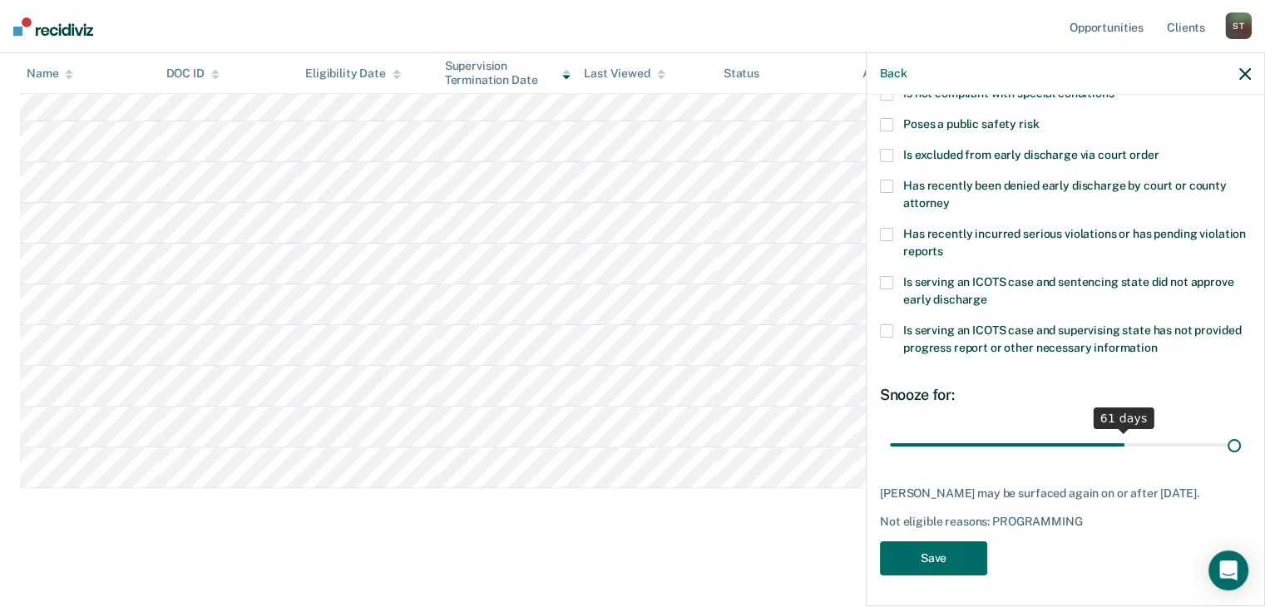
scroll to position [240, 0]
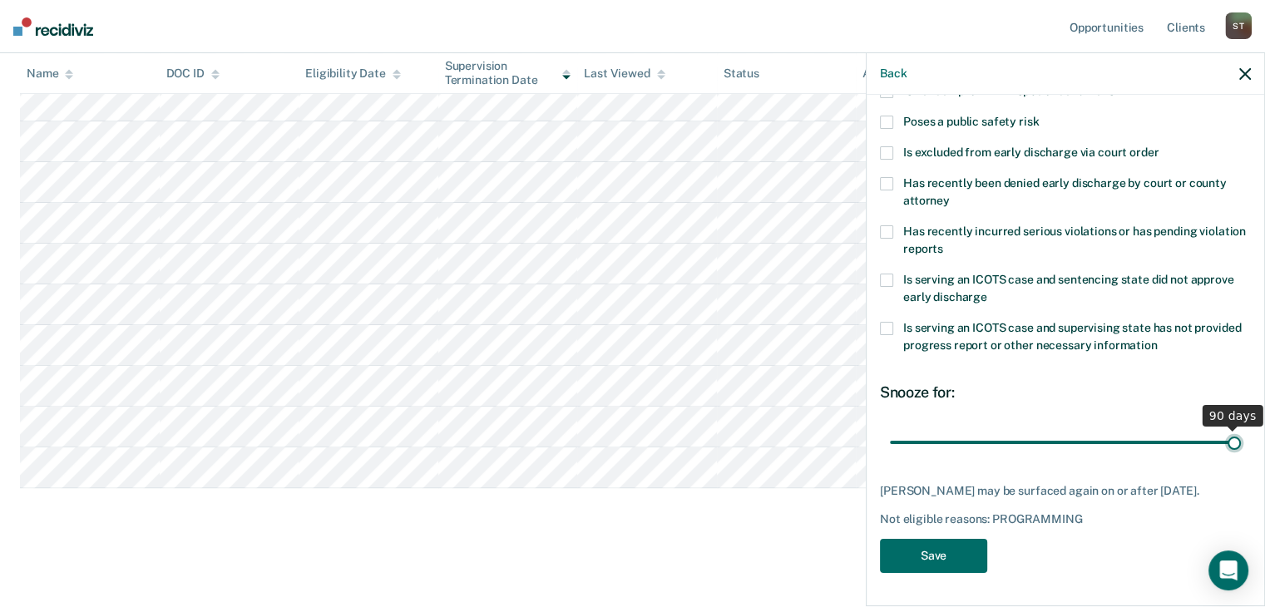
drag, startPoint x: 1004, startPoint y: 424, endPoint x: 1244, endPoint y: 441, distance: 240.9
type input "90"
click at [1241, 441] on input "range" at bounding box center [1065, 442] width 351 height 29
click at [956, 554] on button "Save" at bounding box center [933, 556] width 107 height 34
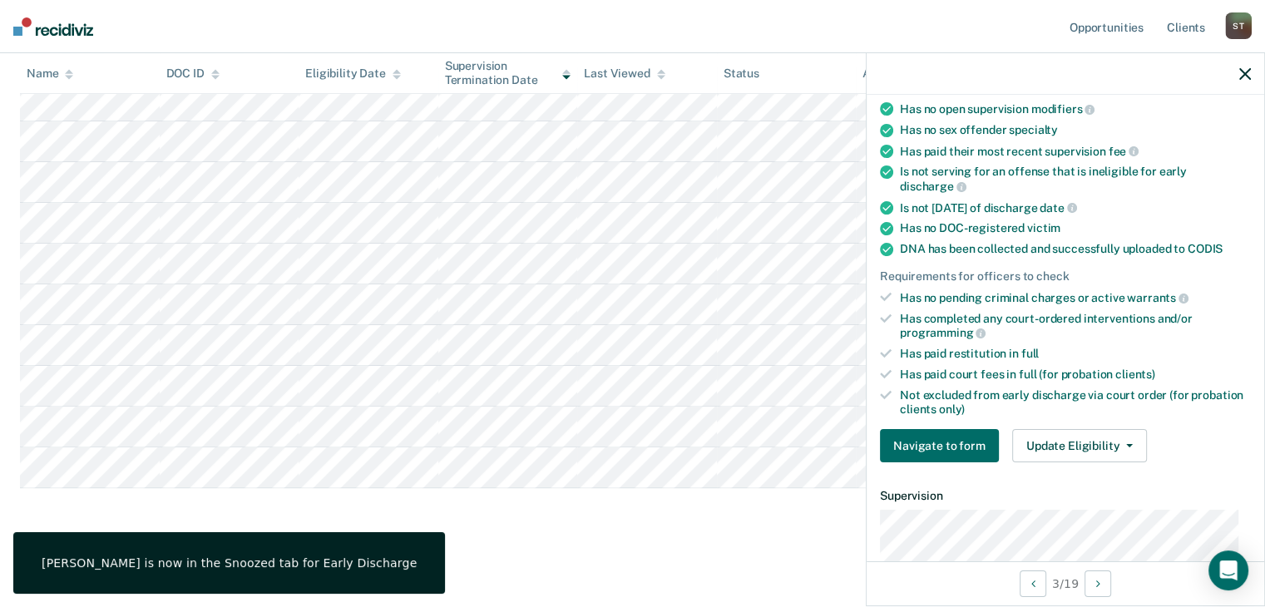
scroll to position [206, 0]
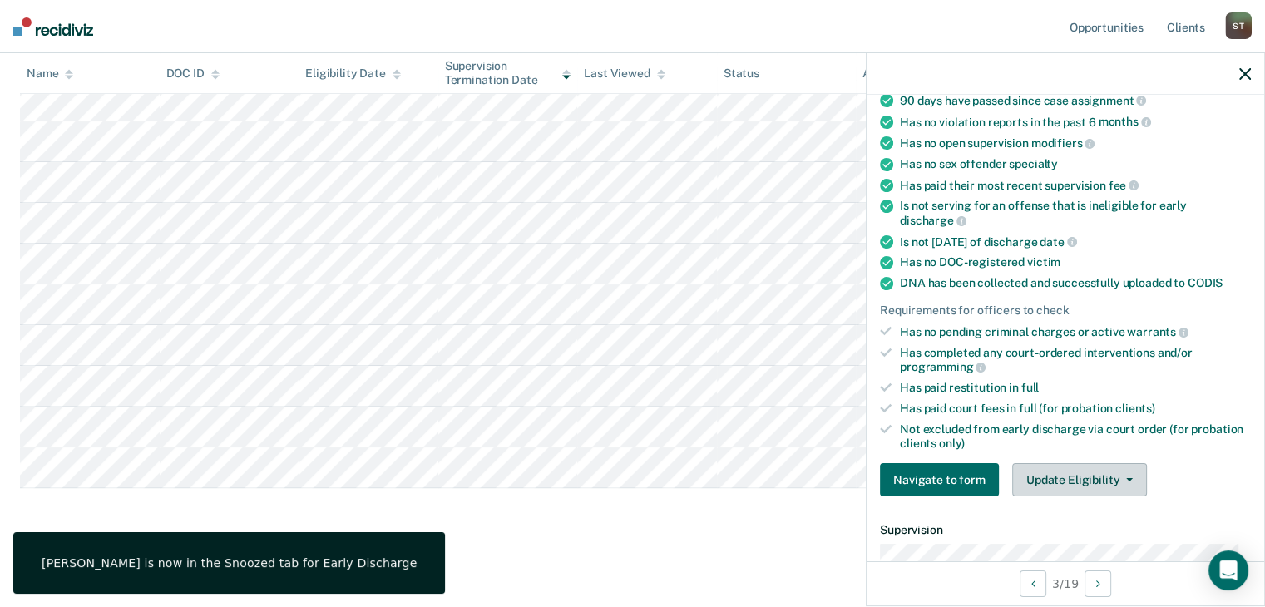
click at [1080, 472] on button "Update Eligibility" at bounding box center [1079, 479] width 135 height 33
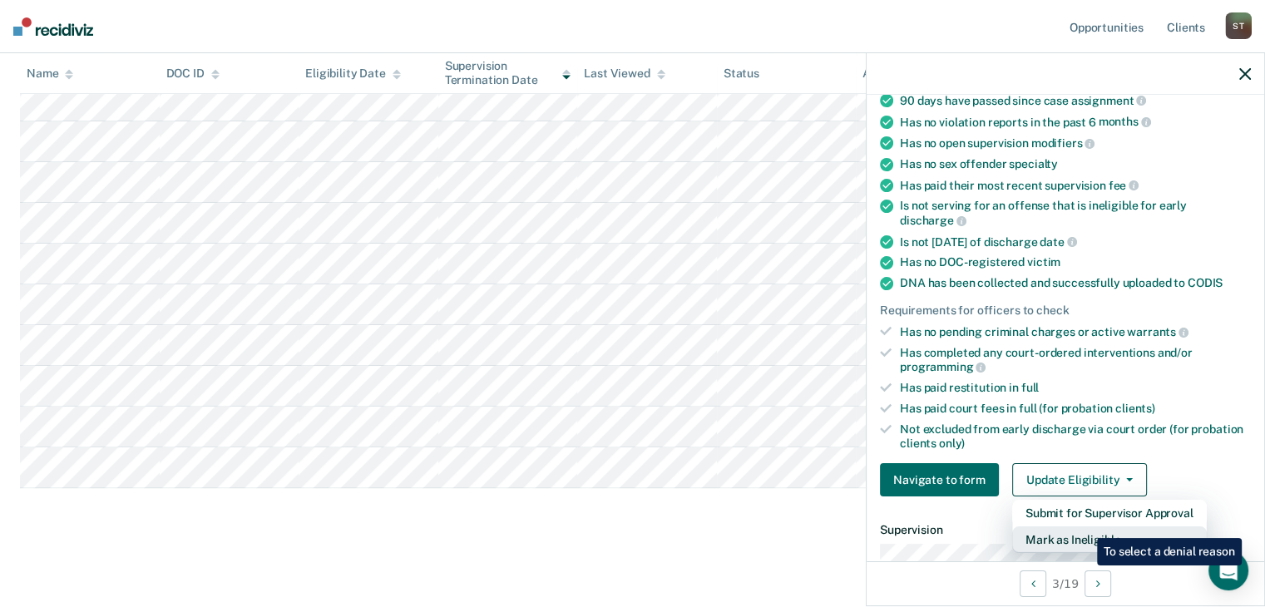
click at [1085, 526] on button "Mark as Ineligible" at bounding box center [1109, 539] width 195 height 27
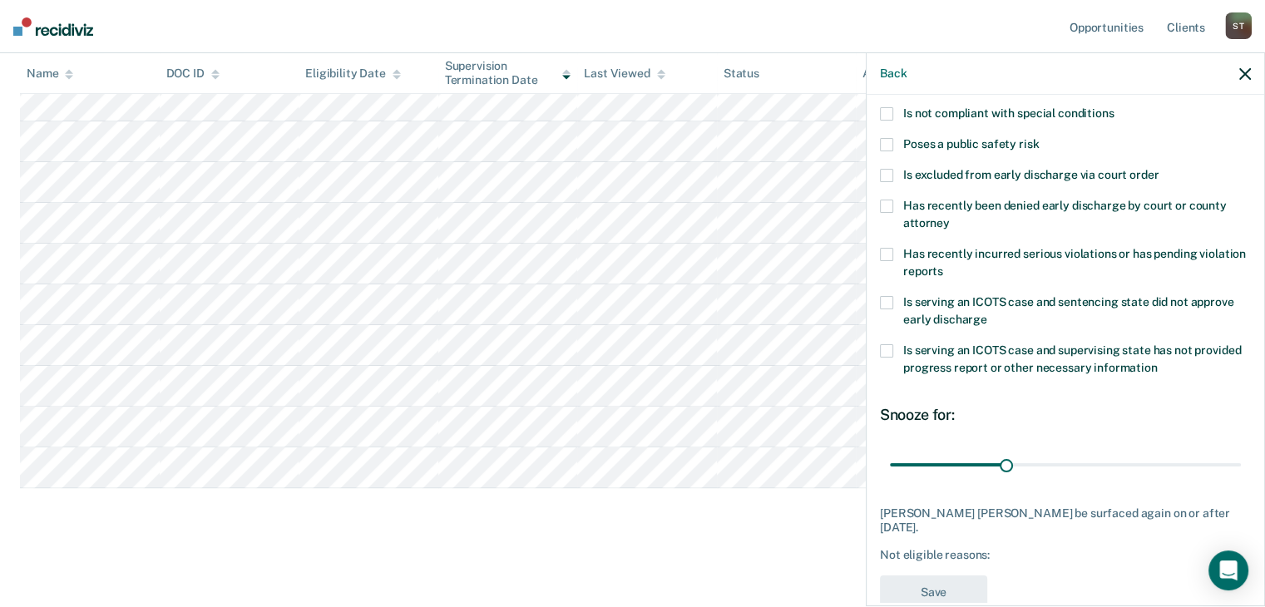
scroll to position [40, 0]
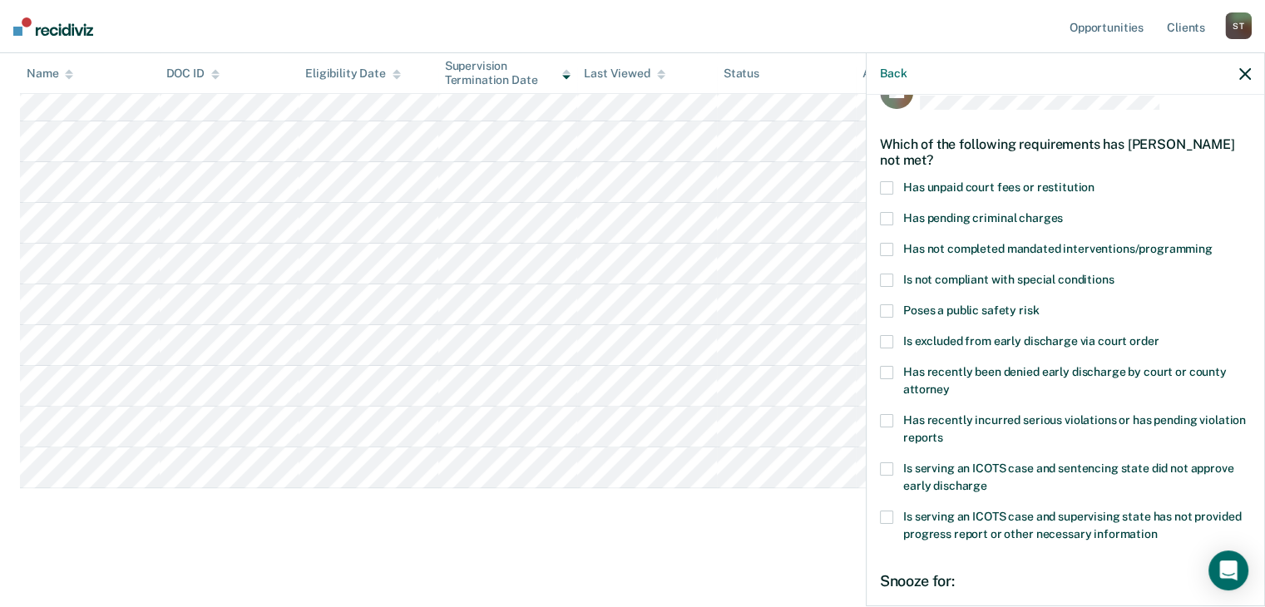
click at [889, 186] on span at bounding box center [886, 187] width 13 height 13
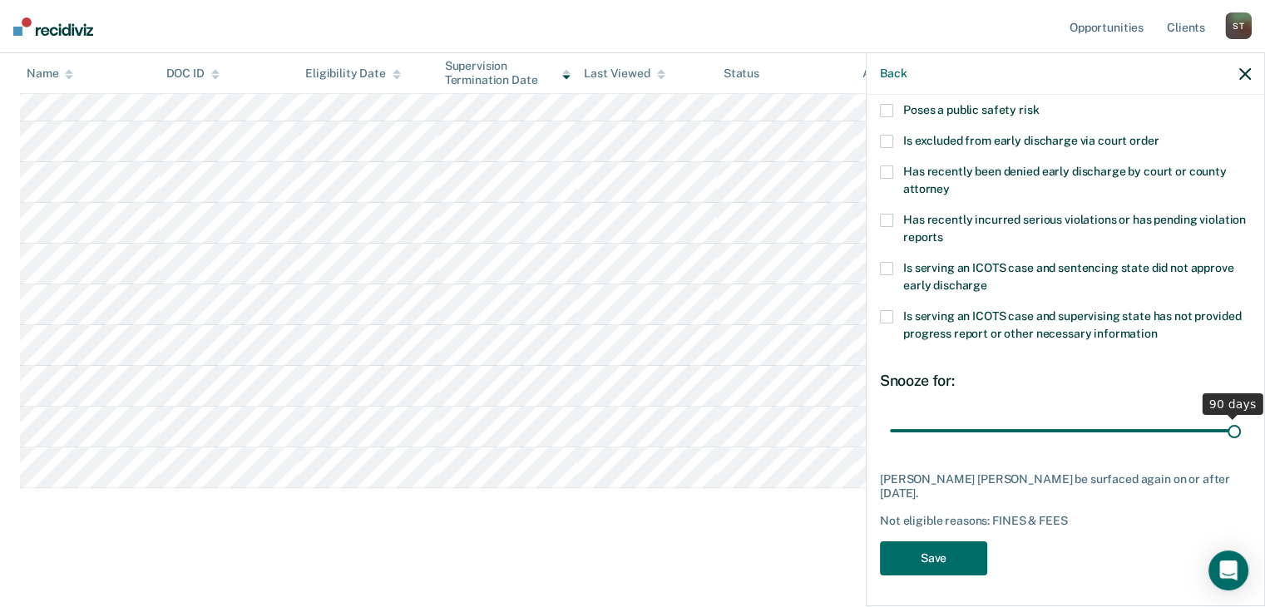
drag, startPoint x: 1001, startPoint y: 427, endPoint x: 1233, endPoint y: 437, distance: 232.3
type input "90"
click at [1233, 437] on input "range" at bounding box center [1065, 431] width 351 height 29
click at [922, 556] on button "Save" at bounding box center [933, 558] width 107 height 34
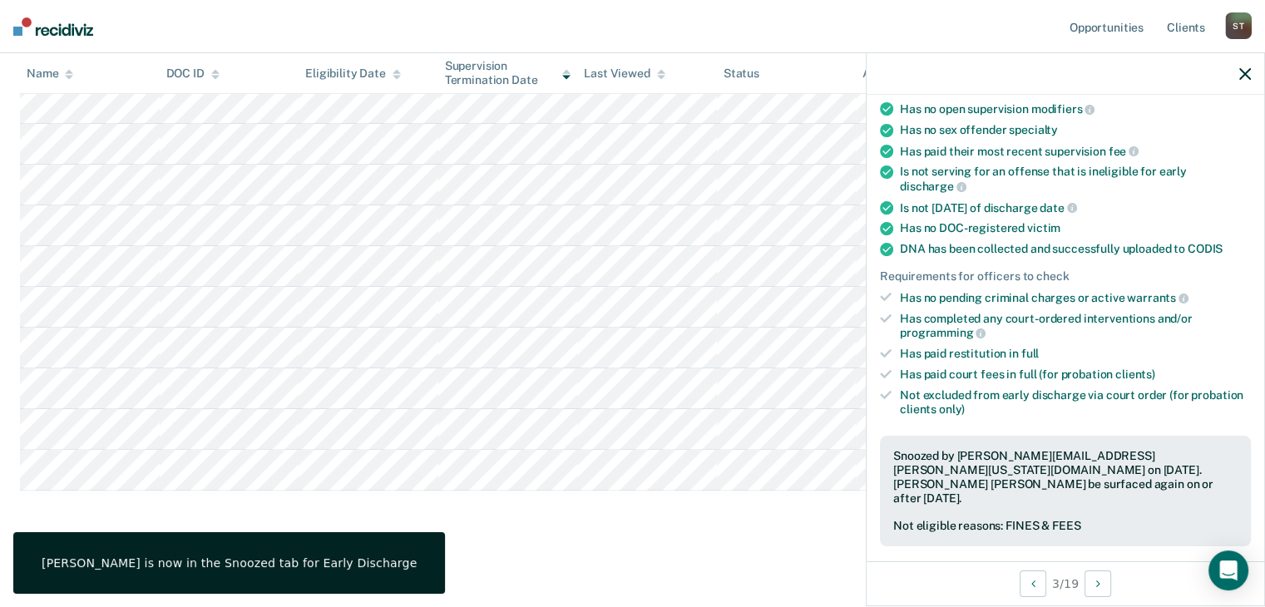
scroll to position [354, 0]
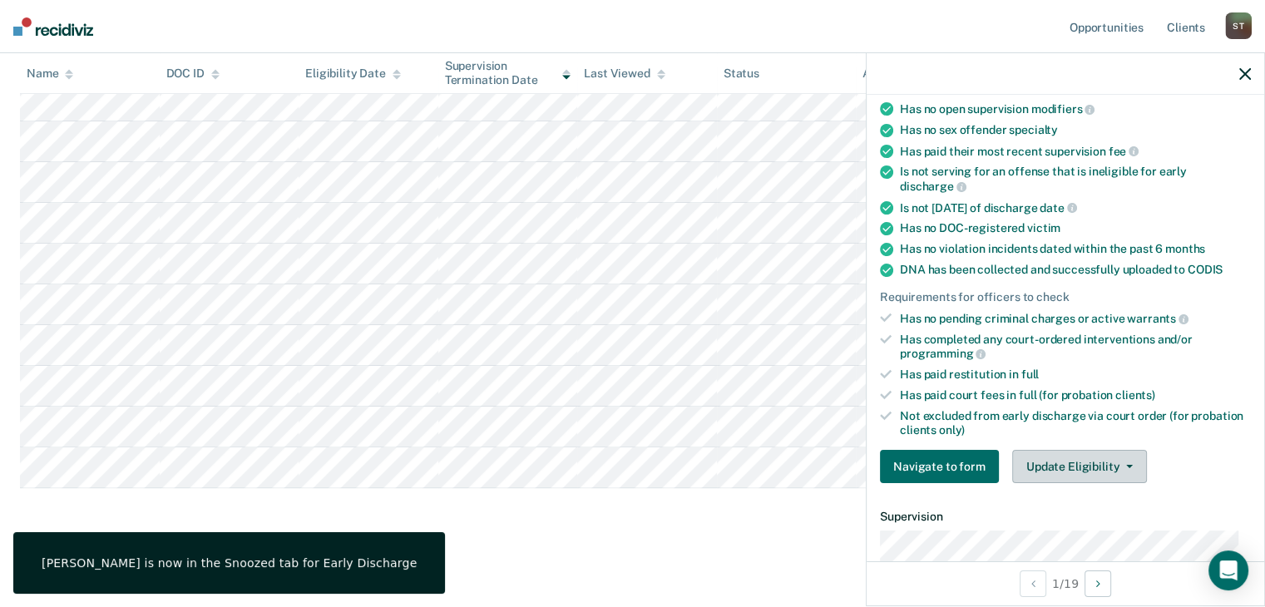
click at [1071, 459] on button "Update Eligibility" at bounding box center [1079, 466] width 135 height 33
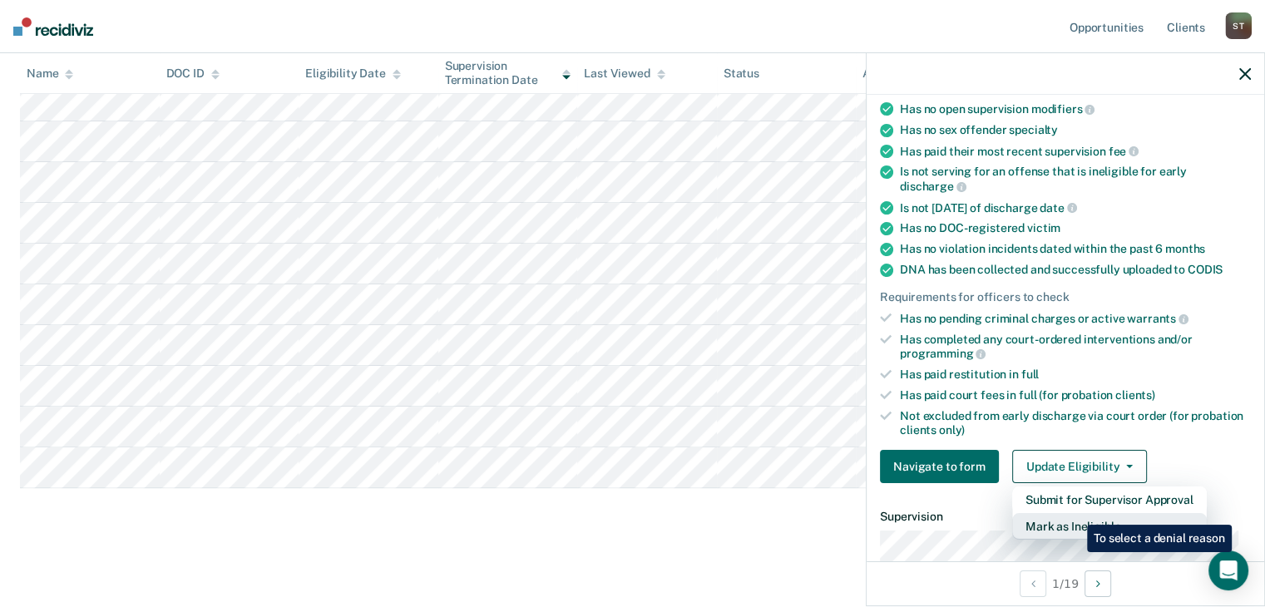
click at [1075, 513] on button "Mark as Ineligible" at bounding box center [1109, 526] width 195 height 27
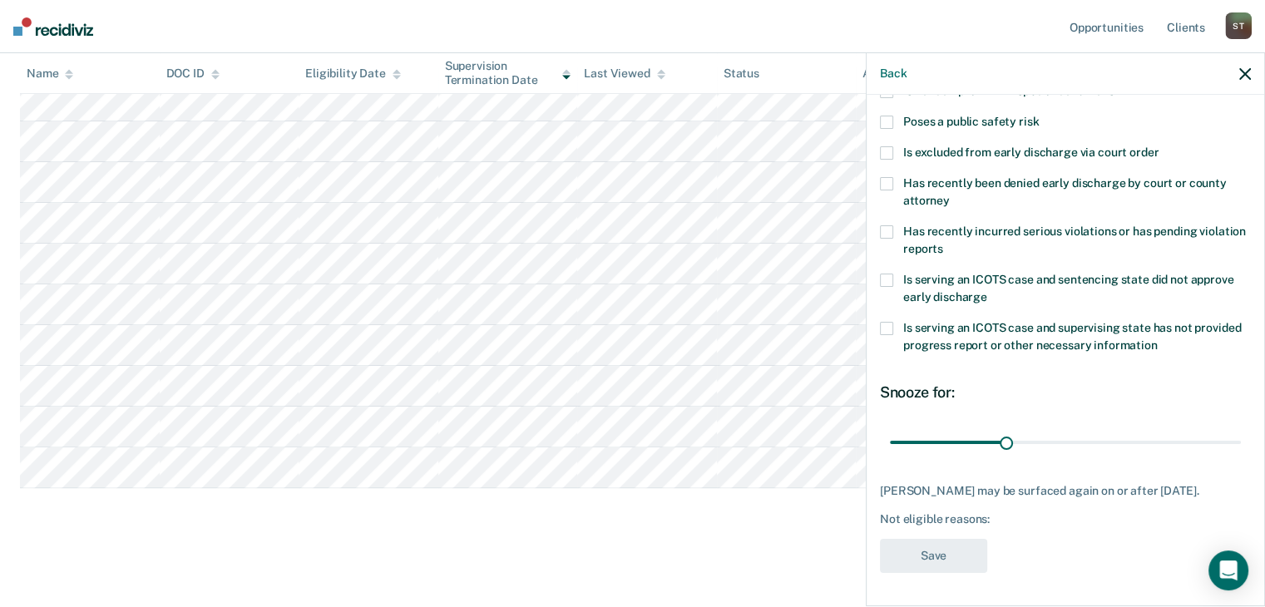
scroll to position [0, 0]
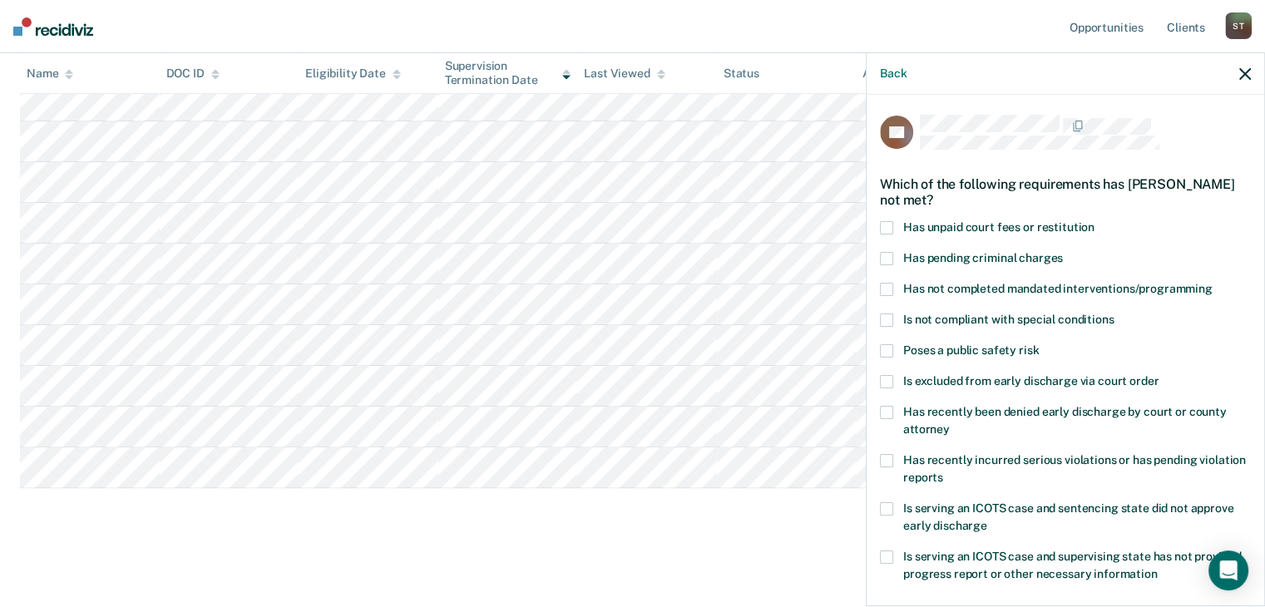
click at [887, 222] on span at bounding box center [886, 227] width 13 height 13
click at [888, 287] on span at bounding box center [886, 289] width 13 height 13
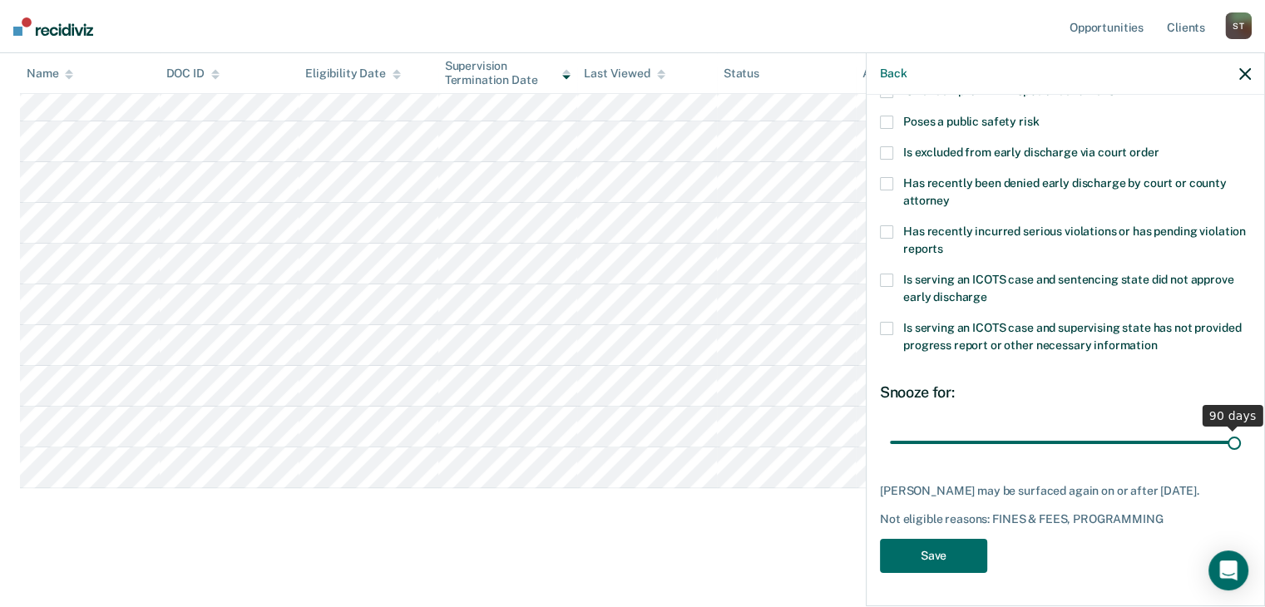
drag, startPoint x: 1000, startPoint y: 428, endPoint x: 1250, endPoint y: 444, distance: 250.8
type input "90"
click at [1241, 444] on input "range" at bounding box center [1065, 442] width 351 height 29
click at [953, 552] on button "Save" at bounding box center [933, 556] width 107 height 34
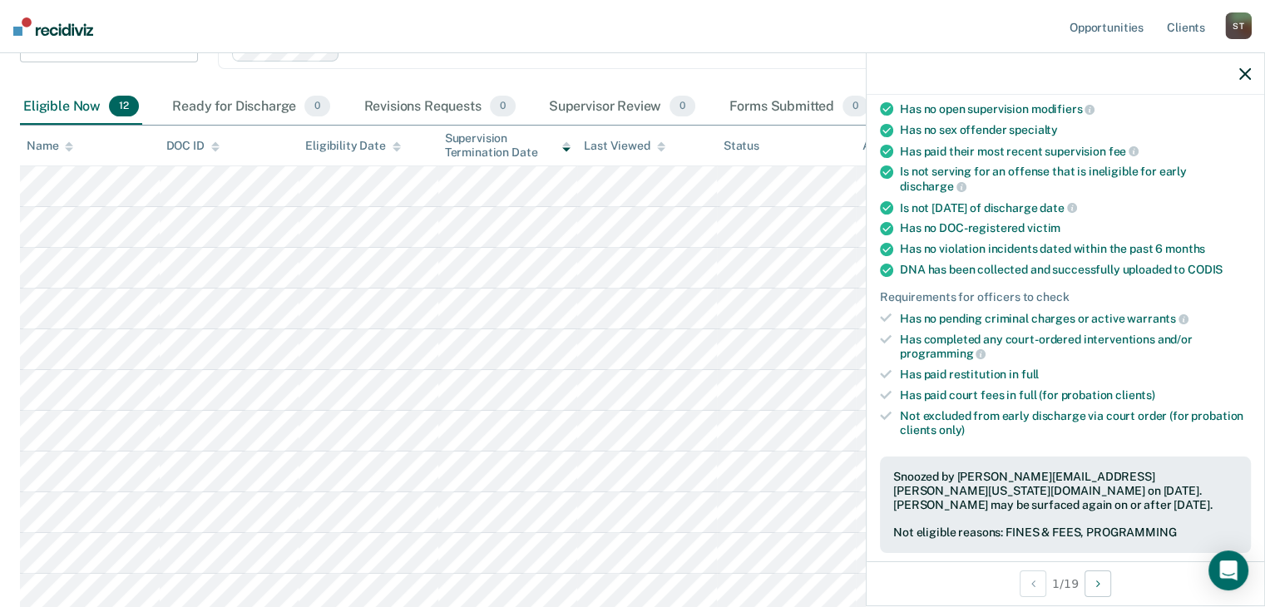
scroll to position [275, 0]
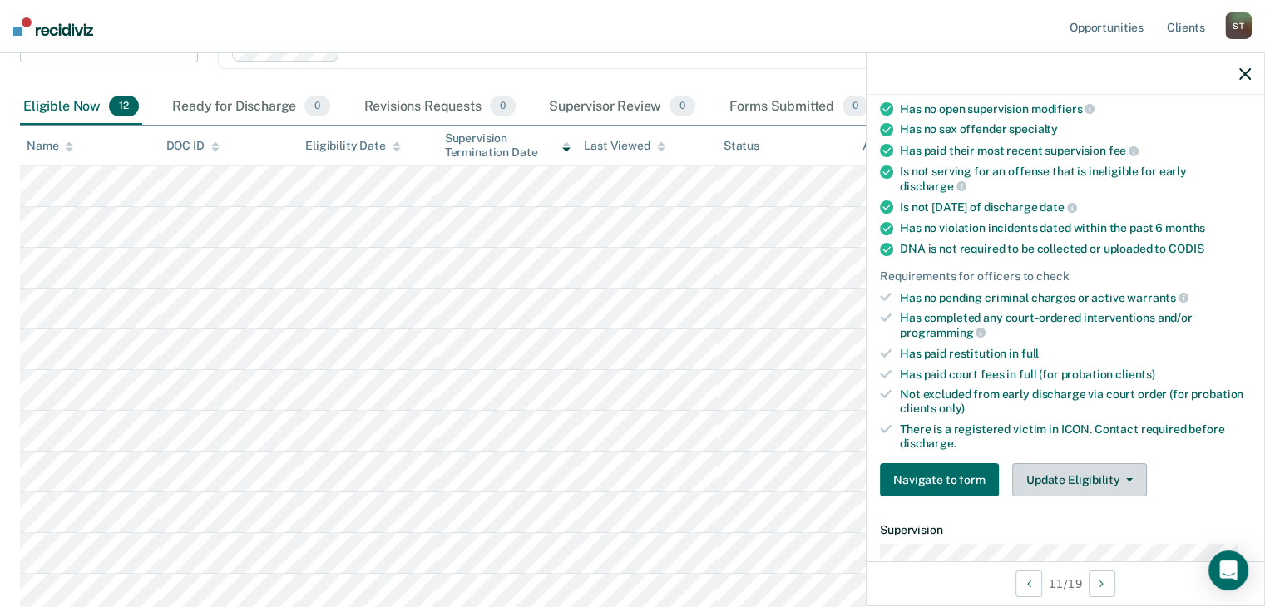
click at [1107, 471] on button "Update Eligibility" at bounding box center [1079, 479] width 135 height 33
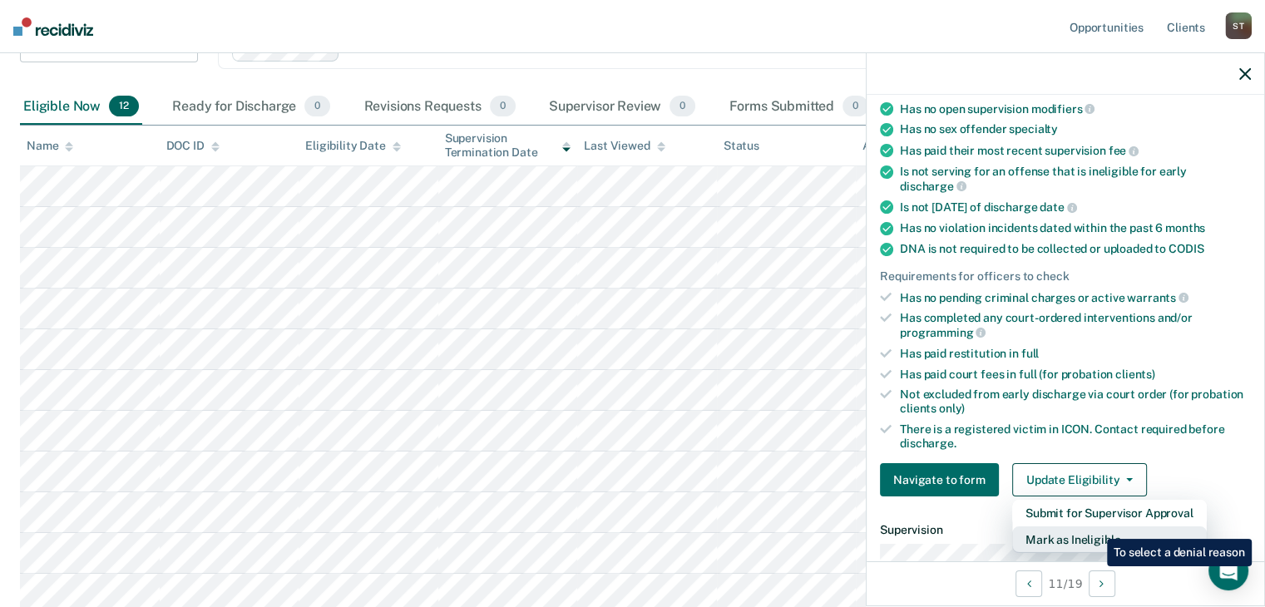
click at [1094, 526] on button "Mark as Ineligible" at bounding box center [1109, 539] width 195 height 27
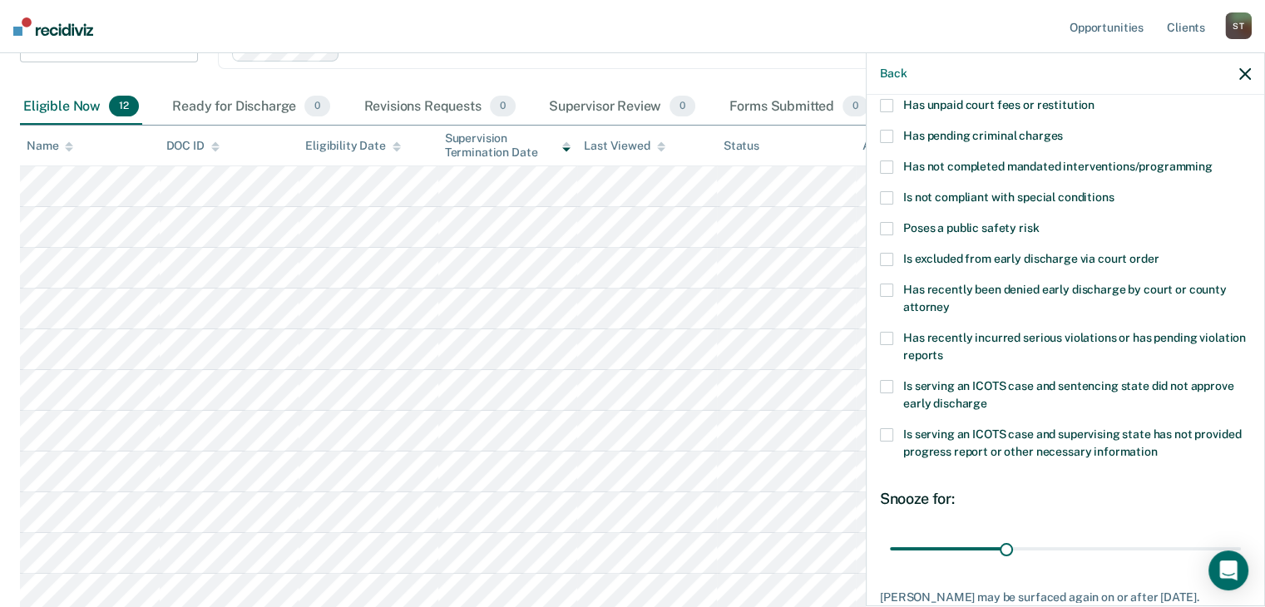
scroll to position [0, 0]
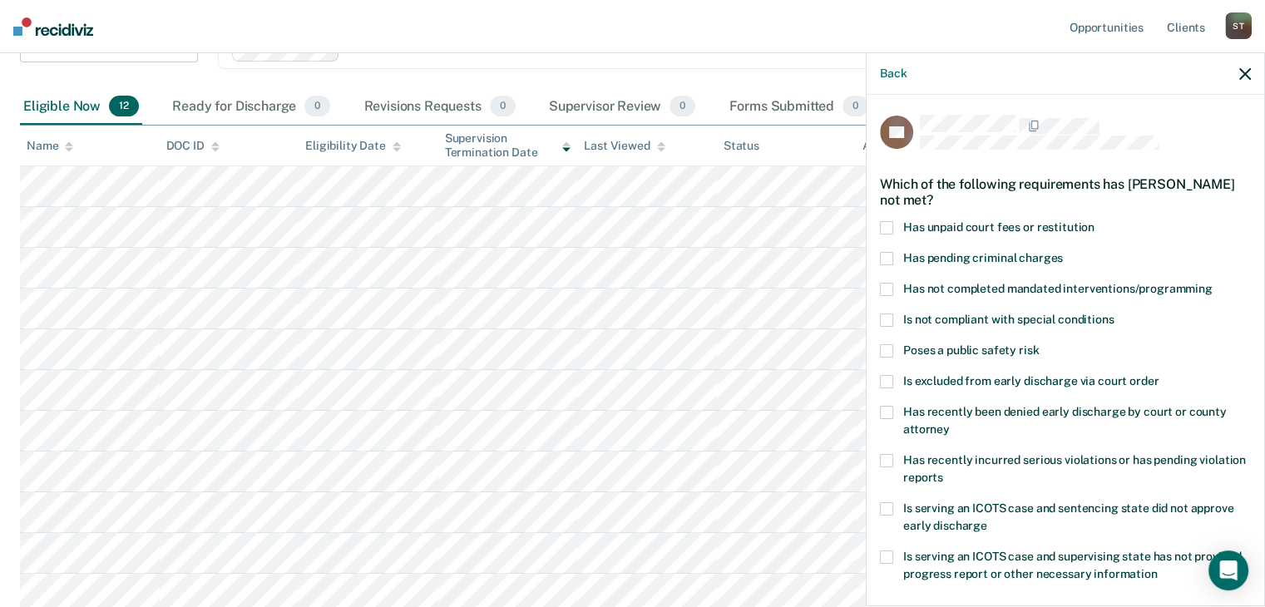
drag, startPoint x: 882, startPoint y: 225, endPoint x: 986, endPoint y: 350, distance: 162.4
click at [882, 225] on span at bounding box center [886, 227] width 13 height 13
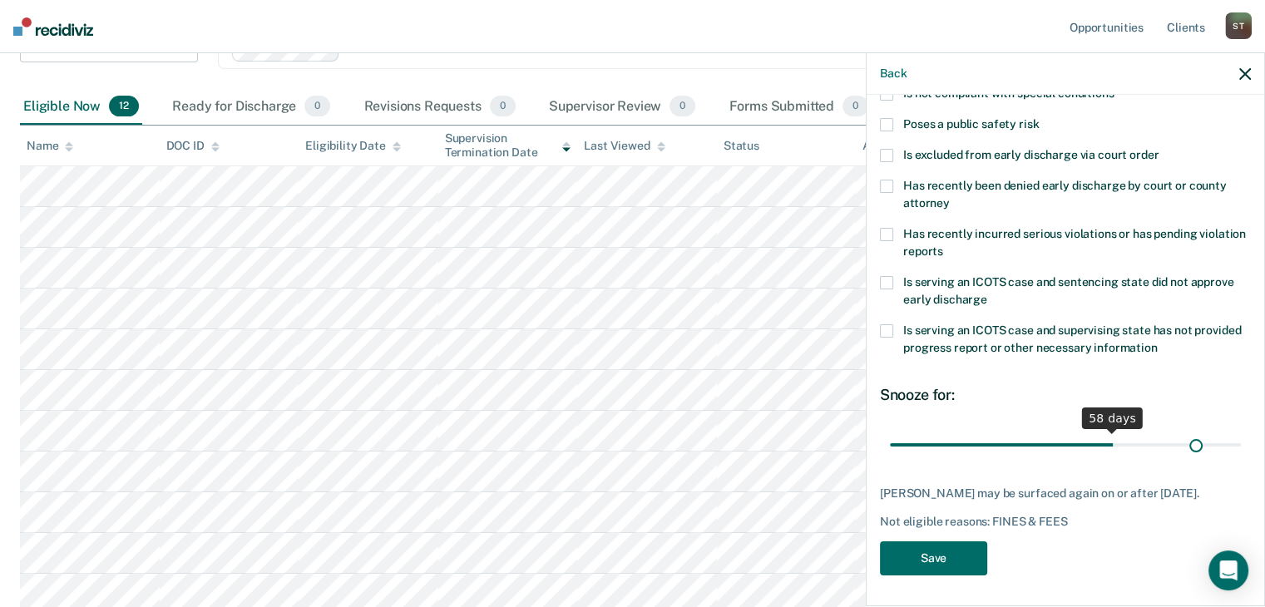
scroll to position [240, 0]
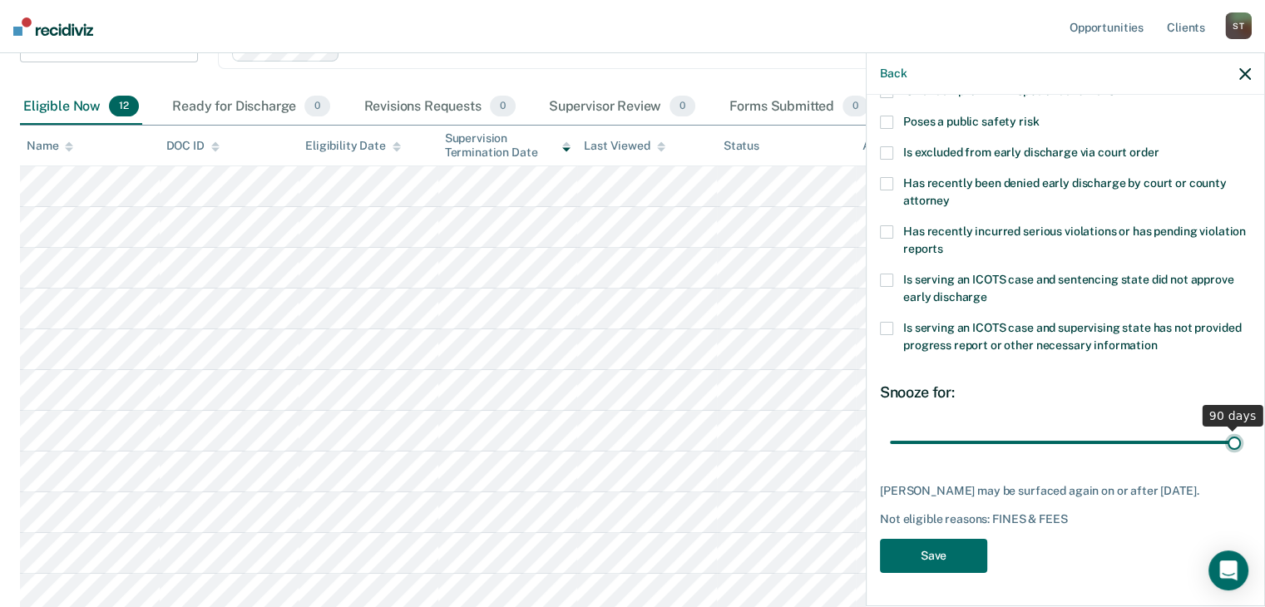
drag, startPoint x: 1001, startPoint y: 424, endPoint x: 1235, endPoint y: 442, distance: 234.4
type input "90"
click at [1235, 442] on input "range" at bounding box center [1065, 442] width 351 height 29
click at [947, 549] on button "Save" at bounding box center [933, 556] width 107 height 34
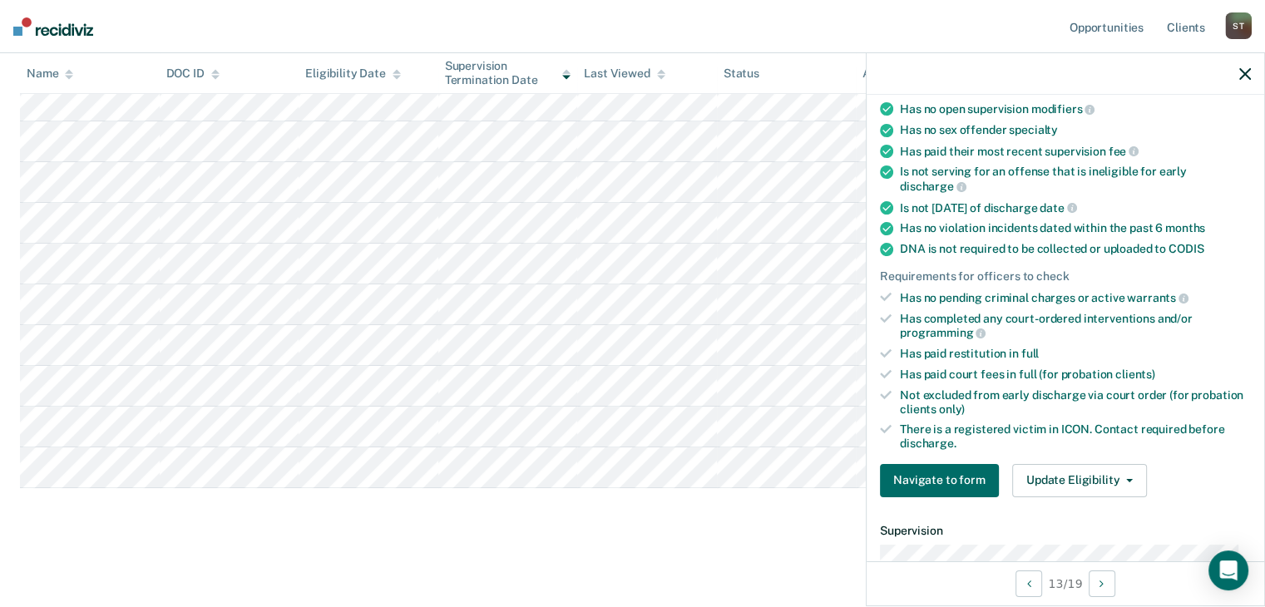
scroll to position [206, 0]
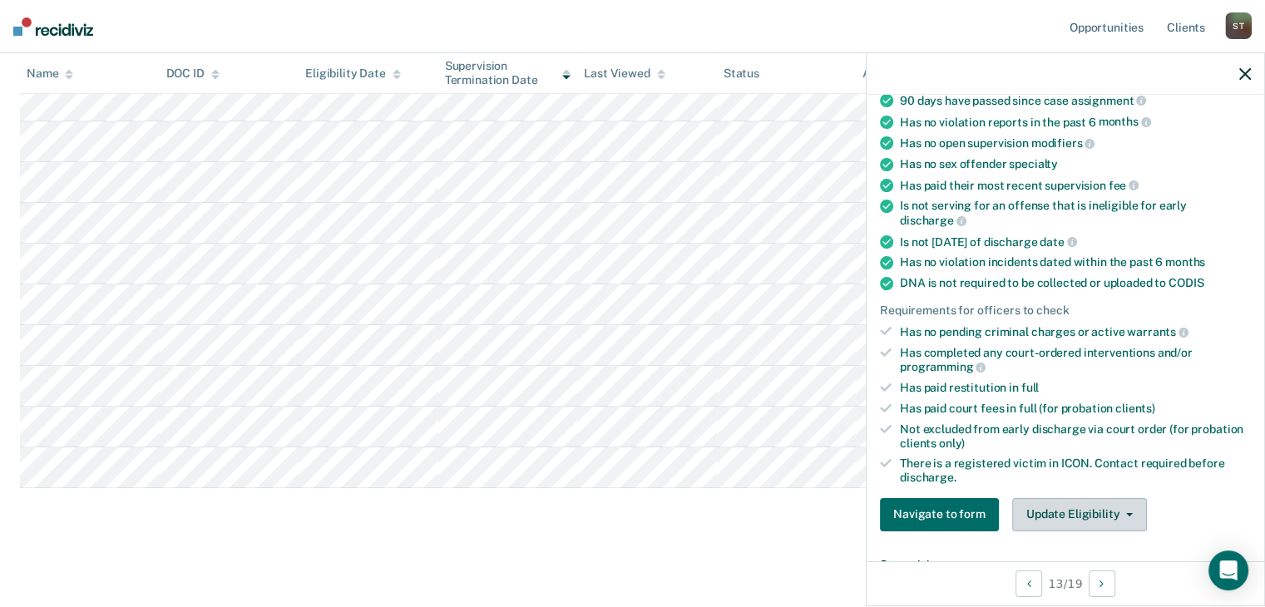
click at [1075, 501] on button "Update Eligibility" at bounding box center [1079, 514] width 135 height 33
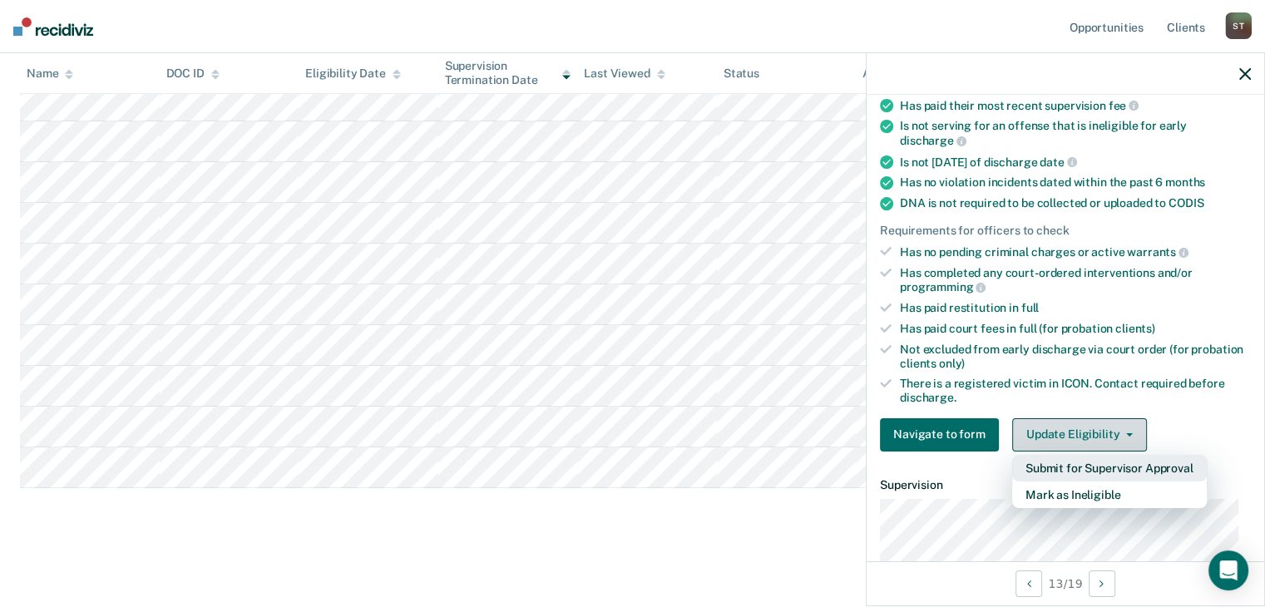
scroll to position [373, 0]
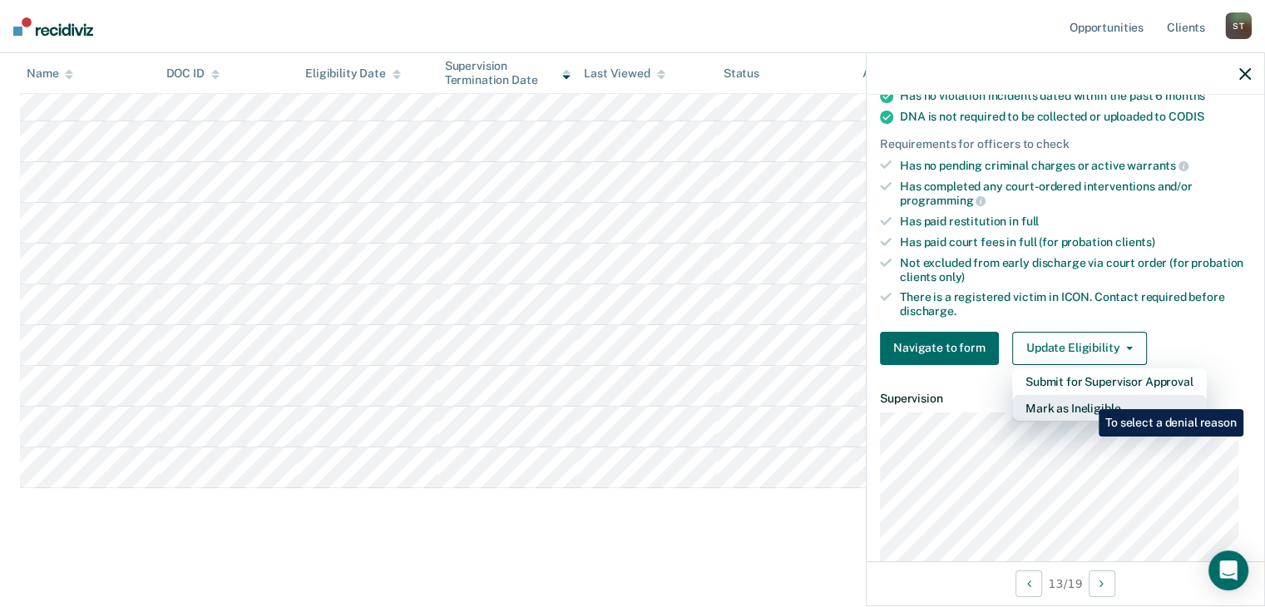
click at [1086, 397] on button "Mark as Ineligible" at bounding box center [1109, 408] width 195 height 27
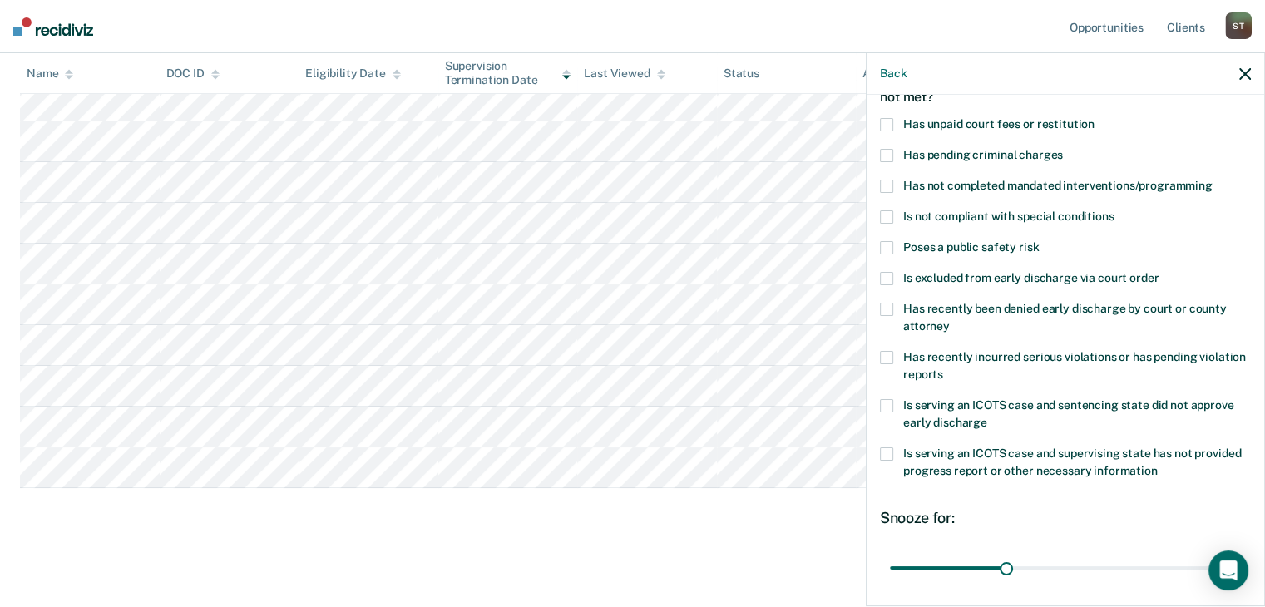
scroll to position [0, 0]
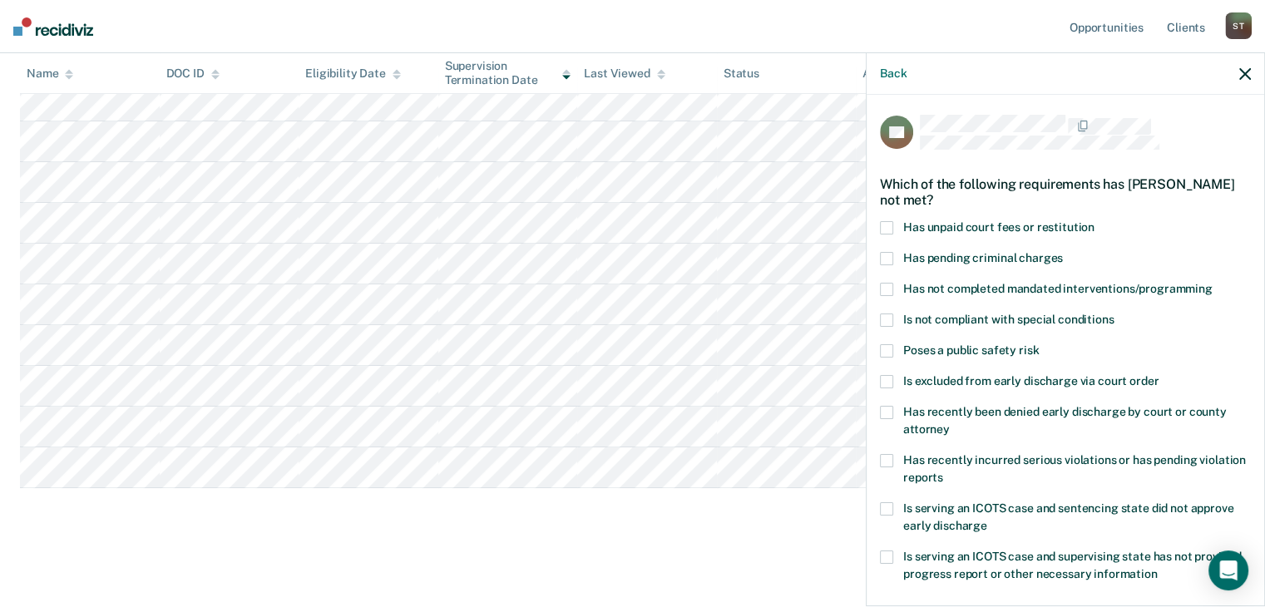
click at [880, 222] on span at bounding box center [886, 227] width 13 height 13
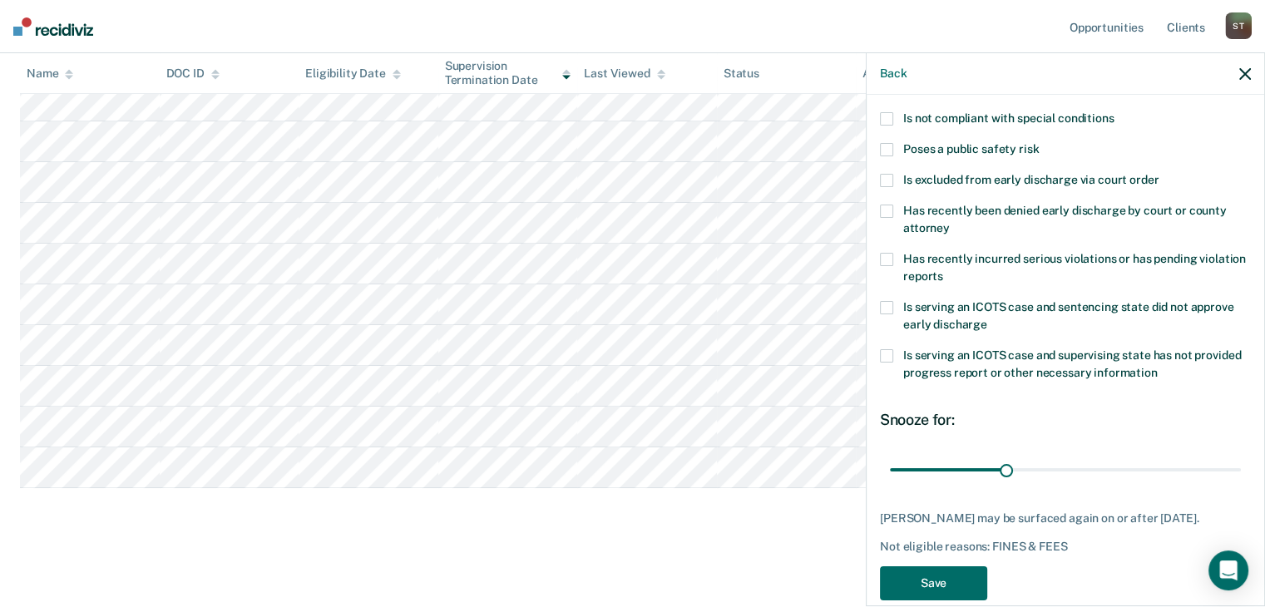
scroll to position [240, 0]
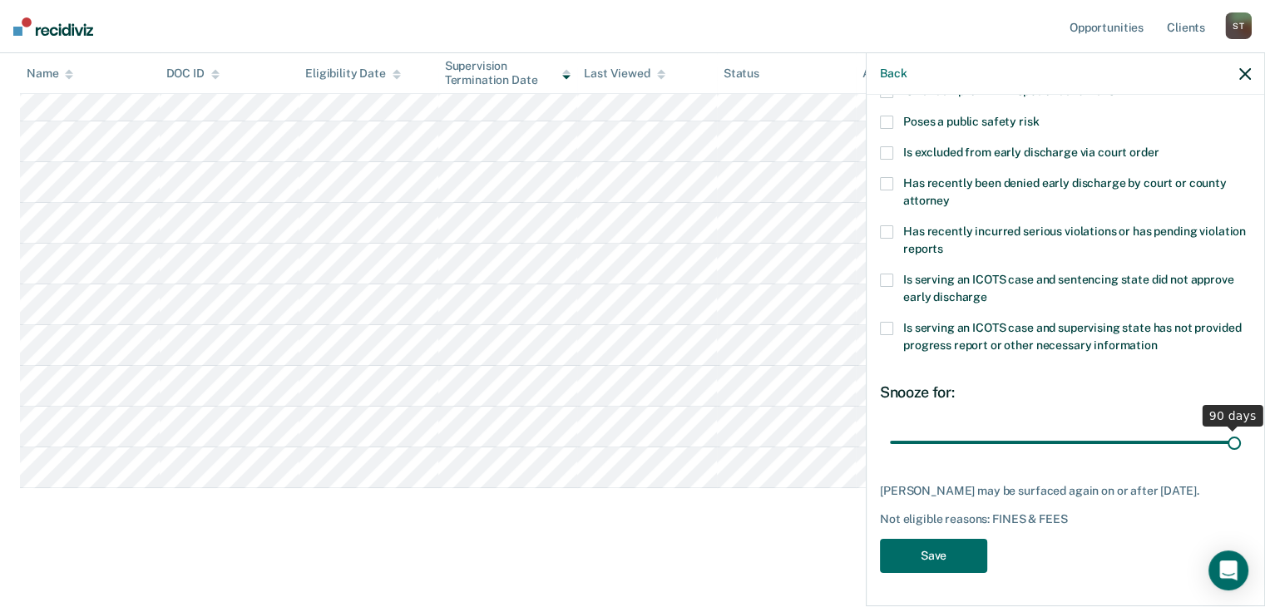
drag, startPoint x: 1002, startPoint y: 425, endPoint x: 1233, endPoint y: 436, distance: 231.5
type input "90"
click at [1233, 436] on input "range" at bounding box center [1065, 442] width 351 height 29
click at [946, 556] on button "Save" at bounding box center [933, 556] width 107 height 34
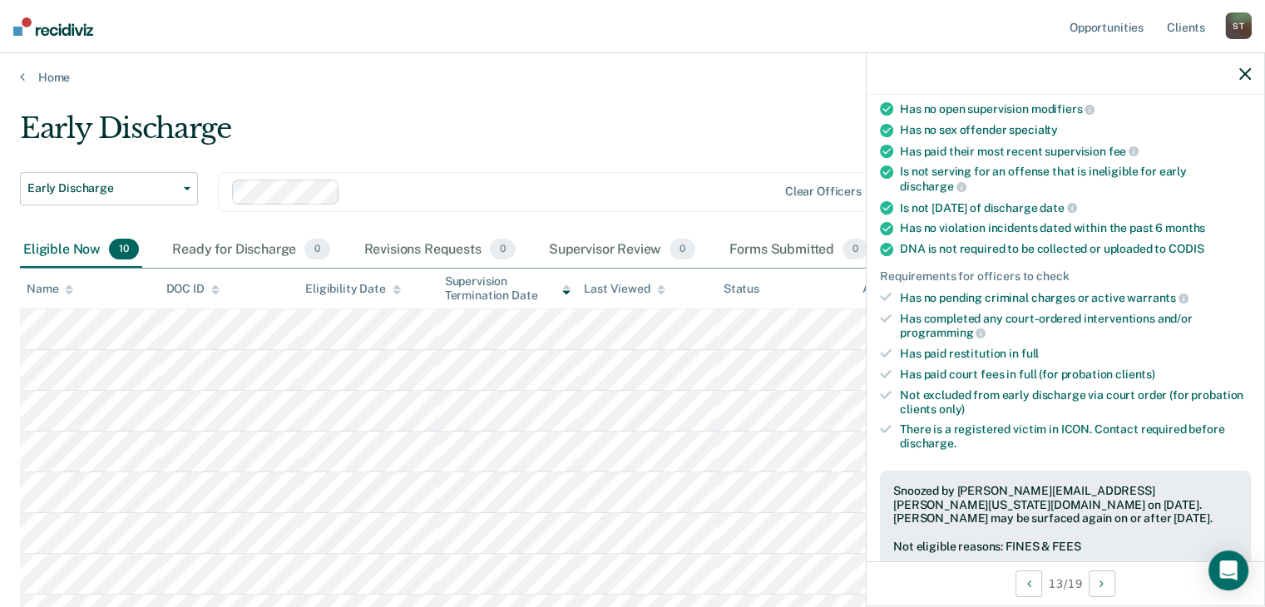
scroll to position [0, 0]
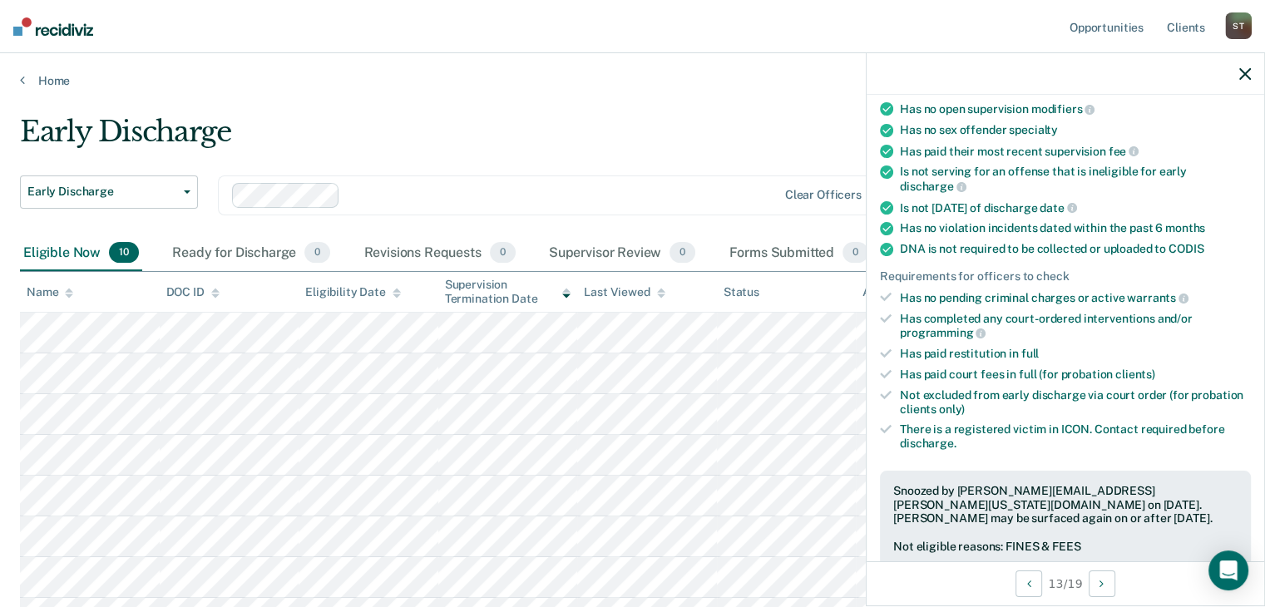
click at [1243, 77] on icon "button" at bounding box center [1245, 74] width 12 height 12
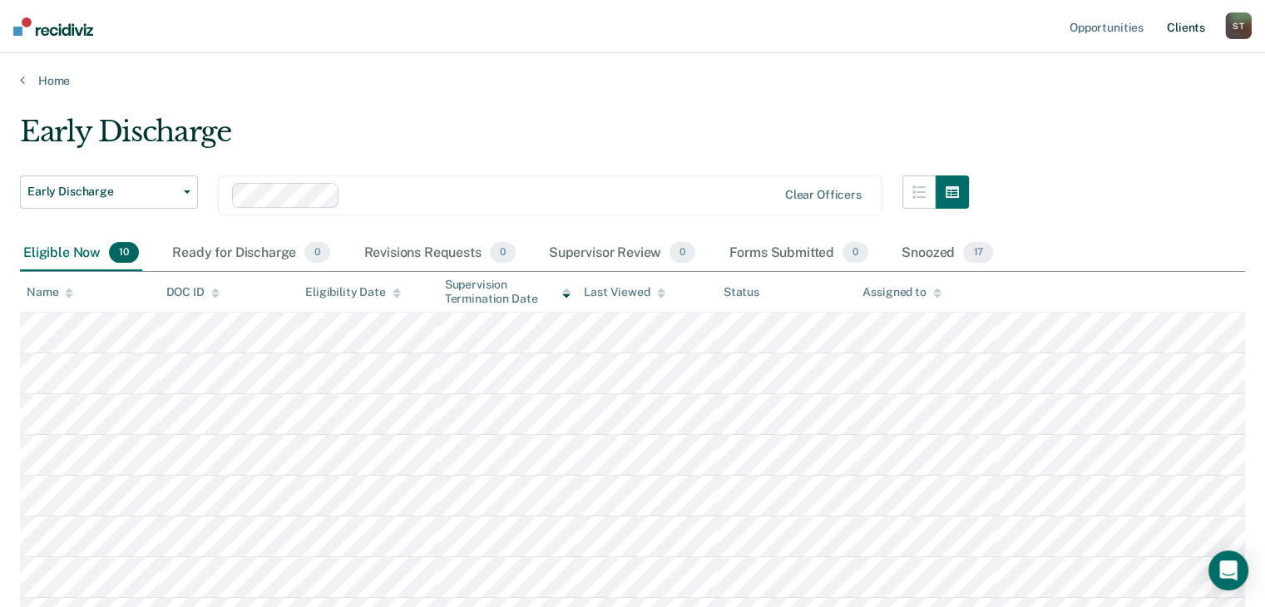
click at [1188, 29] on link "Client s" at bounding box center [1186, 26] width 45 height 53
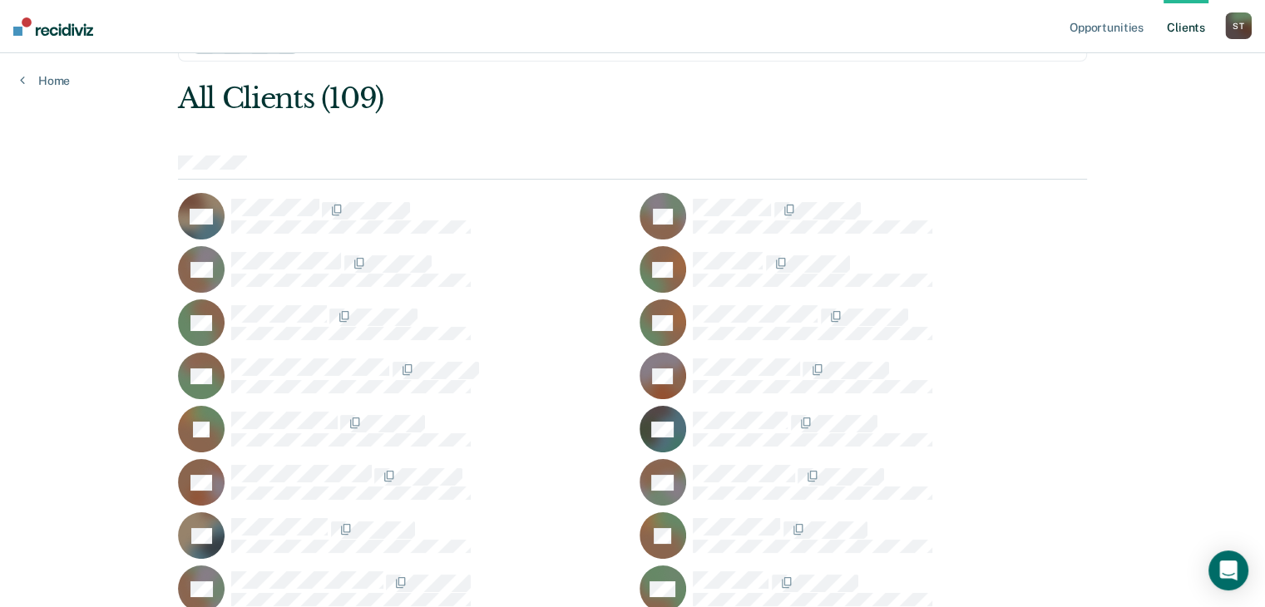
scroll to position [50, 0]
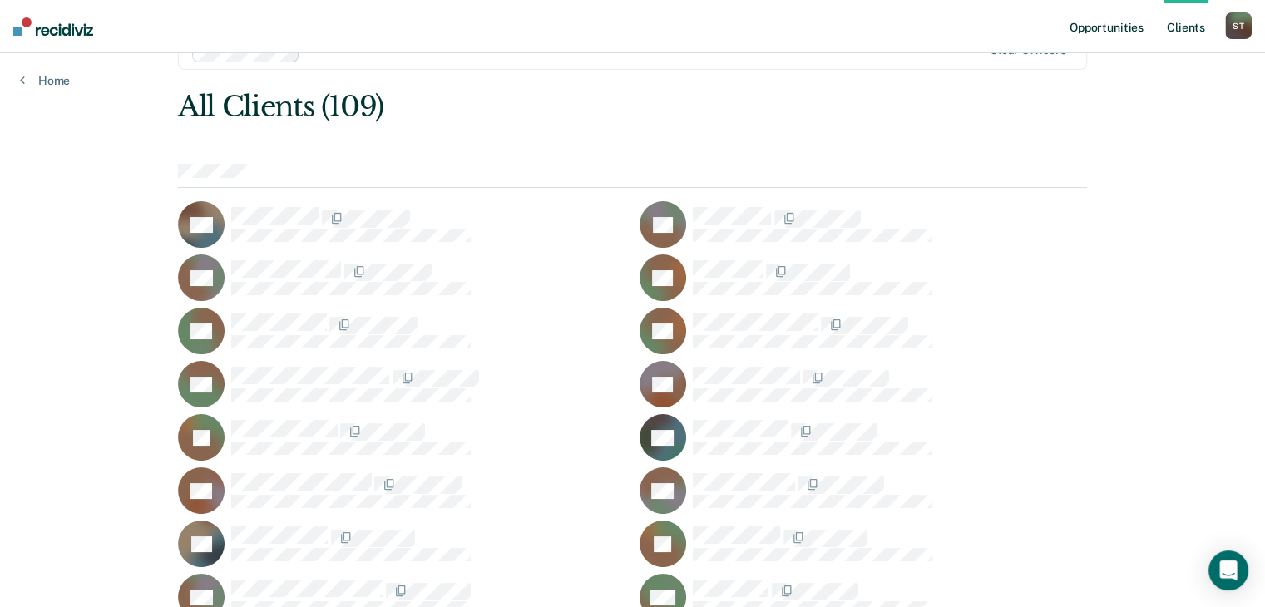
click at [1119, 23] on link "Opportunities" at bounding box center [1106, 26] width 81 height 53
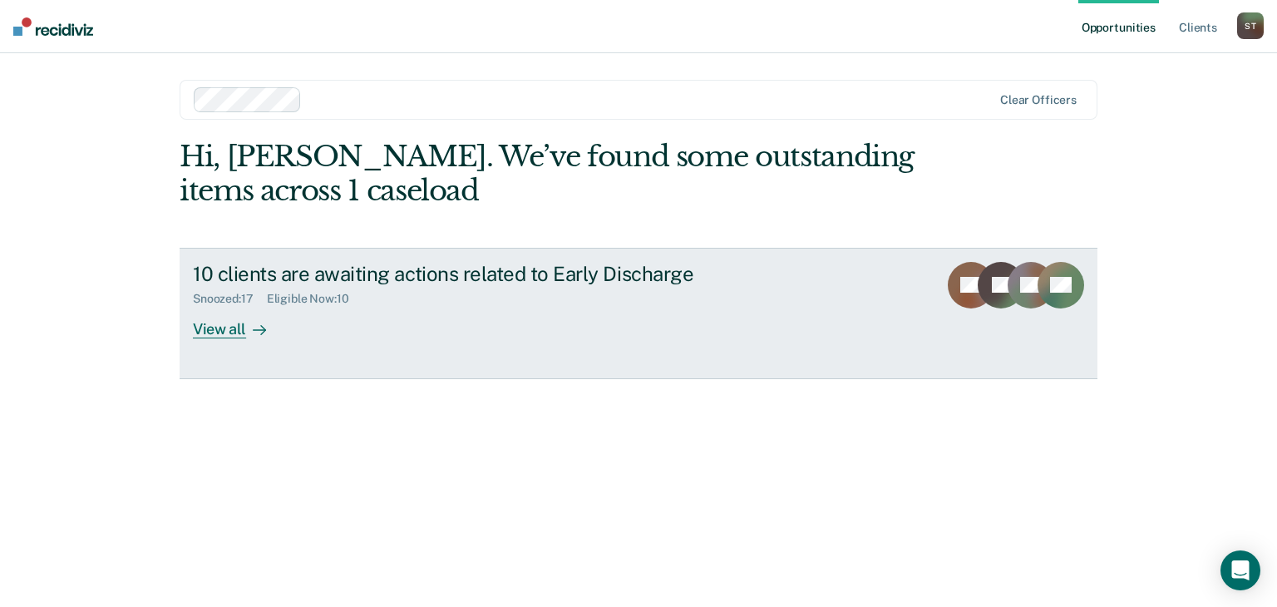
click at [224, 324] on div "View all" at bounding box center [239, 322] width 93 height 32
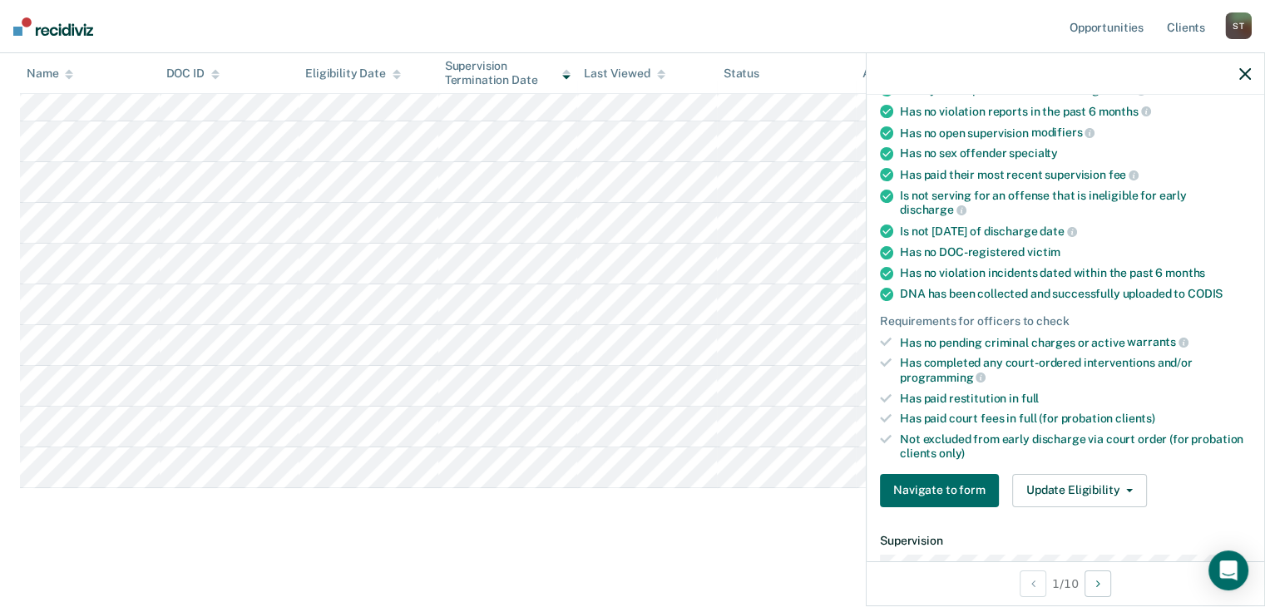
scroll to position [250, 0]
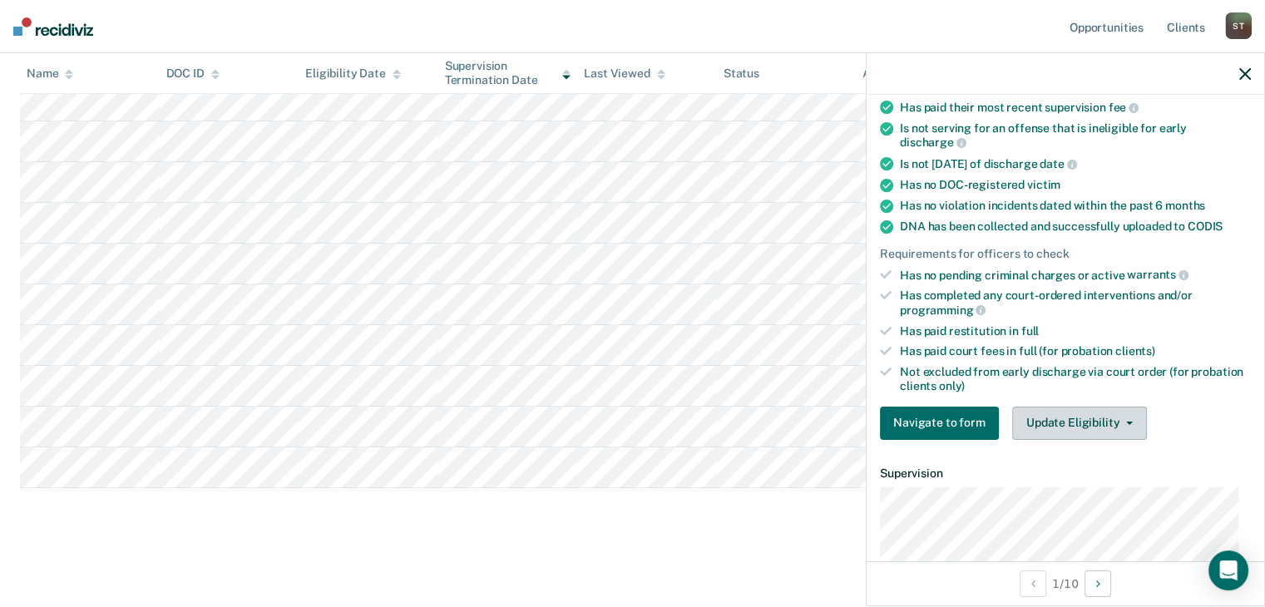
click at [1075, 409] on button "Update Eligibility" at bounding box center [1079, 423] width 135 height 33
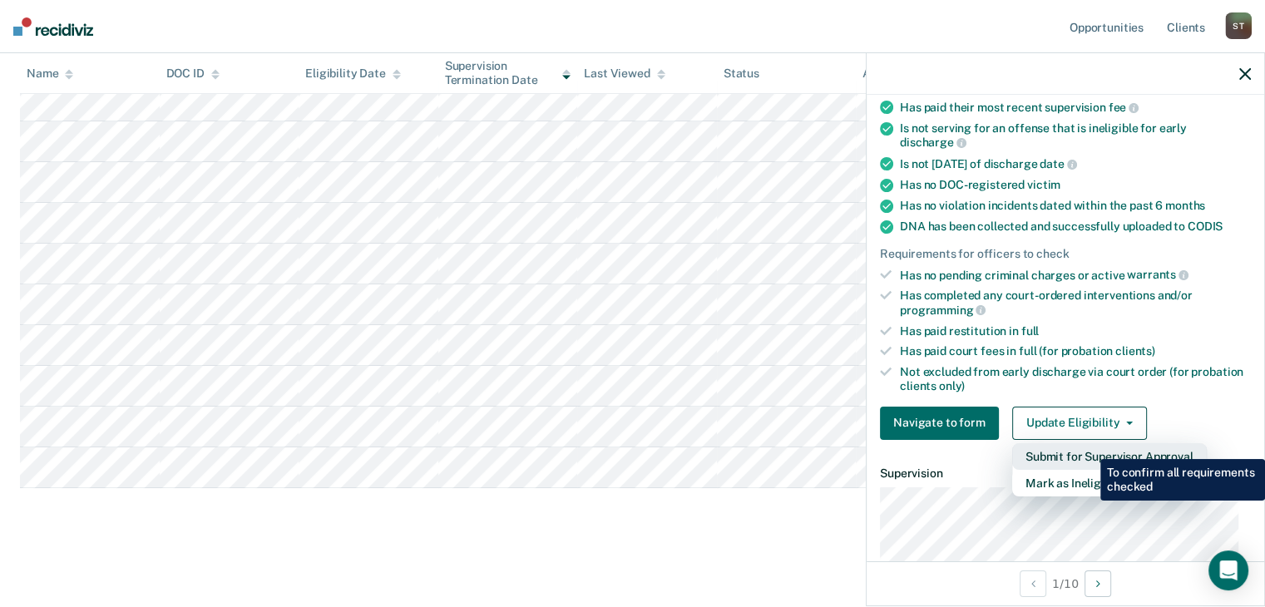
click at [1088, 447] on button "Submit for Supervisor Approval" at bounding box center [1109, 456] width 195 height 27
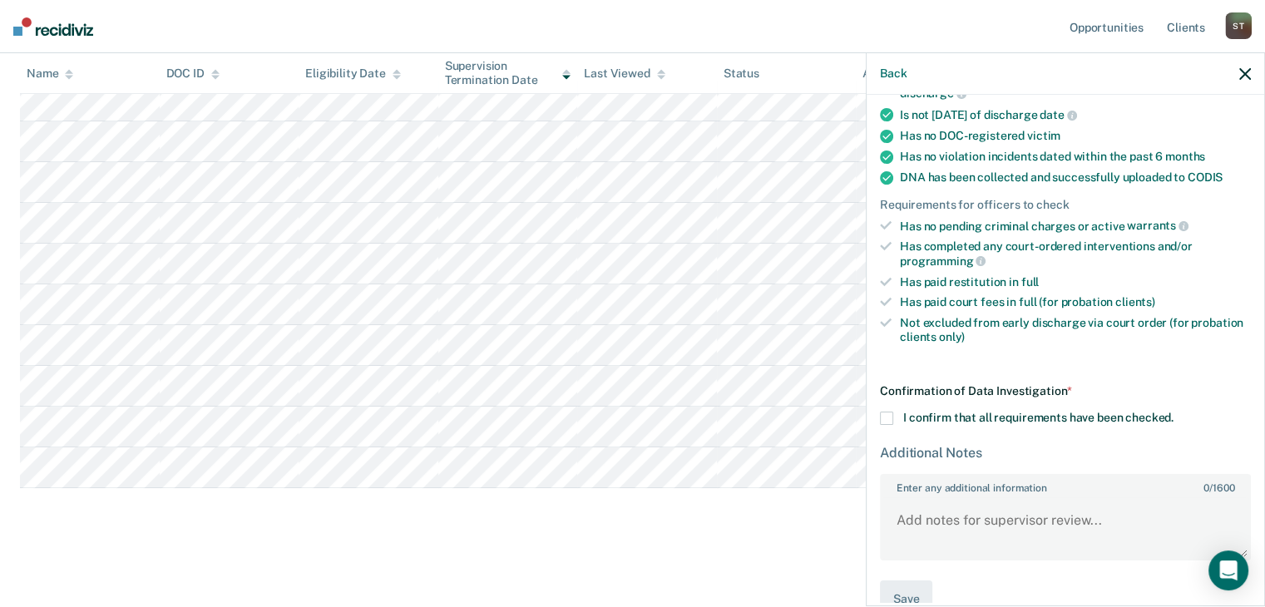
scroll to position [325, 0]
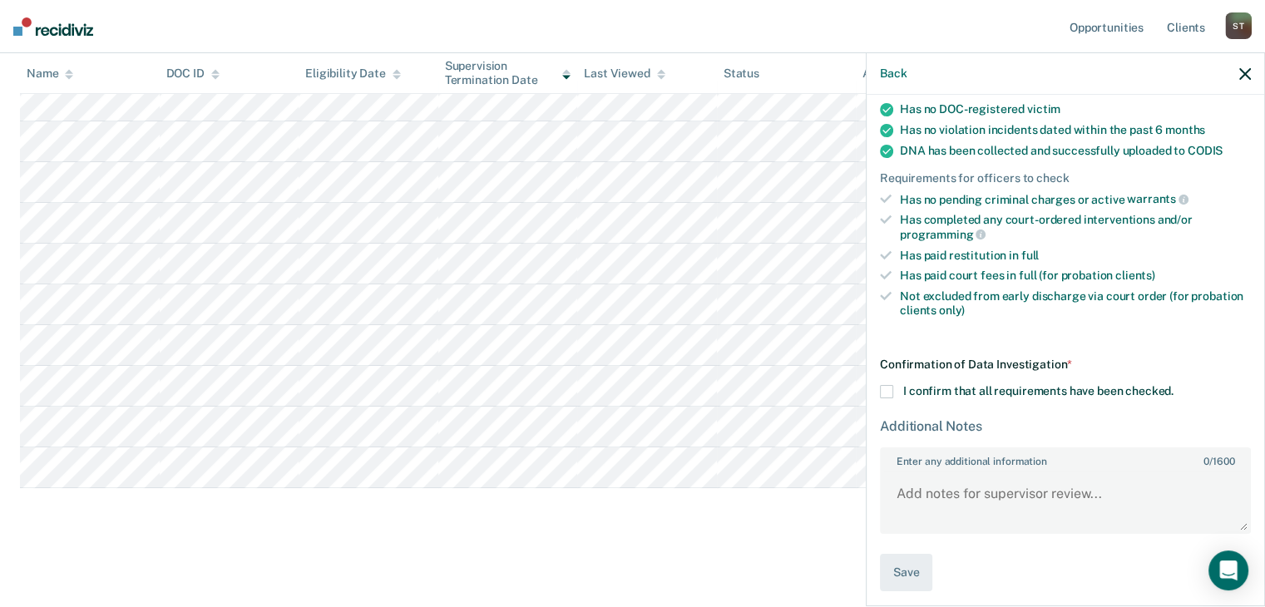
click at [885, 386] on span at bounding box center [886, 391] width 13 height 13
click at [1173, 385] on input "I confirm that all requirements have been checked." at bounding box center [1173, 385] width 0 height 0
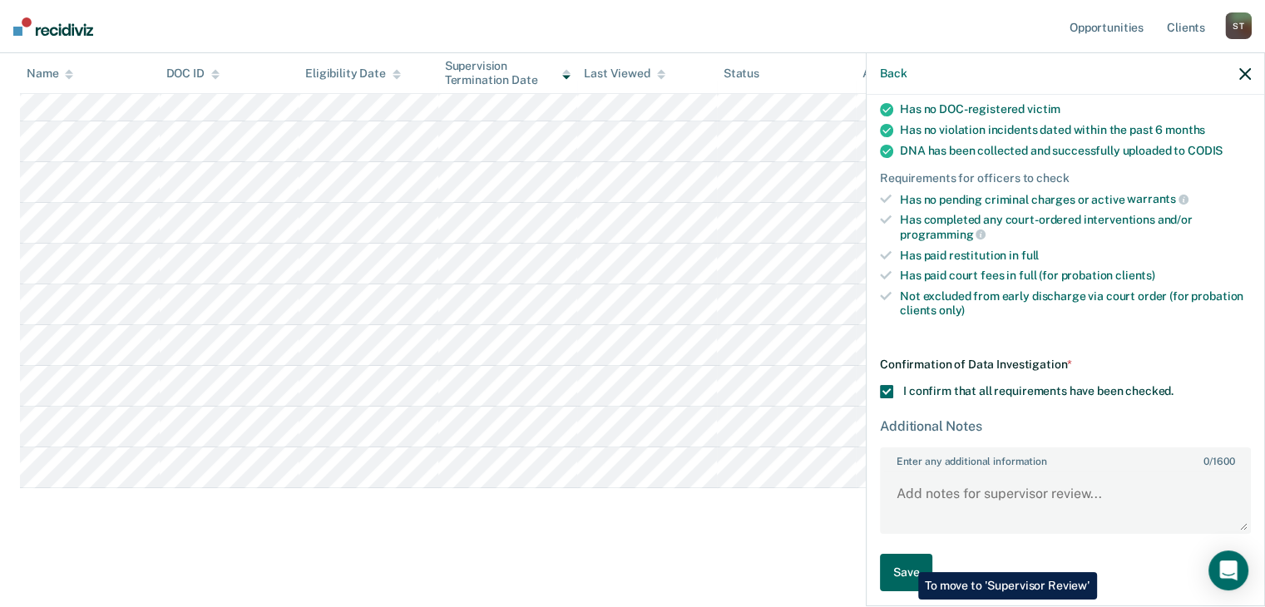
click at [906, 560] on button "Save" at bounding box center [906, 572] width 52 height 37
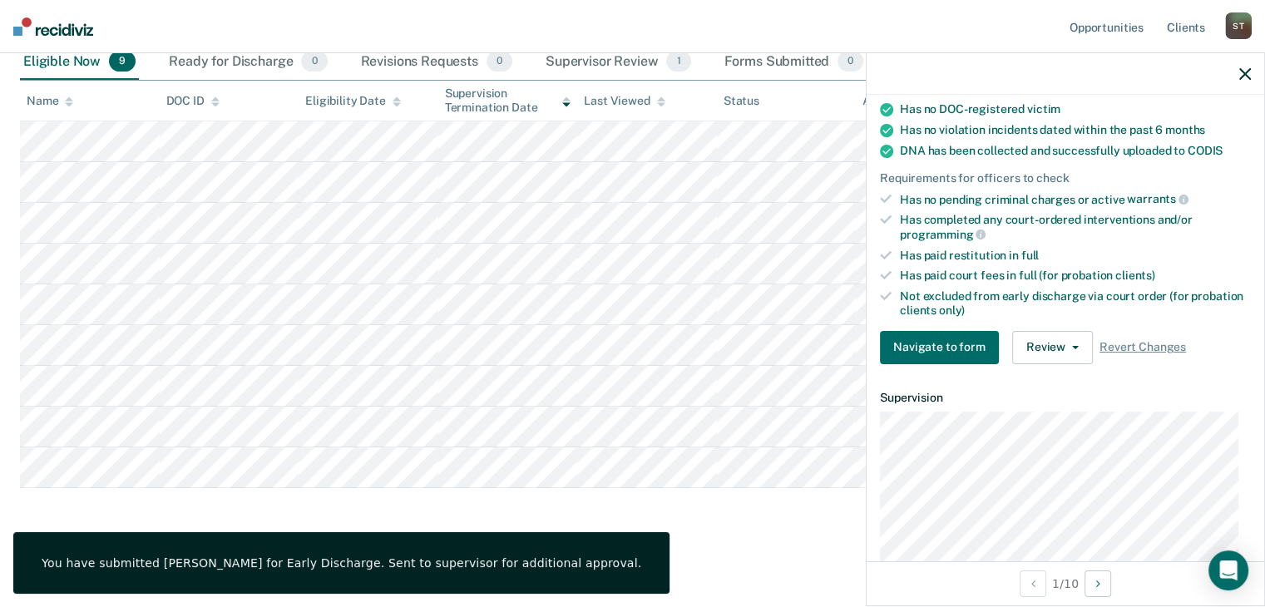
scroll to position [0, 0]
